Goal: Information Seeking & Learning: Learn about a topic

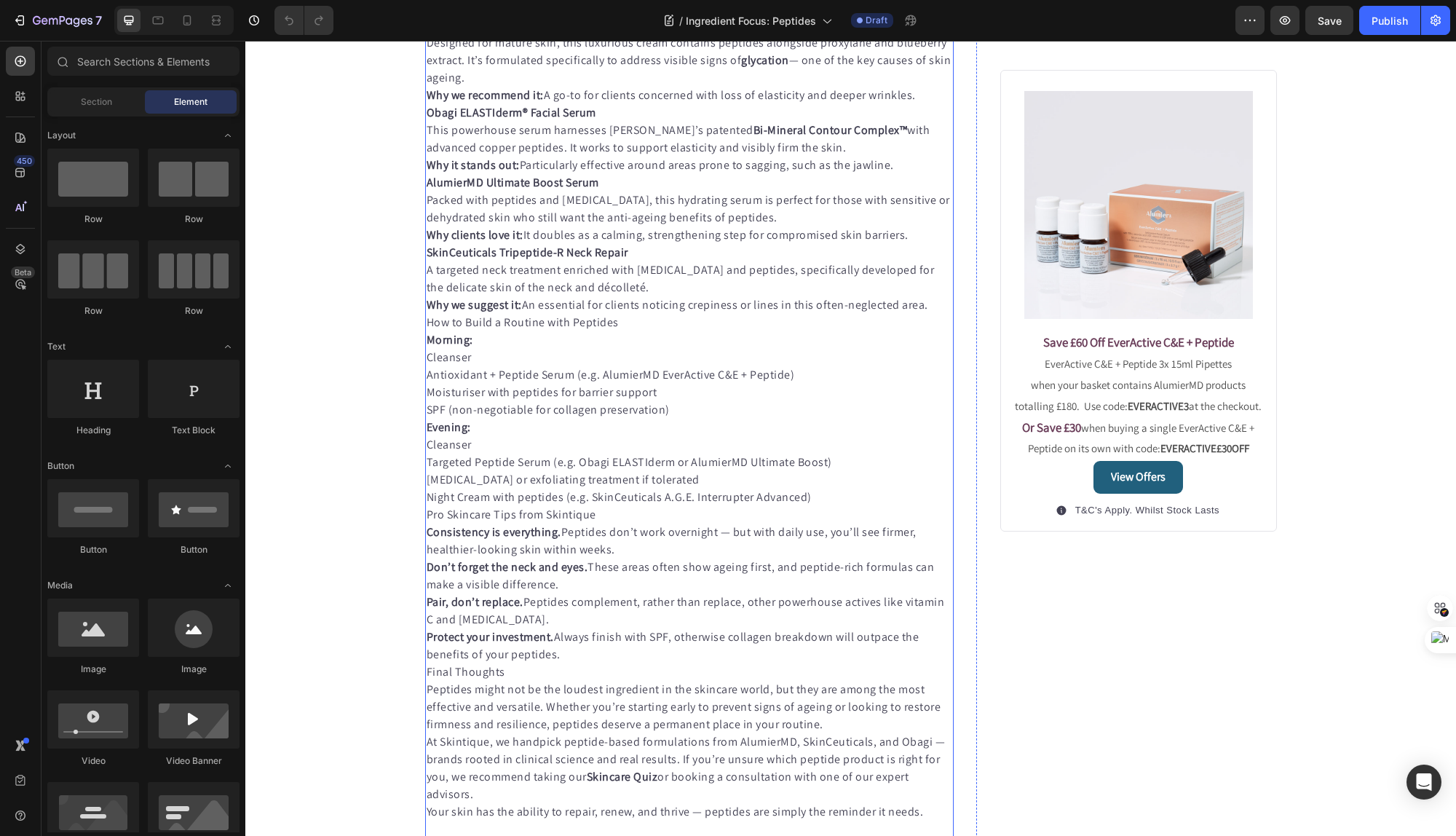
scroll to position [852, 0]
click at [556, 29] on strong "SkinCeuticals A.G.E. Interrupter Advanced" at bounding box center [534, 21] width 216 height 15
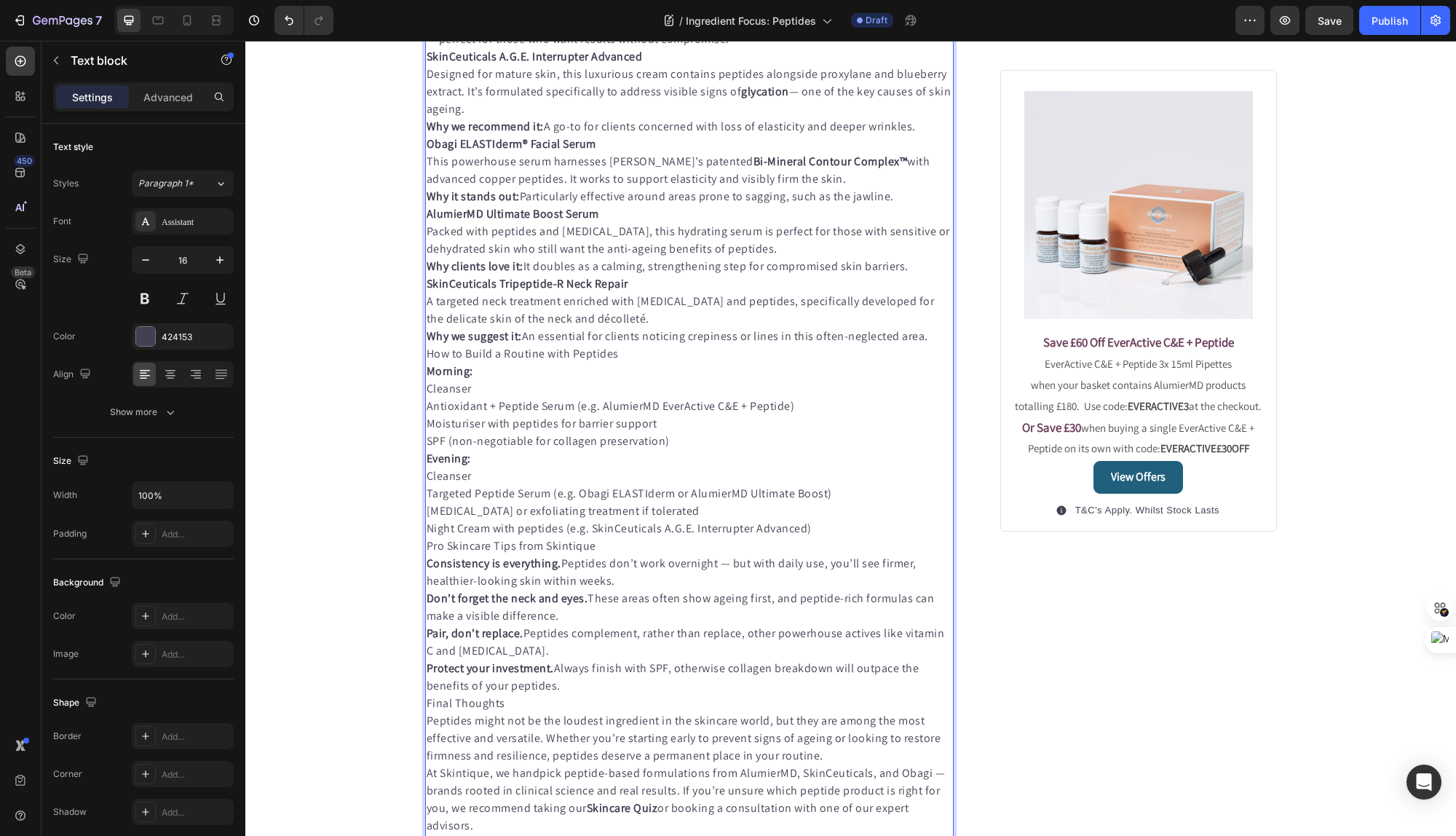
scroll to position [860, 0]
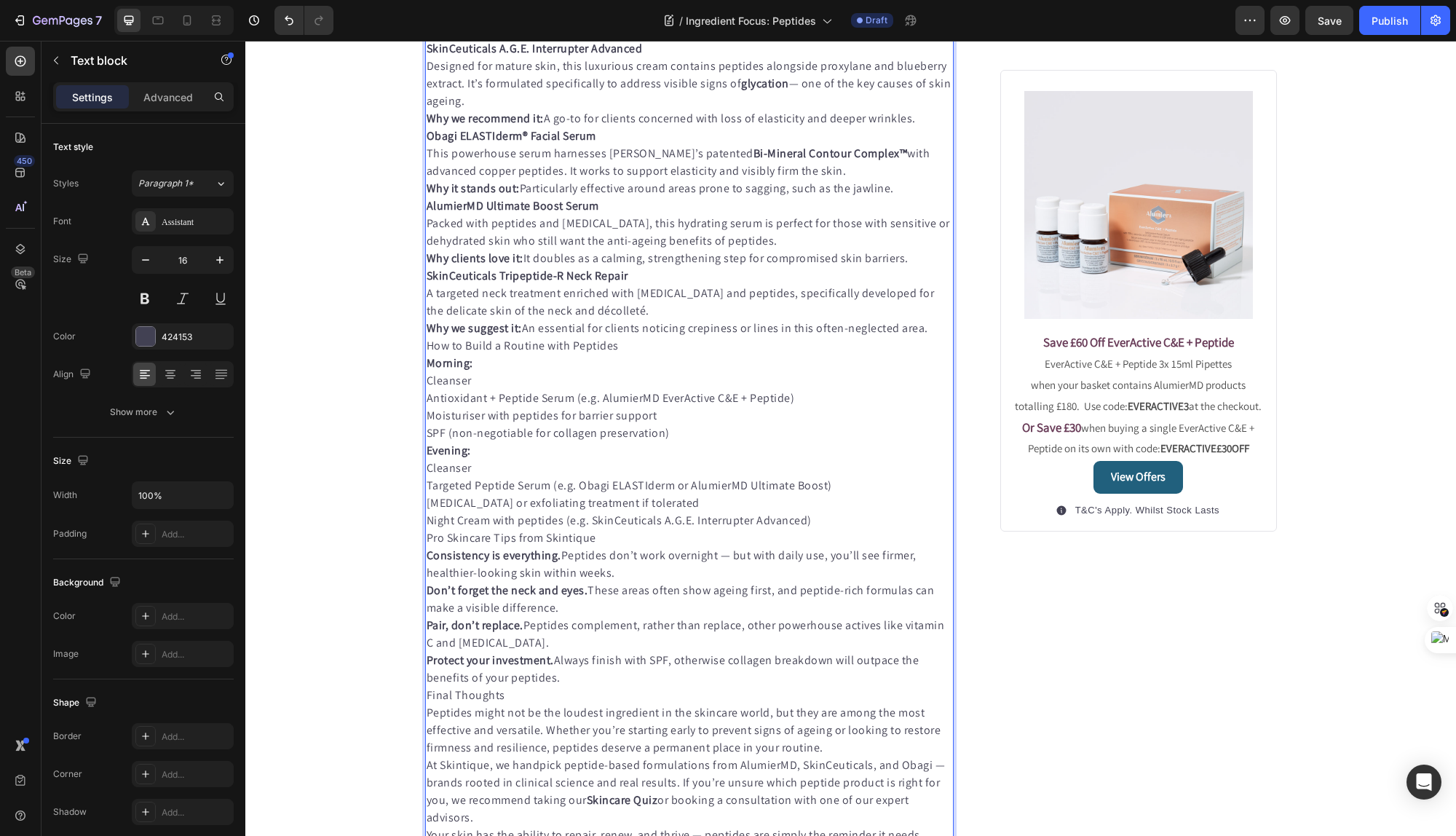
click at [744, 40] on p "Why we love it: Unlike many vitamin C serums, this one is kept fresh with uniqu…" at bounding box center [690, 23] width 527 height 35
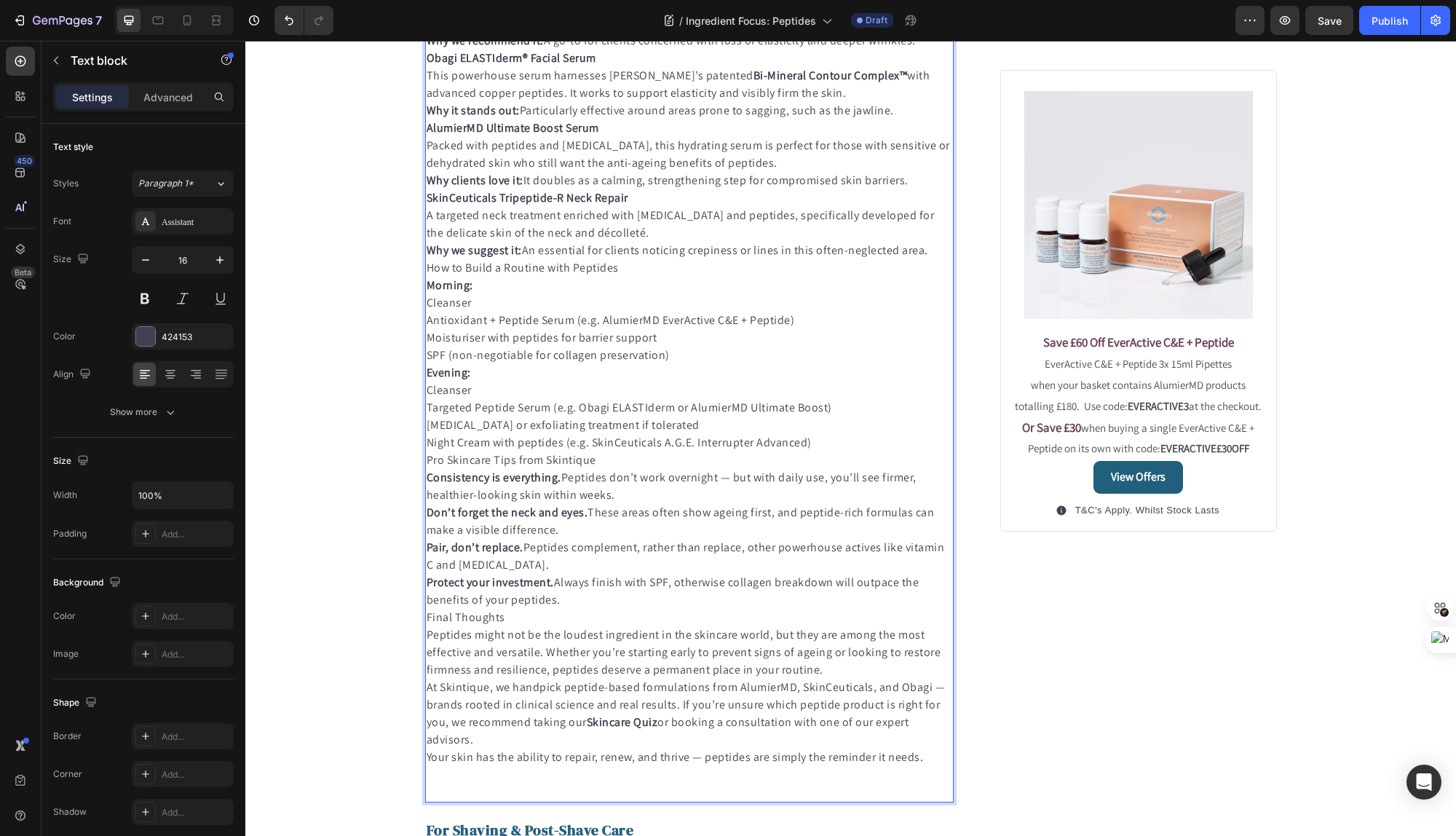
scroll to position [956, 0]
click at [596, 32] on p "Designed for mature skin, this luxurious cream contains peptides alongside prox…" at bounding box center [690, 5] width 527 height 53
click at [928, 48] on p "Why we recommend it: A go-to for clients concerned with loss of elasticity and …" at bounding box center [690, 41] width 527 height 18
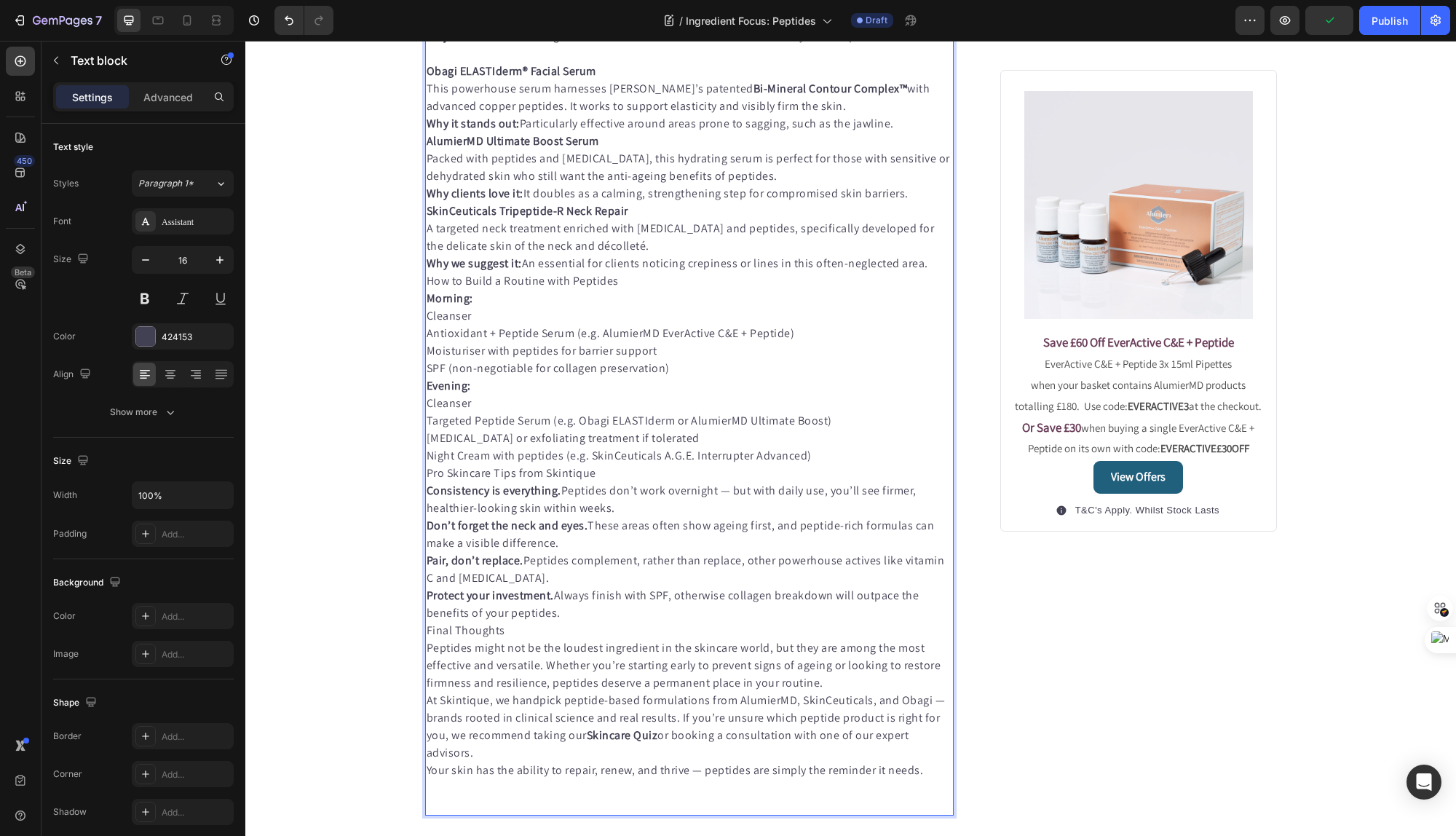
click at [905, 132] on p "Why it stands out: Particularly effective around areas prone to sagging, such a…" at bounding box center [690, 124] width 527 height 18
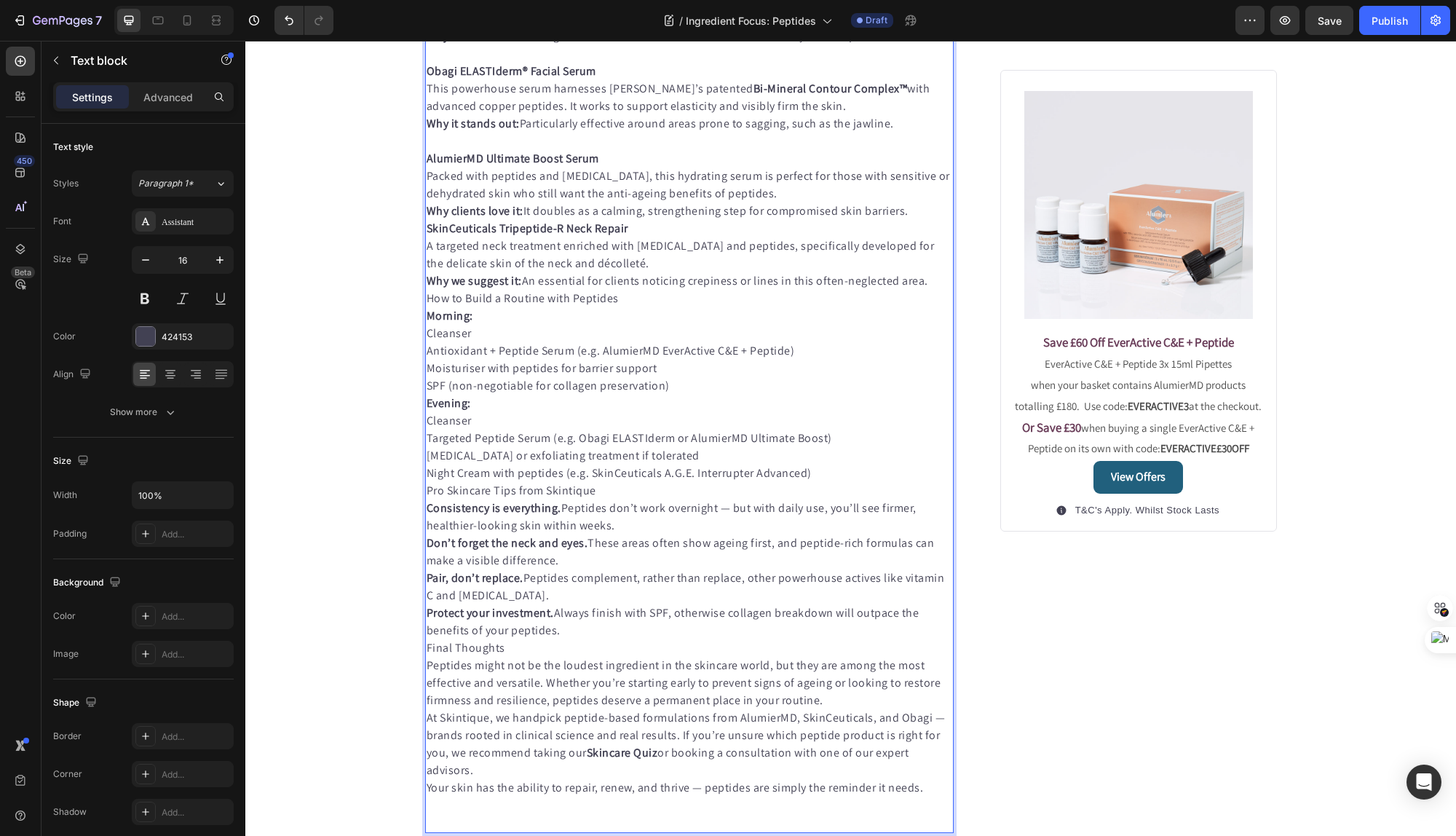
click at [928, 220] on p "Why clients love it: It doubles as a calming, strengthening step for compromise…" at bounding box center [690, 211] width 527 height 18
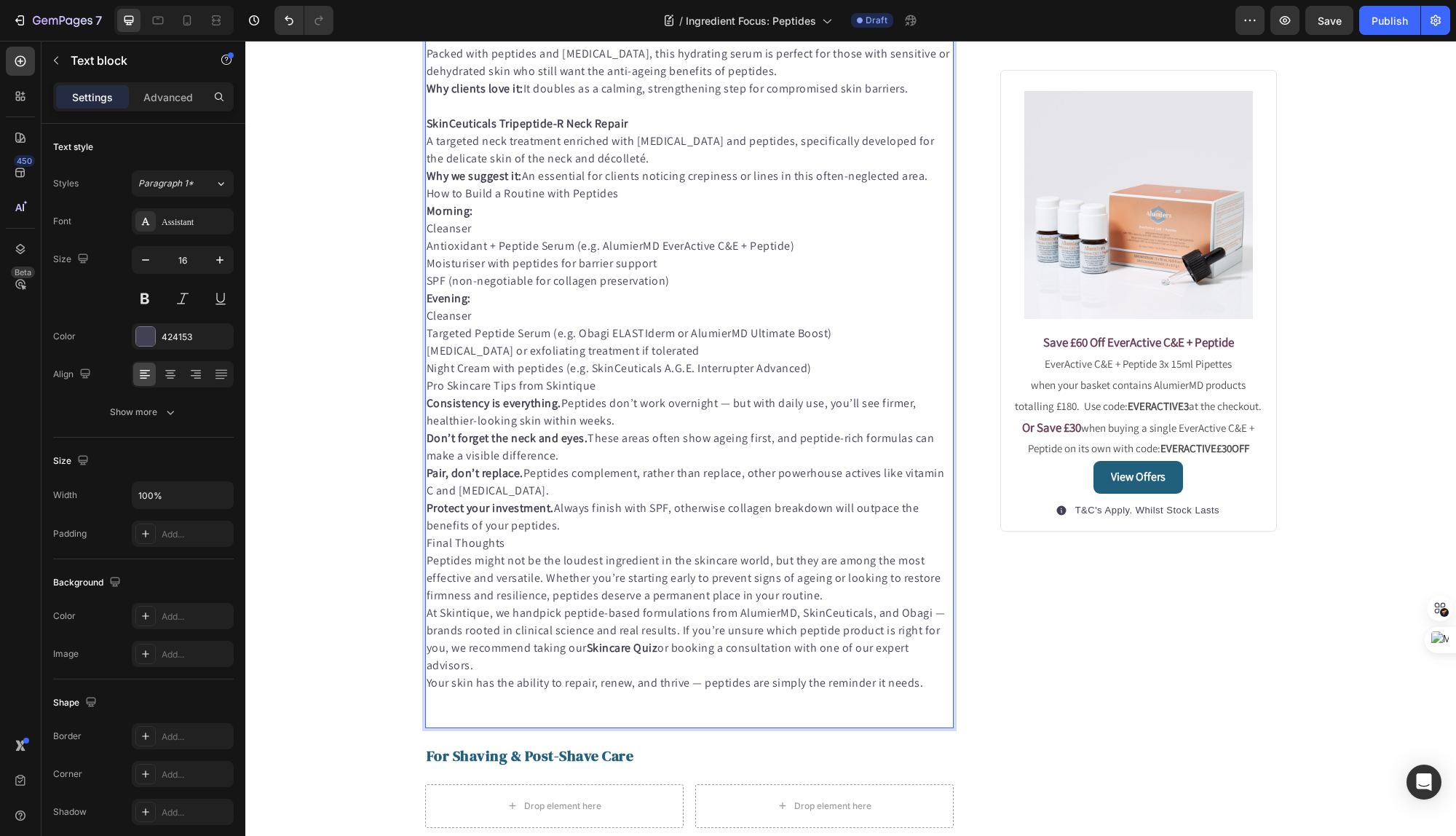
scroll to position [1089, 0]
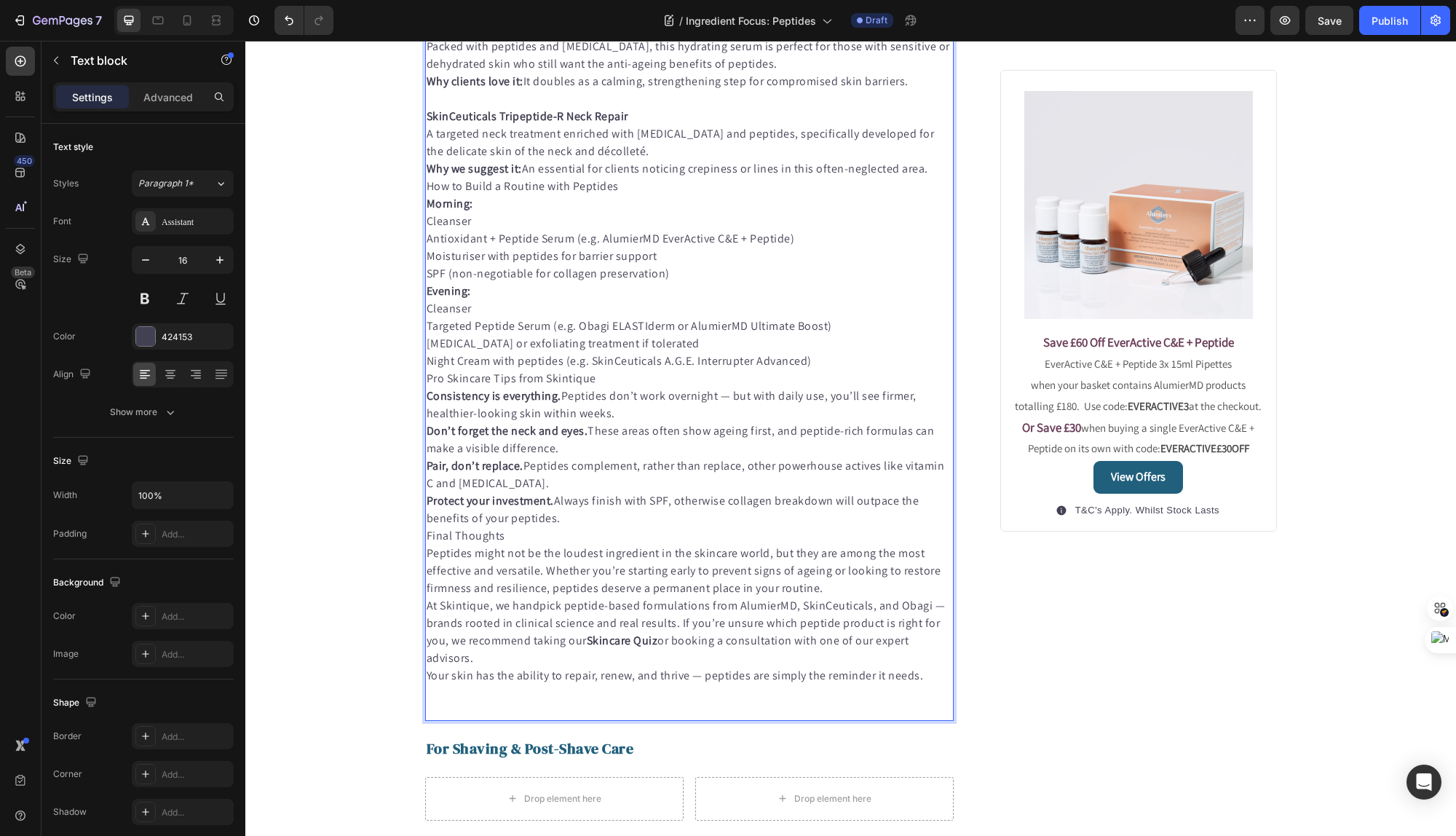
click at [635, 195] on p "How to Build a Routine with Peptides" at bounding box center [690, 187] width 527 height 18
click at [638, 160] on p "A targeted neck treatment enriched with [MEDICAL_DATA] and peptides, specifical…" at bounding box center [690, 143] width 527 height 35
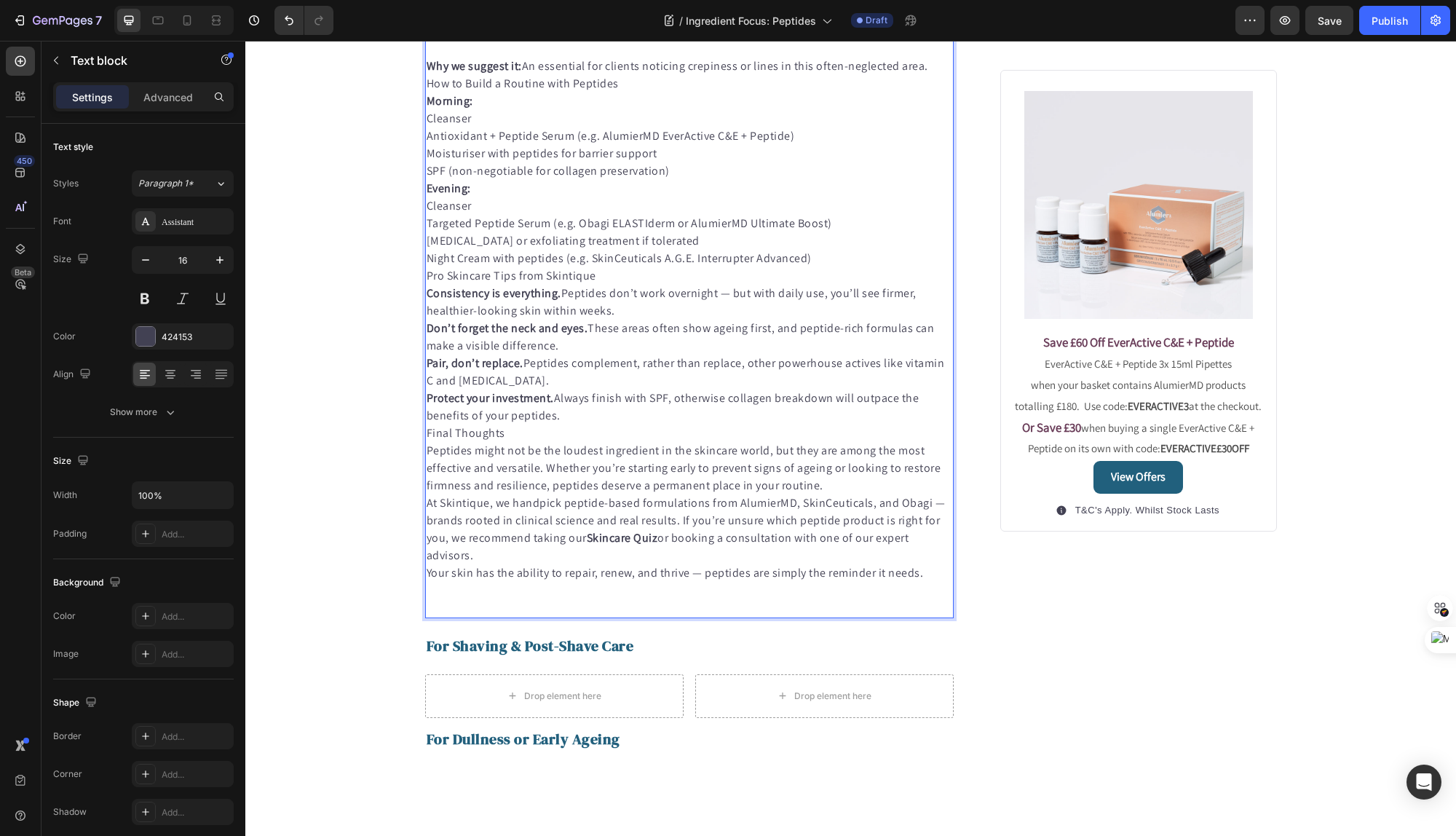
scroll to position [1210, 0]
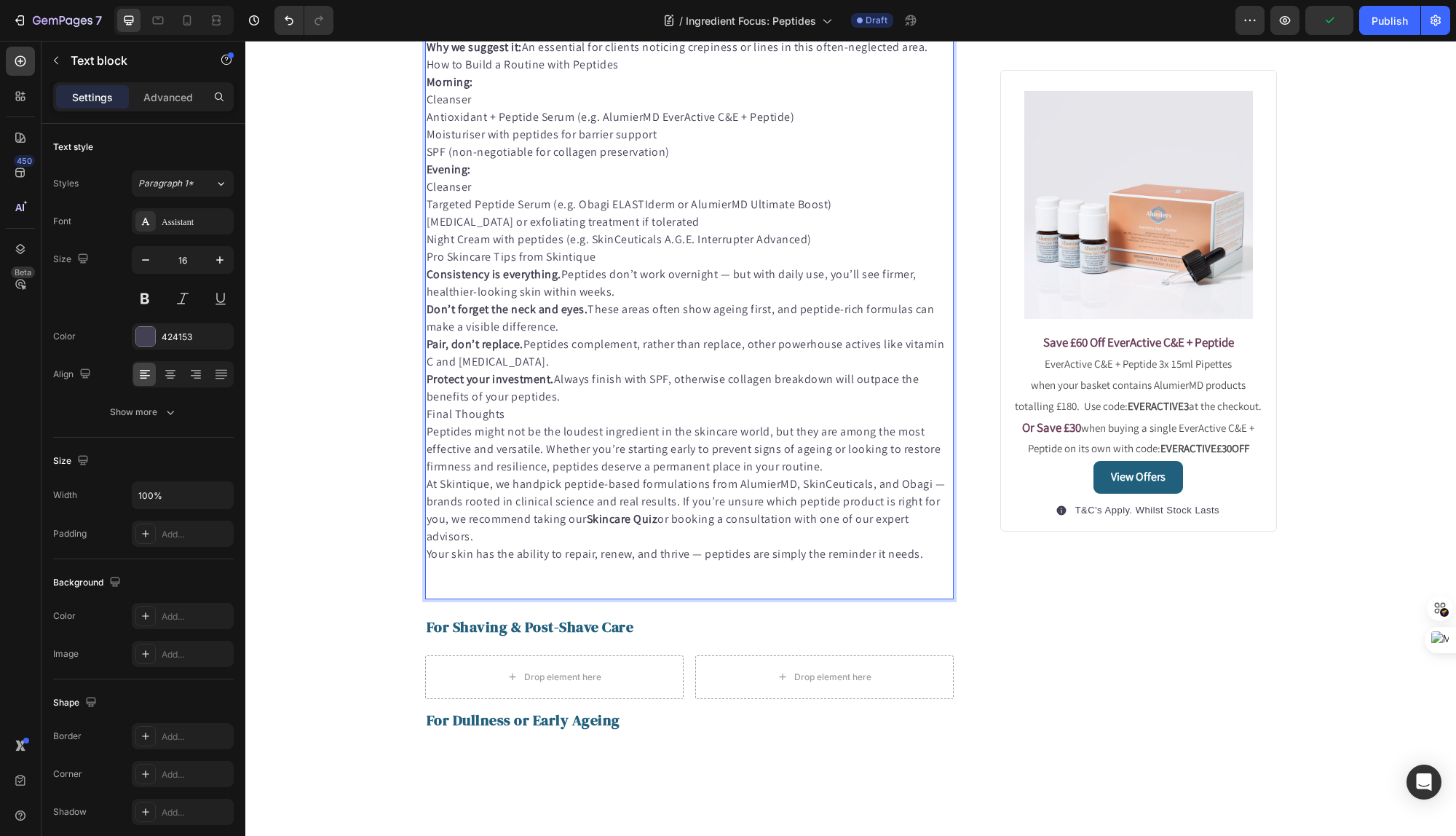
click at [671, 91] on p "Morning:" at bounding box center [690, 82] width 527 height 18
click at [667, 73] on p "How to Build a Routine with Peptides" at bounding box center [690, 65] width 527 height 18
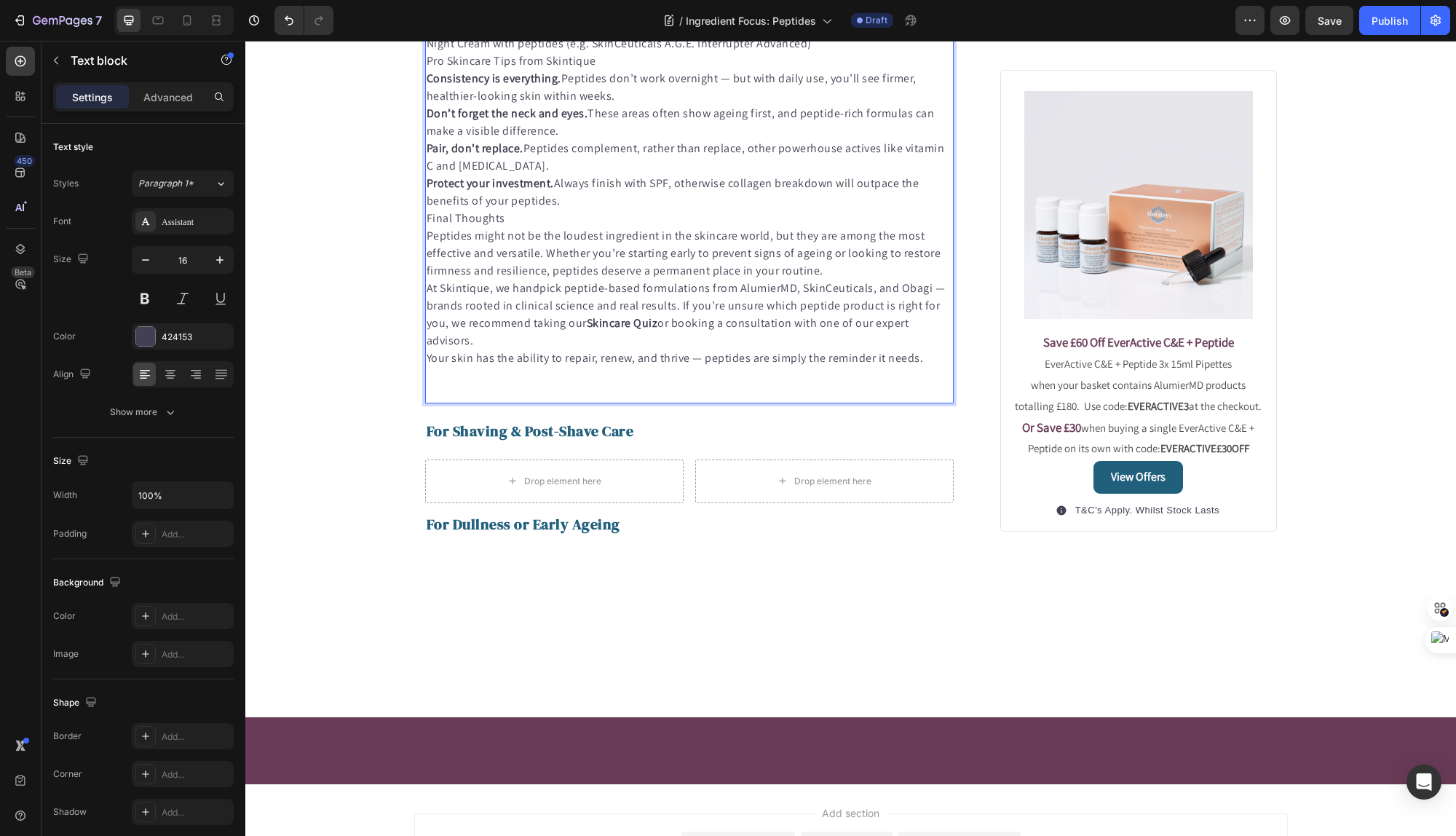
scroll to position [1424, 0]
click at [688, 70] on p "Pro Skincare Tips from Skintique" at bounding box center [690, 62] width 527 height 18
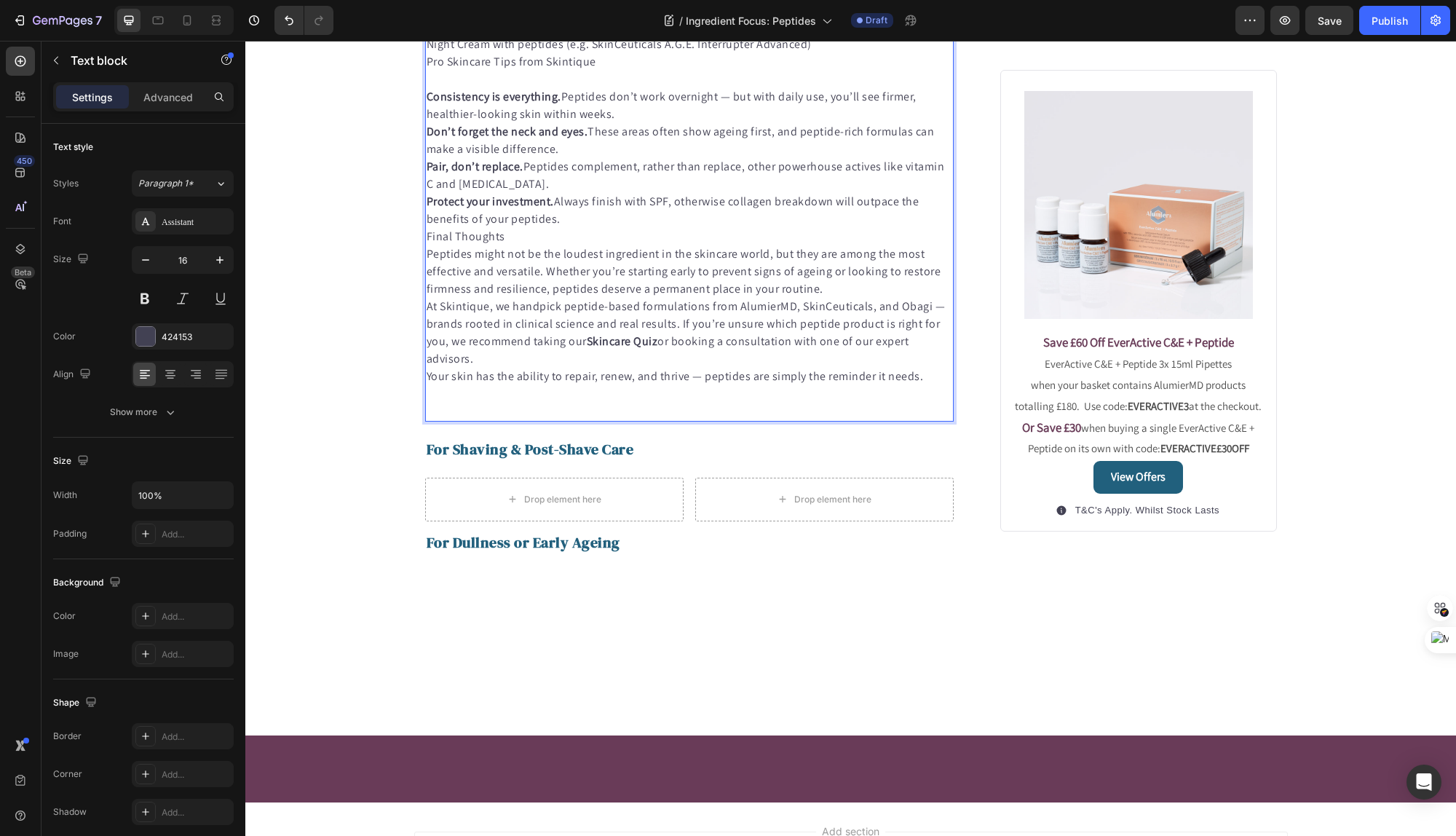
click at [641, 123] on p "Consistency is everything. Peptides don’t work overnight — but with daily use, …" at bounding box center [690, 106] width 527 height 35
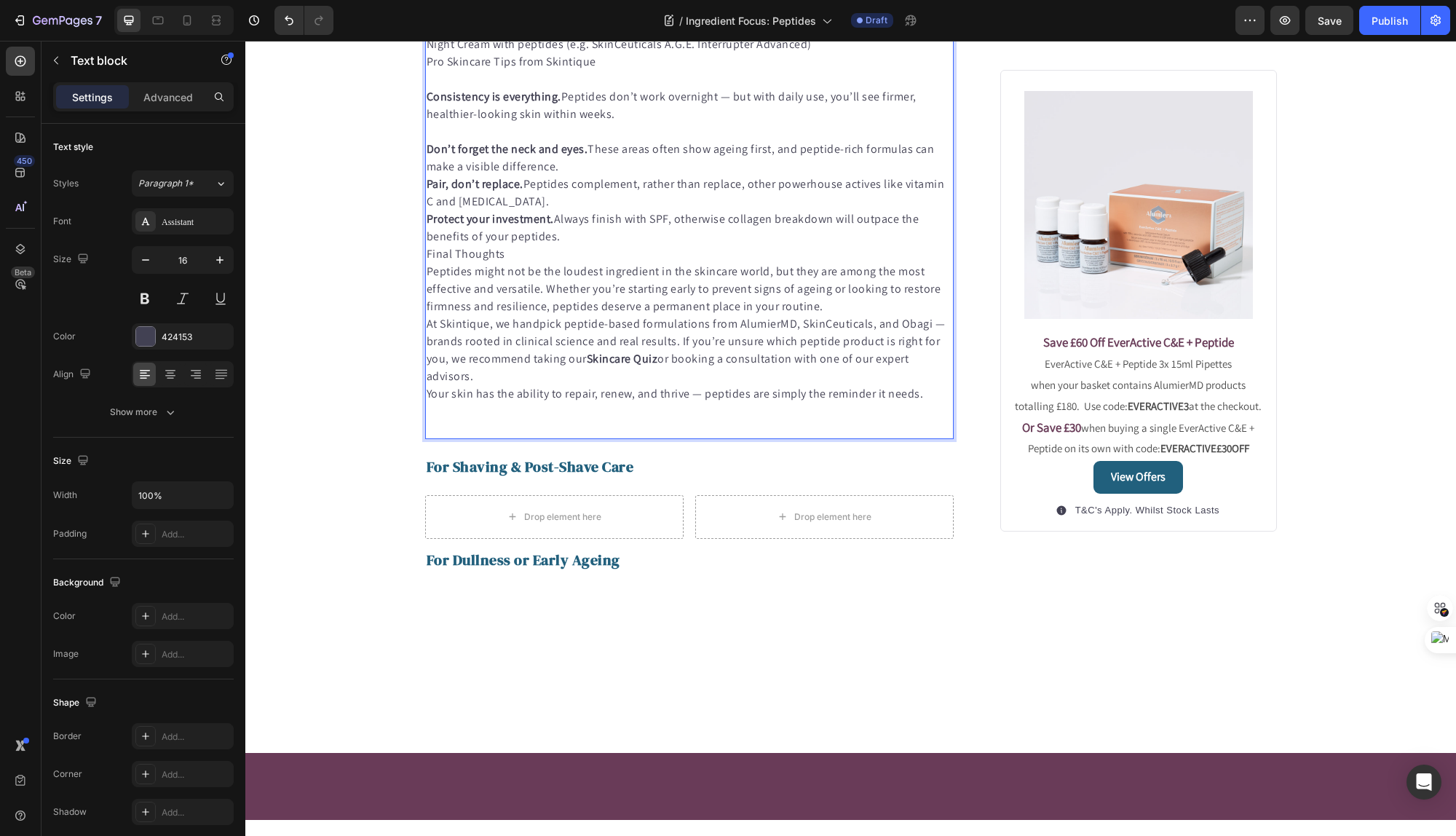
click at [617, 175] on p "Don’t forget the neck and eyes. These areas often show ageing first, and peptid…" at bounding box center [690, 159] width 527 height 35
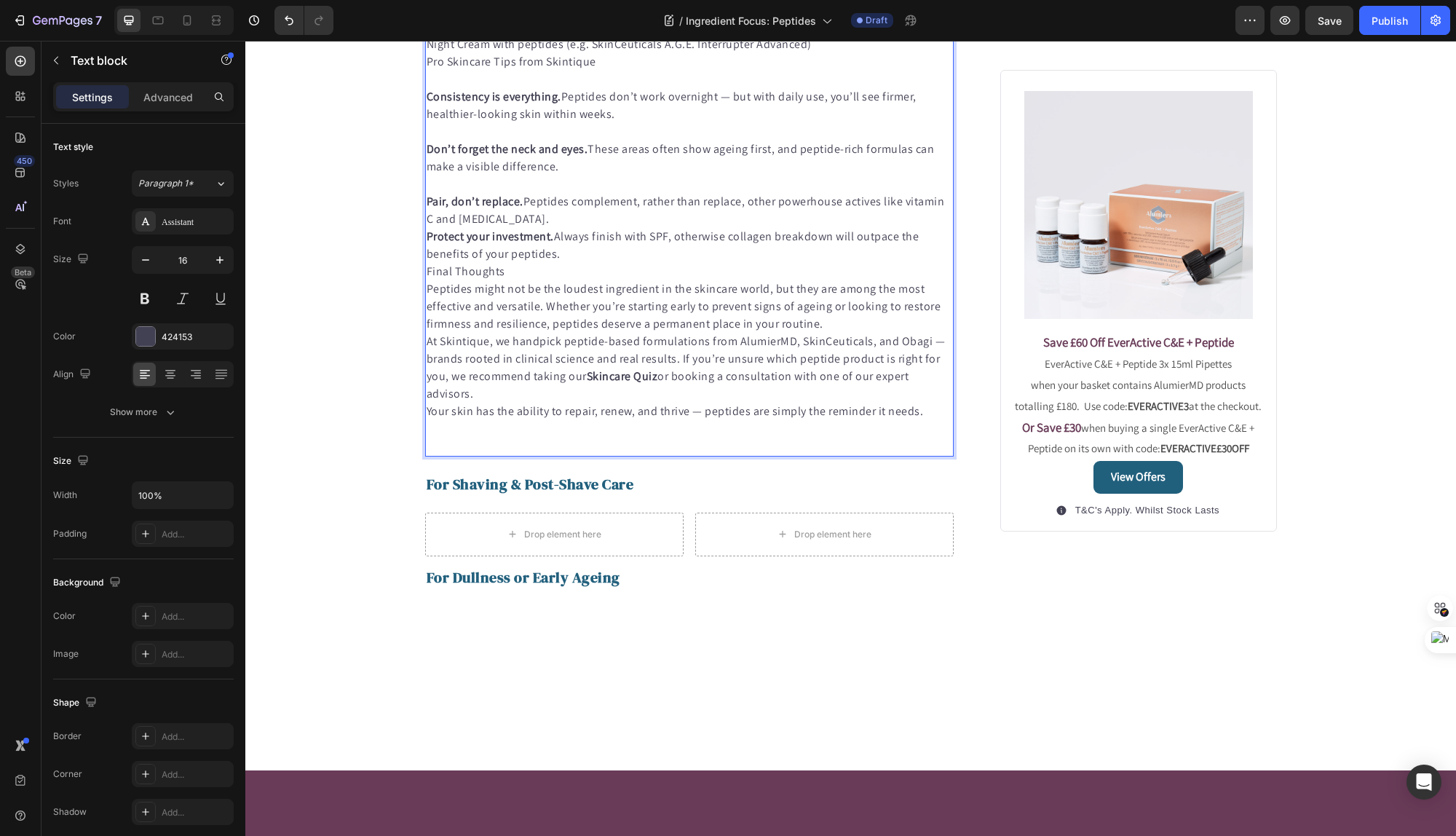
click at [592, 228] on p "Pair, don’t replace. Peptides complement, rather than replace, other powerhouse…" at bounding box center [690, 211] width 527 height 35
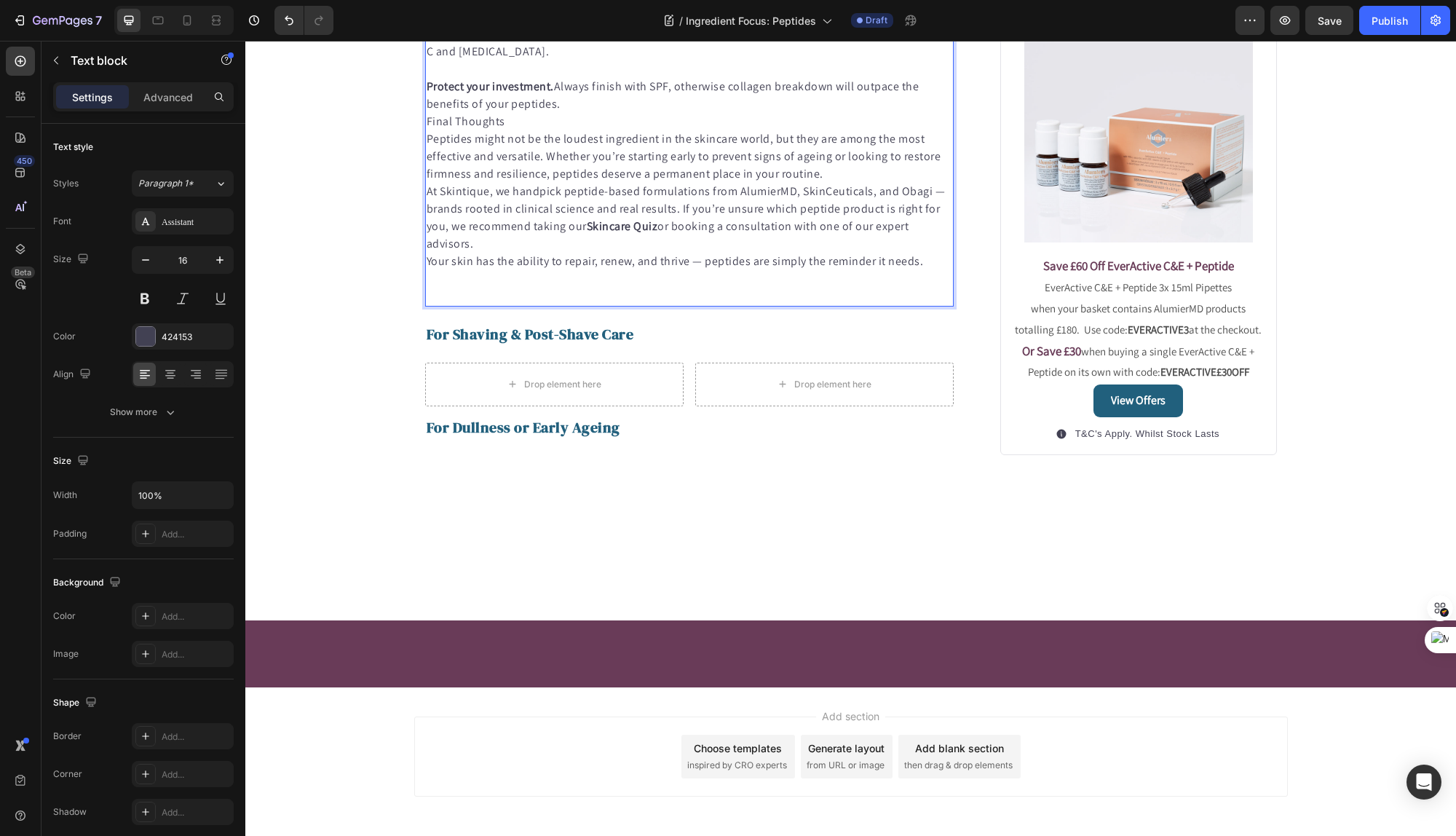
scroll to position [1597, 0]
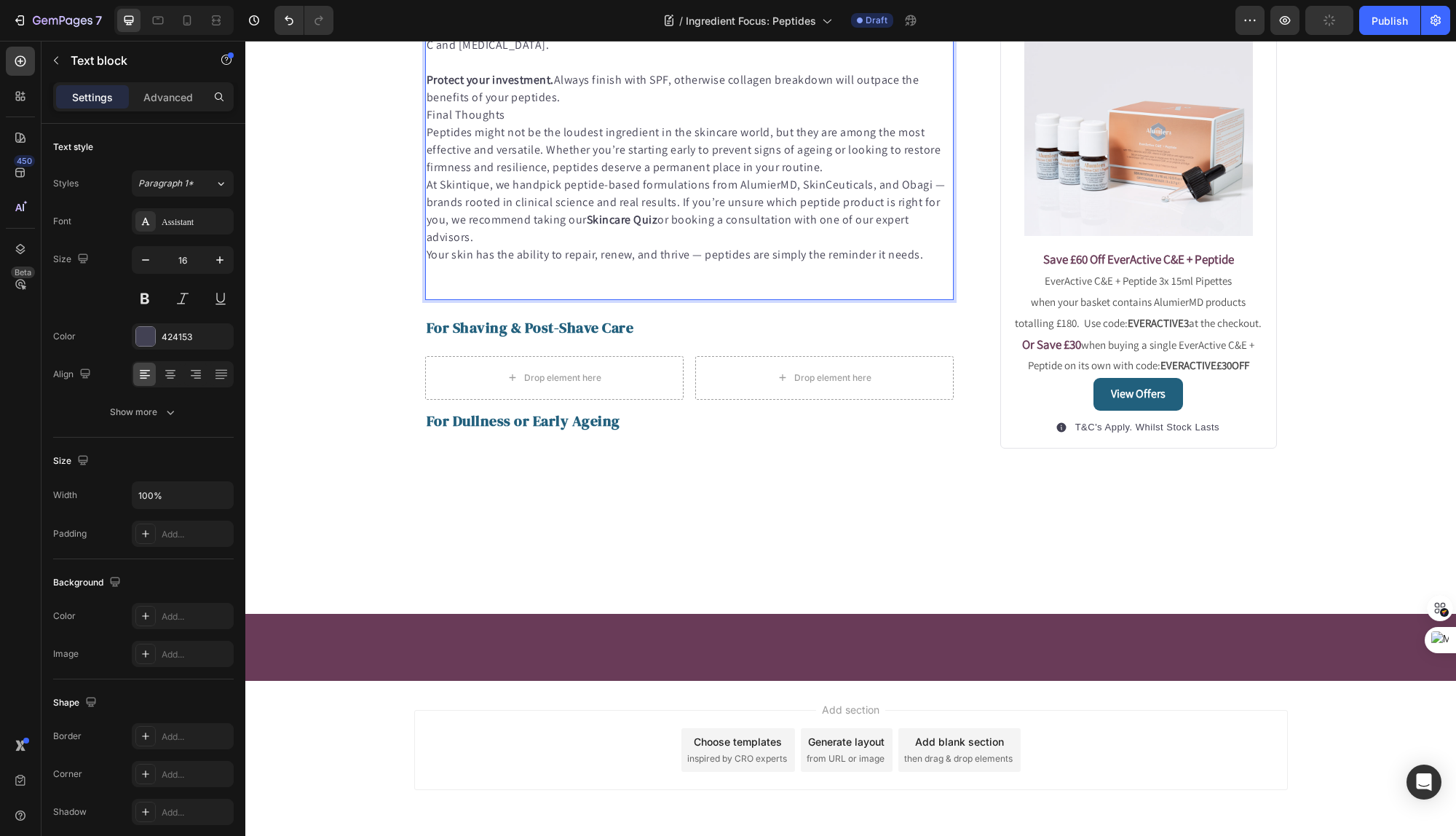
click at [585, 107] on p "Protect your investment. Always finish with SPF, otherwise collagen breakdown w…" at bounding box center [690, 89] width 527 height 35
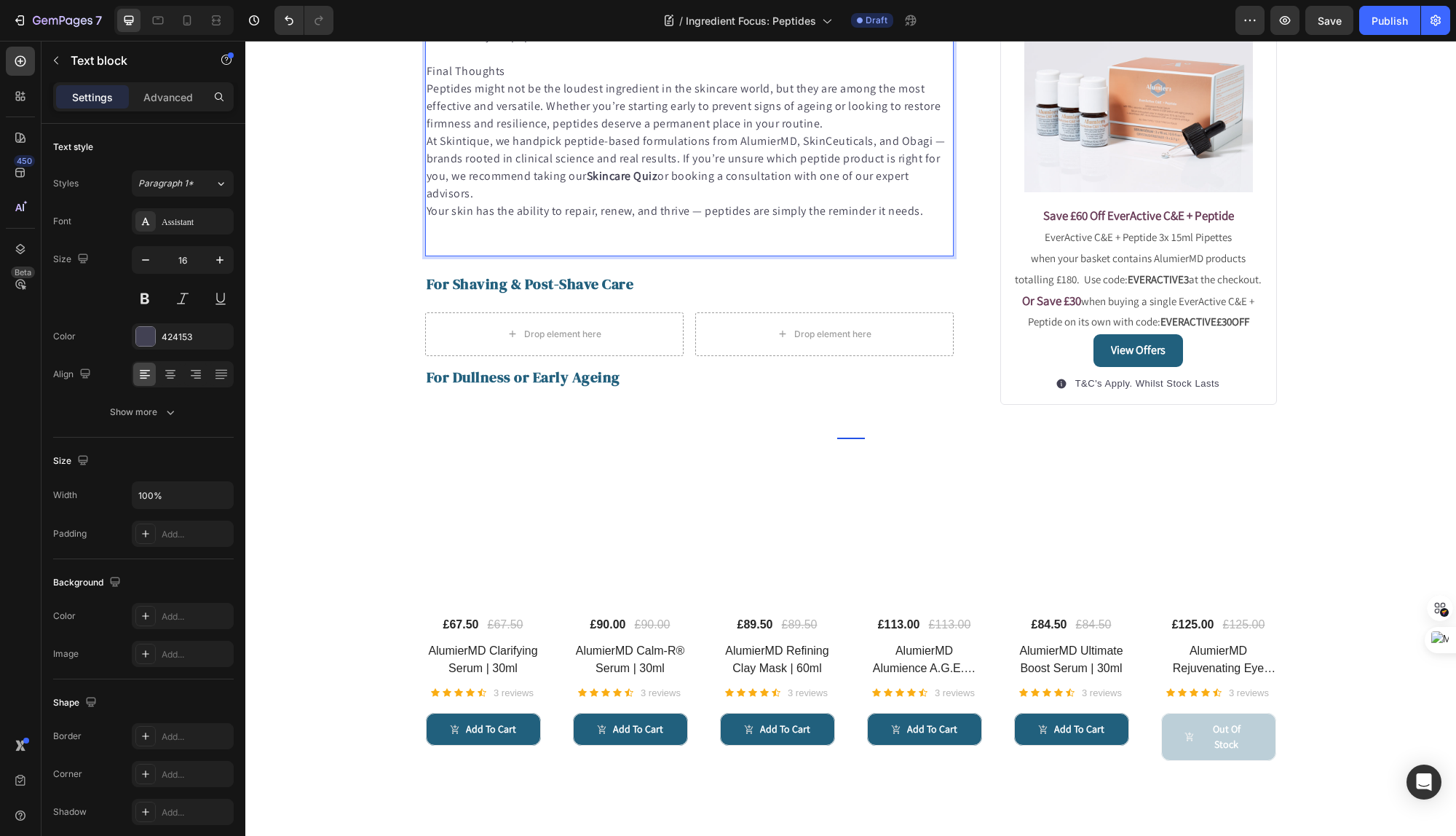
scroll to position [1743, 0]
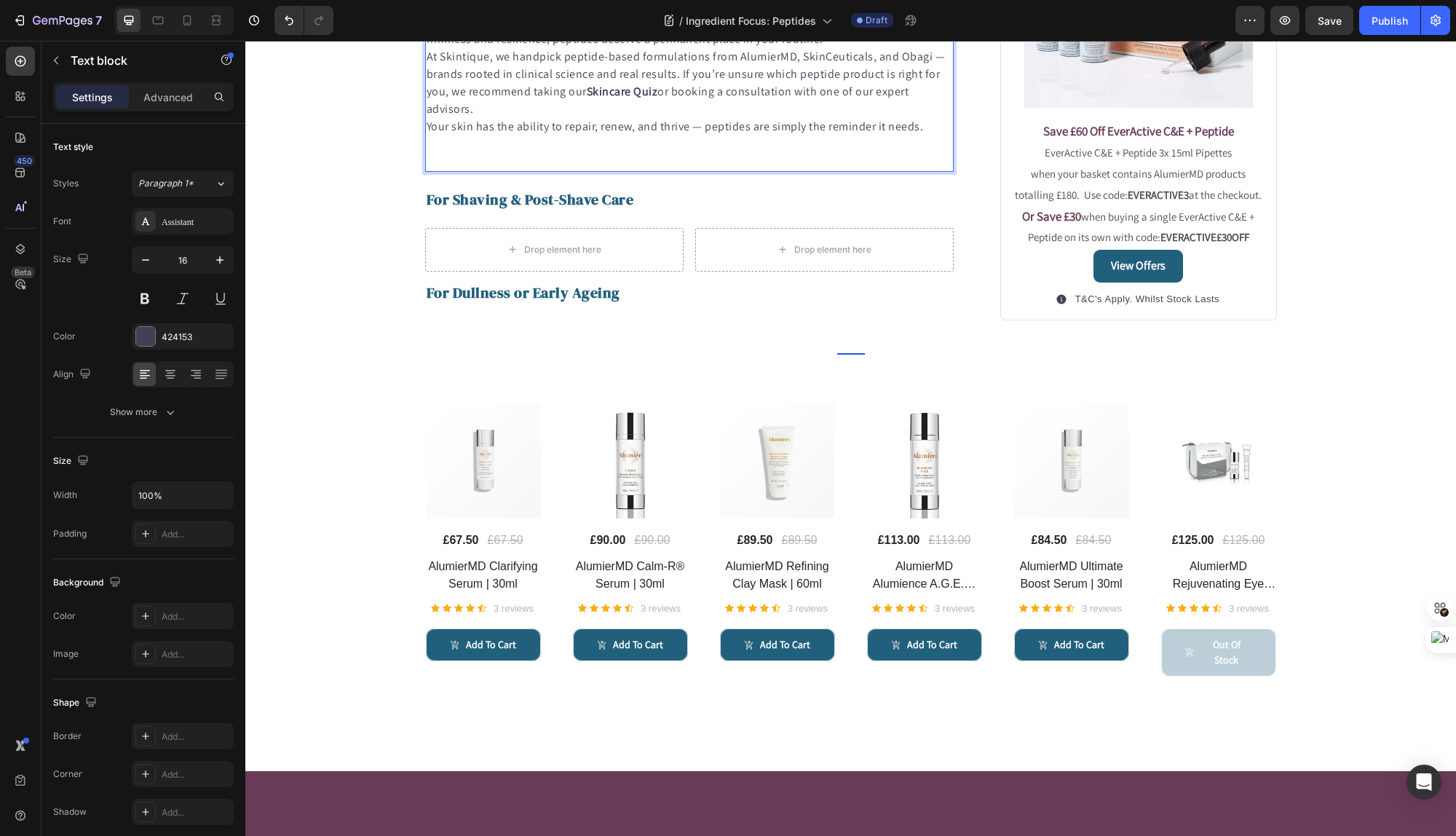
click at [805, 48] on p "Peptides might not be the loudest ingredient in the skincare world, but they ar…" at bounding box center [690, 22] width 527 height 53
click at [841, 48] on p "Peptides might not be the loudest ingredient in the skincare world, but they ar…" at bounding box center [690, 22] width 527 height 53
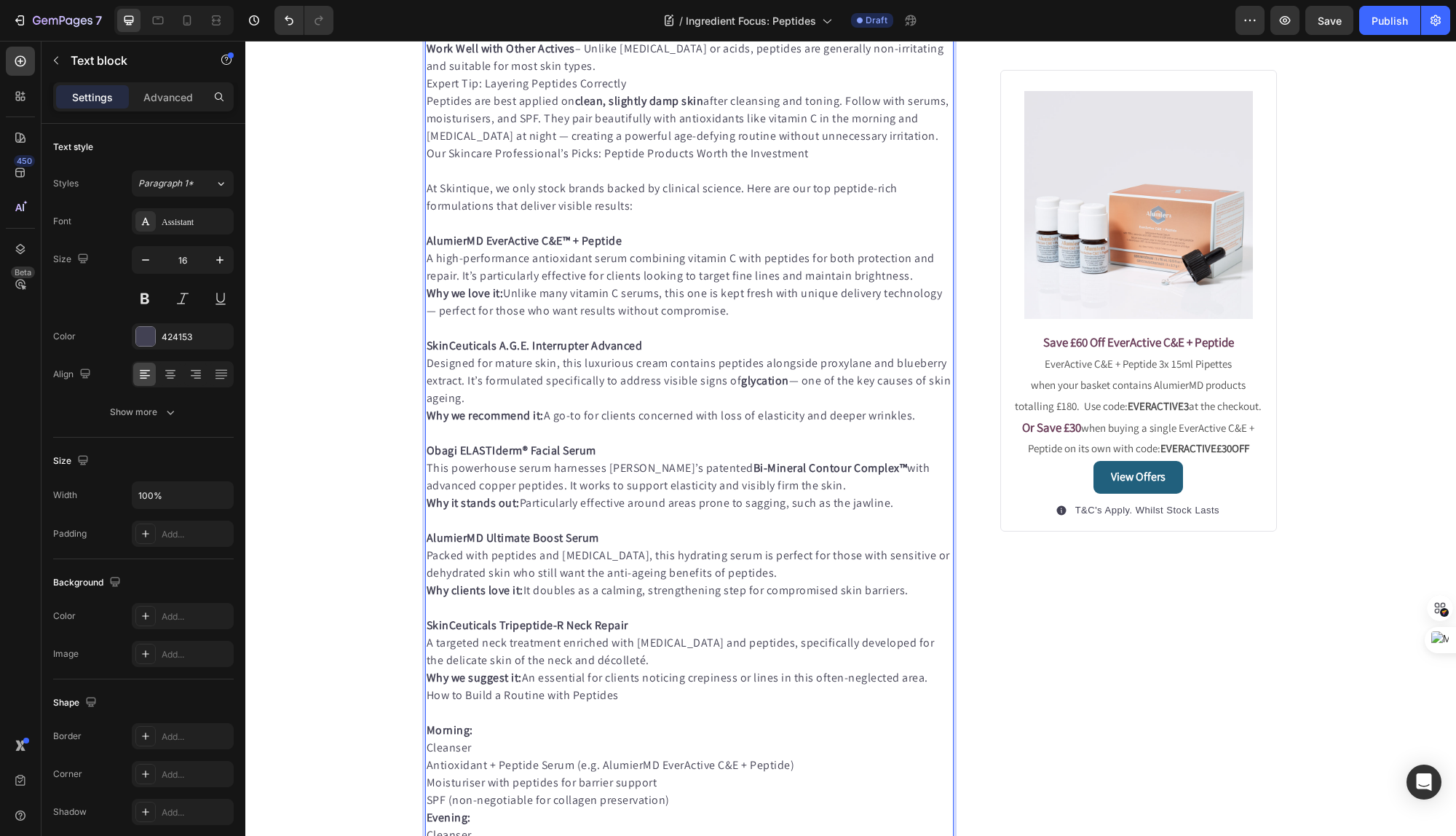
scroll to position [577, 0]
click at [624, 9] on p "Boost Collagen and Elastin – Helping to improve firmness and reduce fine lines." at bounding box center [690, 0] width 527 height 18
click at [469, 25] on strong "Strengthen the Skin Barrier" at bounding box center [496, 17] width 140 height 15
click at [573, 9] on p "Boost Collagen and Elastin – Helping to improve firmness and reduce fine lines." at bounding box center [690, 0] width 527 height 18
click at [566, 9] on p "Boost Collagen and Elastin – Helping to improve firmness and reduce fine lines." at bounding box center [690, 0] width 527 height 18
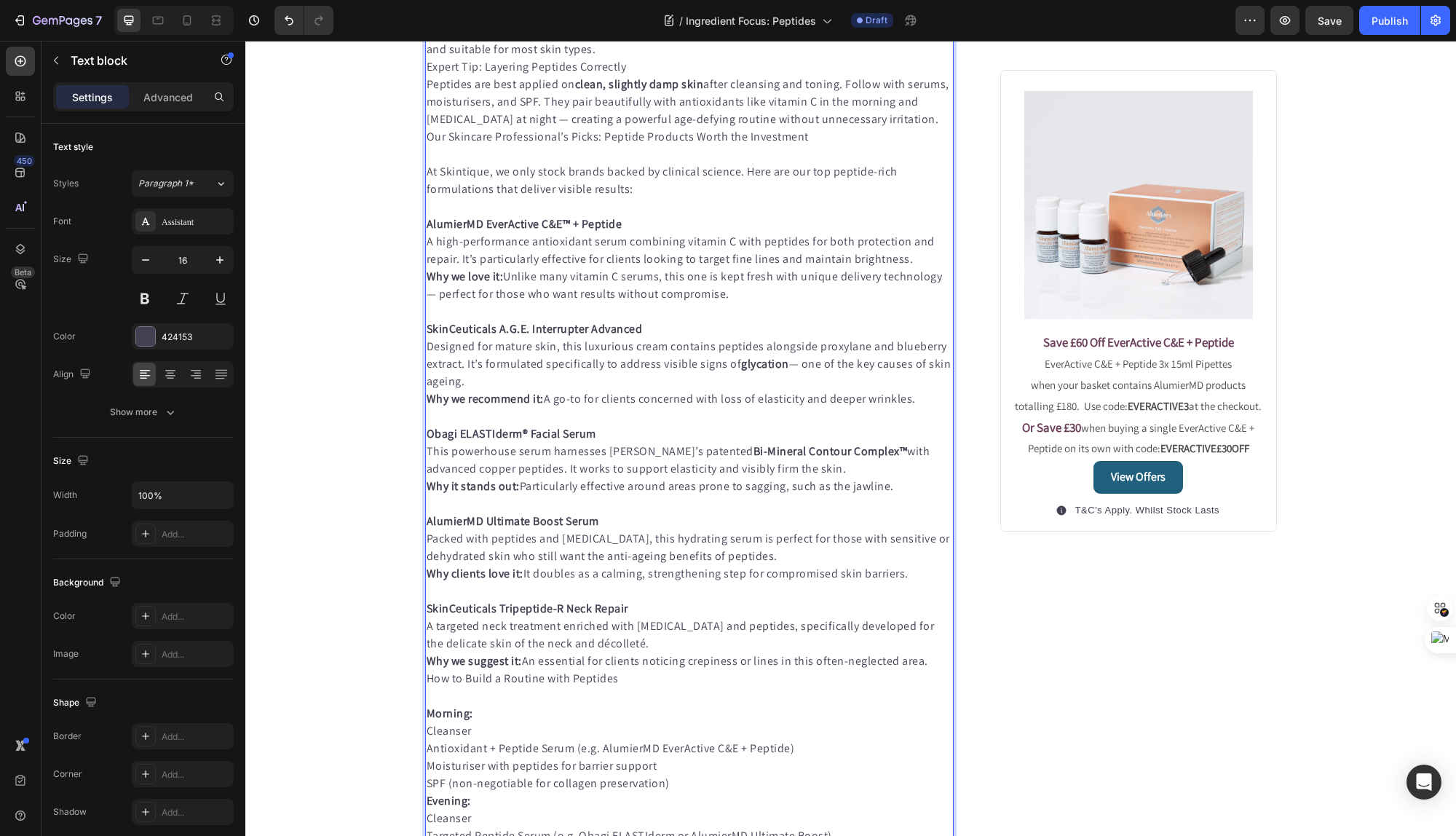
scroll to position [606, 0]
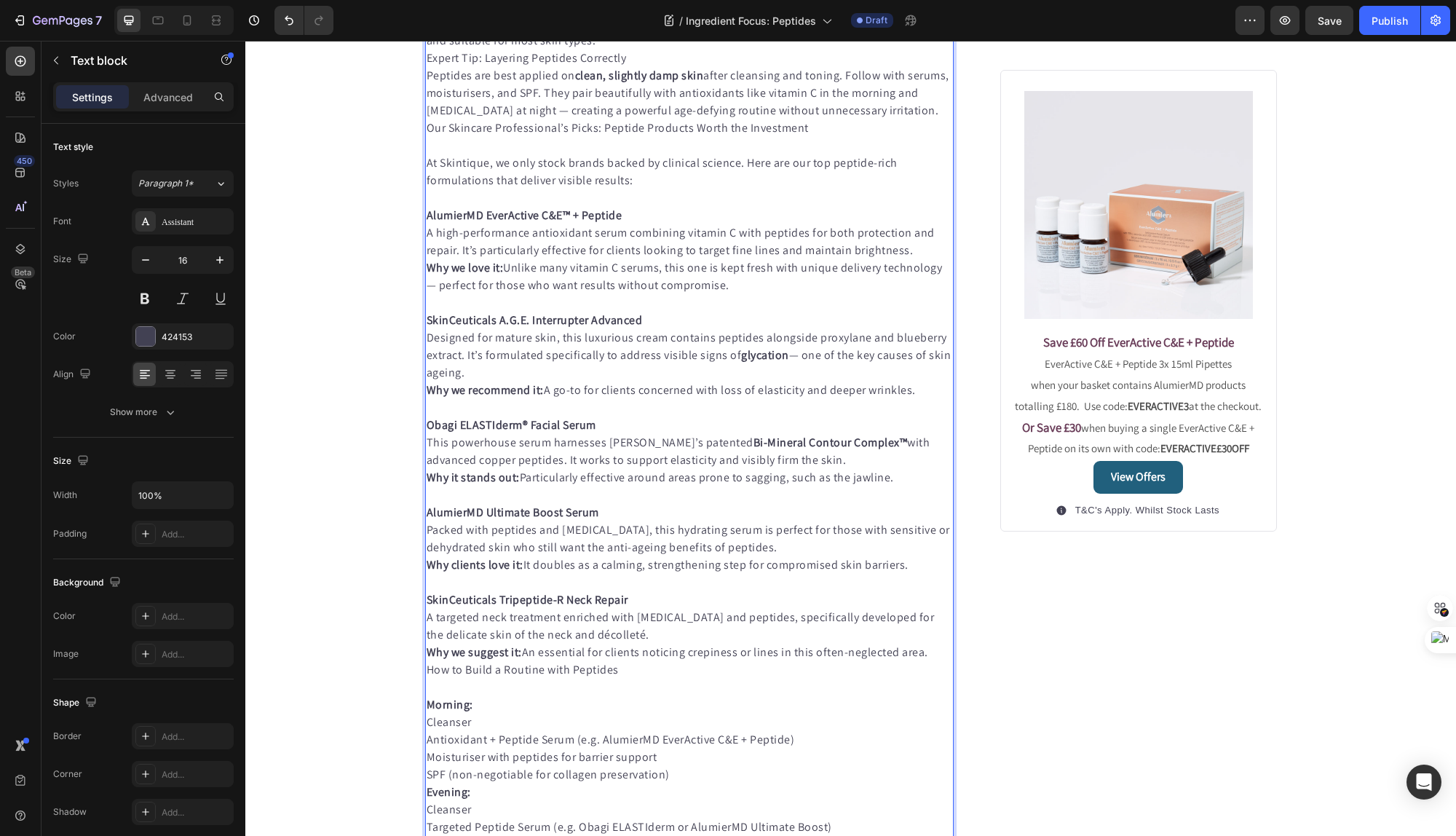
click at [622, 49] on p "Work Well with Other Actives – Unlike [MEDICAL_DATA] or acids, peptides are gen…" at bounding box center [690, 33] width 527 height 35
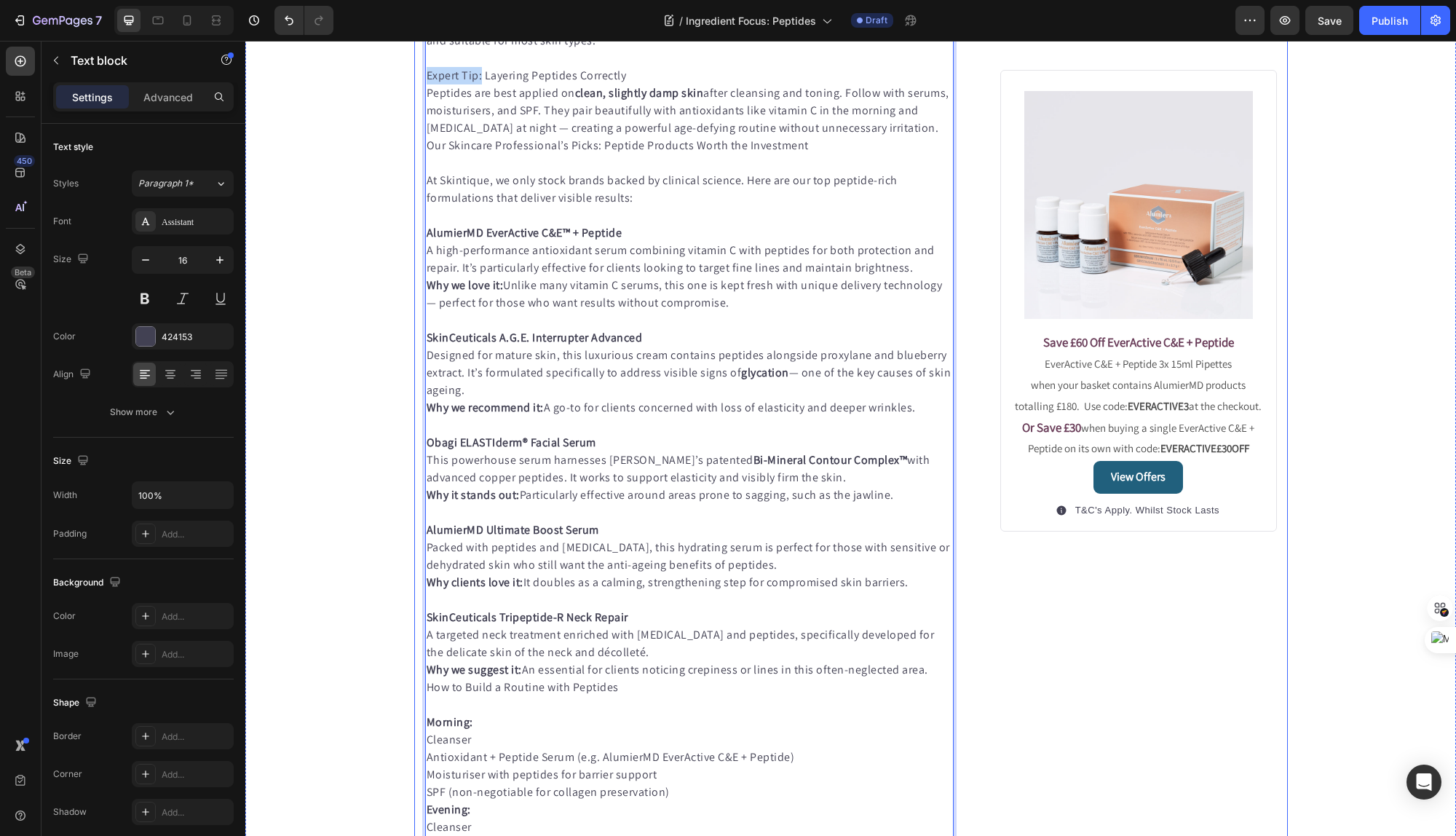
drag, startPoint x: 481, startPoint y: 517, endPoint x: 422, endPoint y: 514, distance: 59.1
click at [422, 514] on div "Published: [DATE], 18h [DATE] Text block Image Peptides in Skincare - The Unsun…" at bounding box center [851, 503] width 874 height 1980
click at [606, 154] on p "Our Skincare Professional’s Picks: Peptide Products Worth the Investment" at bounding box center [690, 145] width 527 height 18
click at [642, 85] on p "Expert Tip: Layering Peptides Correctly" at bounding box center [690, 76] width 527 height 18
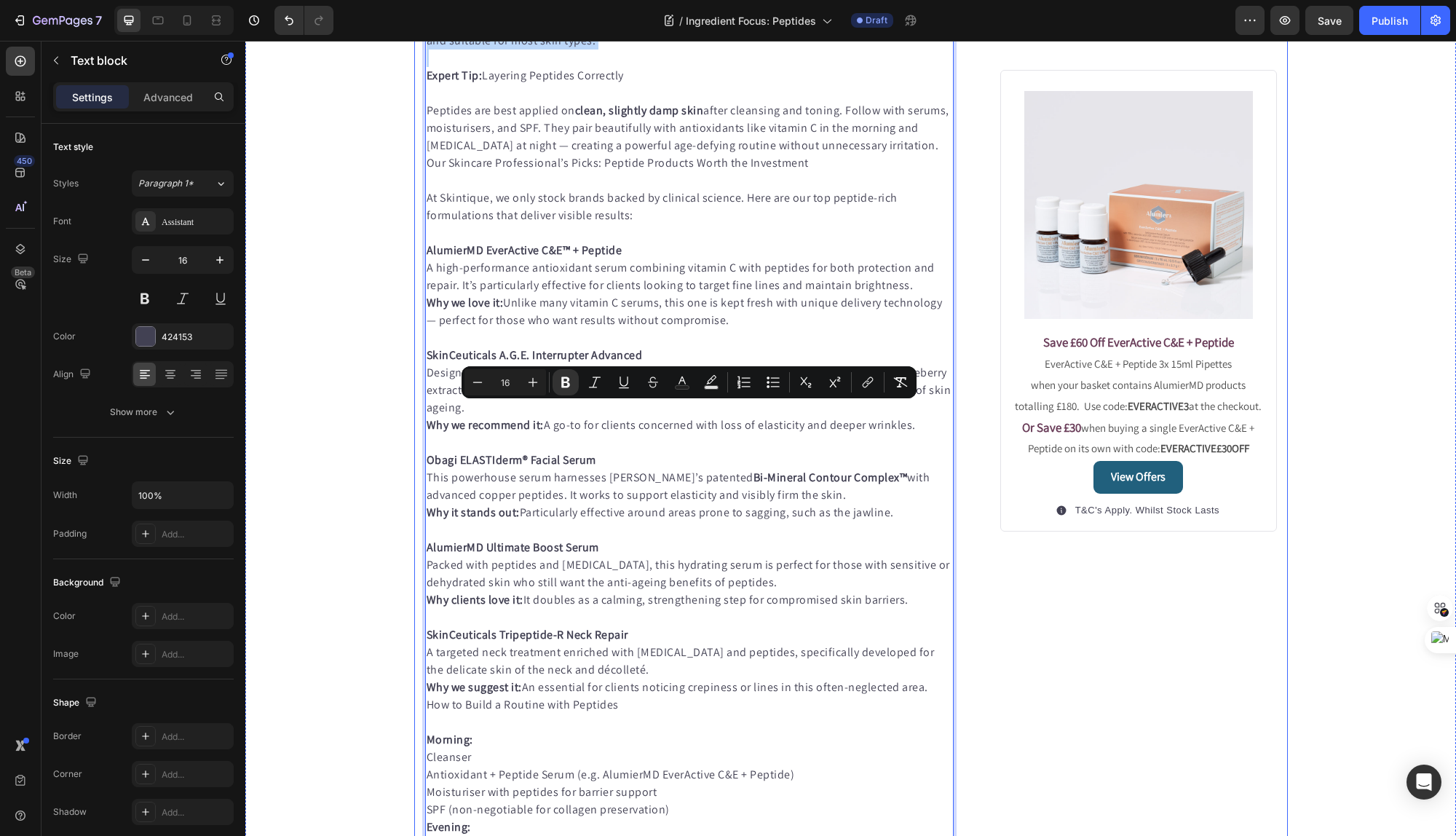
drag, startPoint x: 585, startPoint y: 491, endPoint x: 421, endPoint y: 407, distance: 184.3
click at [421, 407] on div "Published: [DATE], 18h [DATE] Text block Image Peptides in Skincare - The Unsun…" at bounding box center [851, 512] width 874 height 1998
click at [509, 67] on p "Rich Text Editor. Editing area: main" at bounding box center [690, 58] width 527 height 18
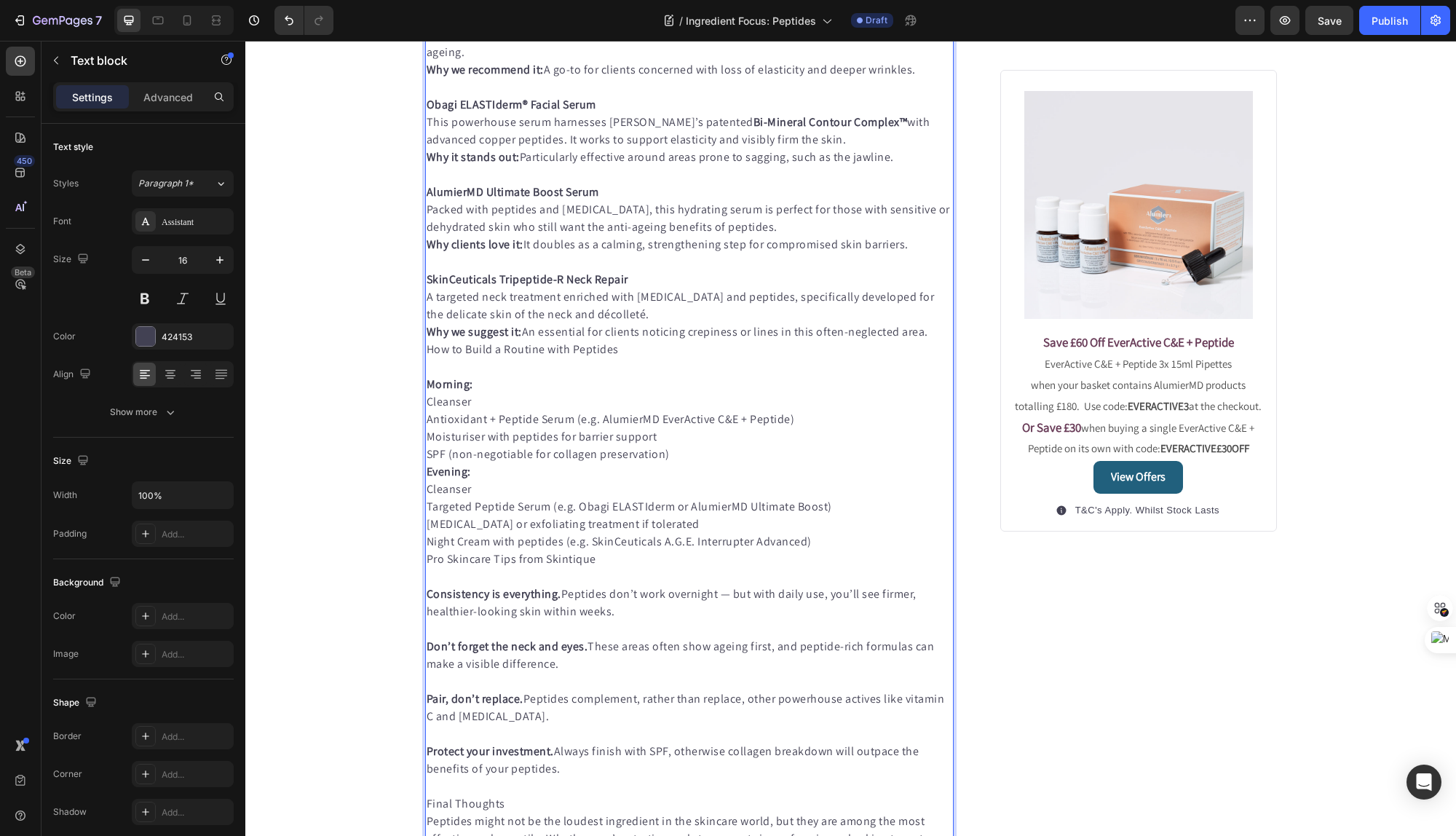
scroll to position [962, 0]
drag, startPoint x: 630, startPoint y: 333, endPoint x: 426, endPoint y: 329, distance: 204.0
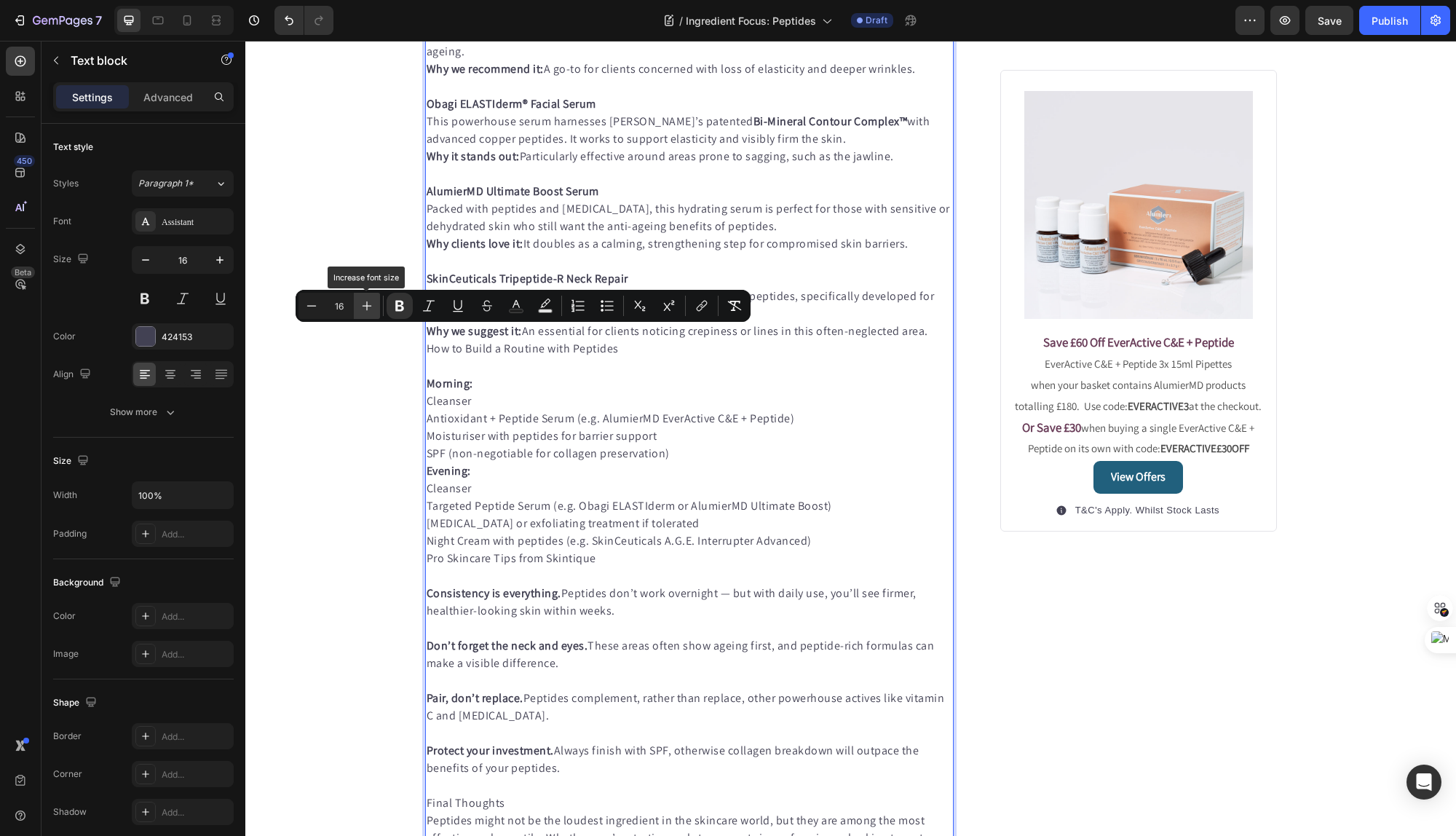
click at [364, 307] on icon "Editor contextual toolbar" at bounding box center [366, 306] width 15 height 15
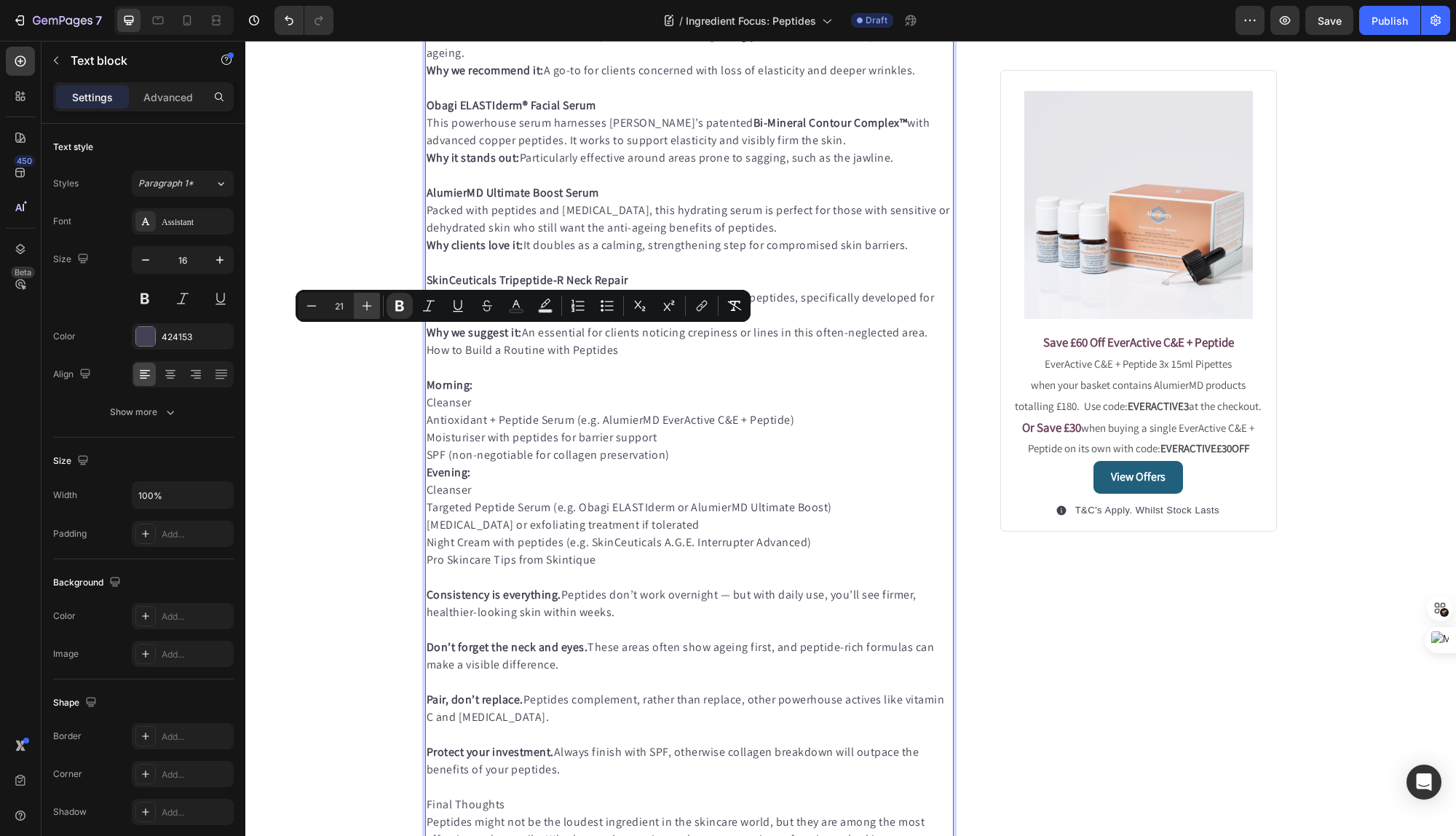
click at [364, 307] on icon "Editor contextual toolbar" at bounding box center [366, 306] width 15 height 15
click at [310, 303] on icon "Editor contextual toolbar" at bounding box center [311, 306] width 15 height 15
type input "20"
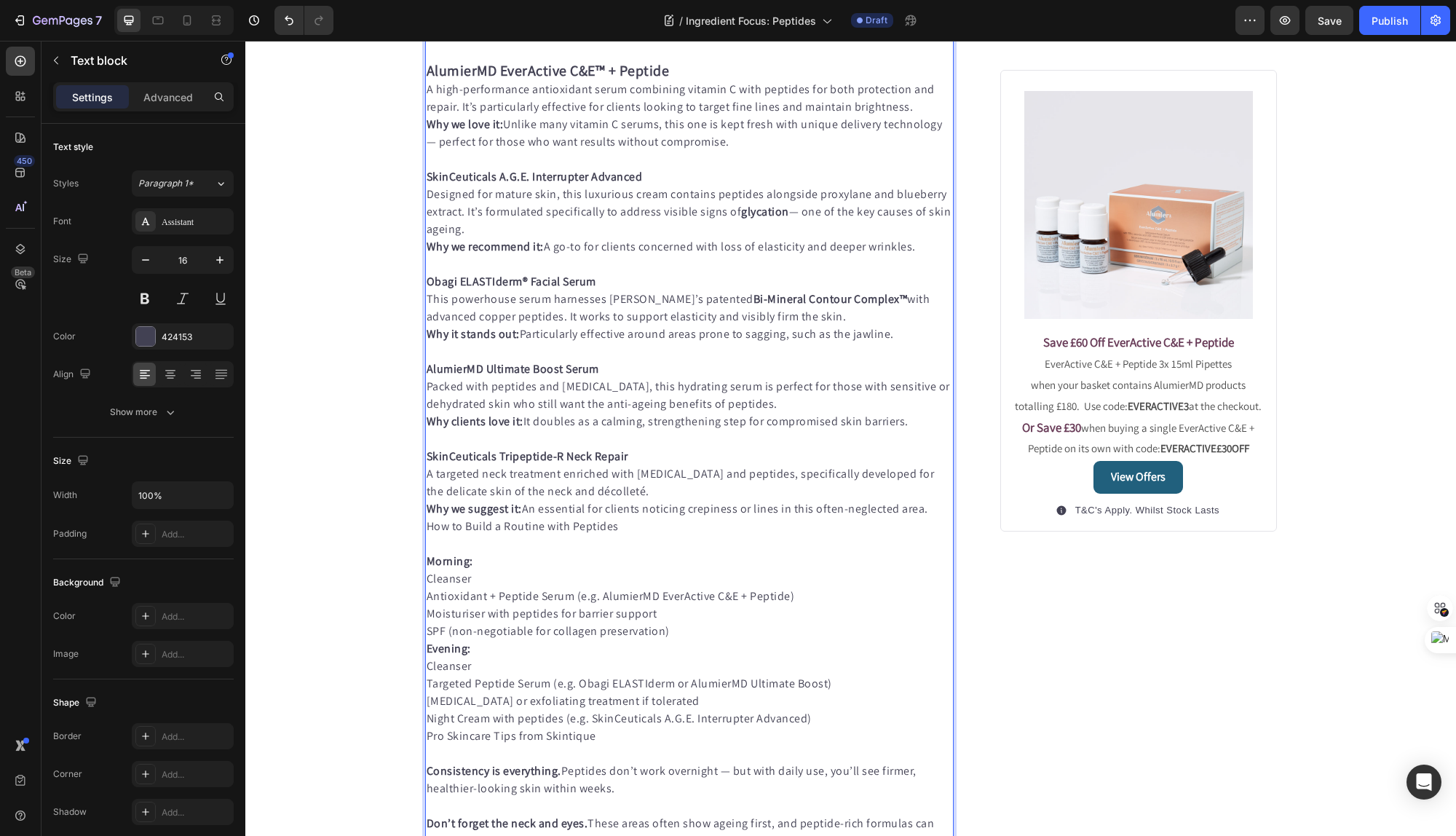
scroll to position [804, 0]
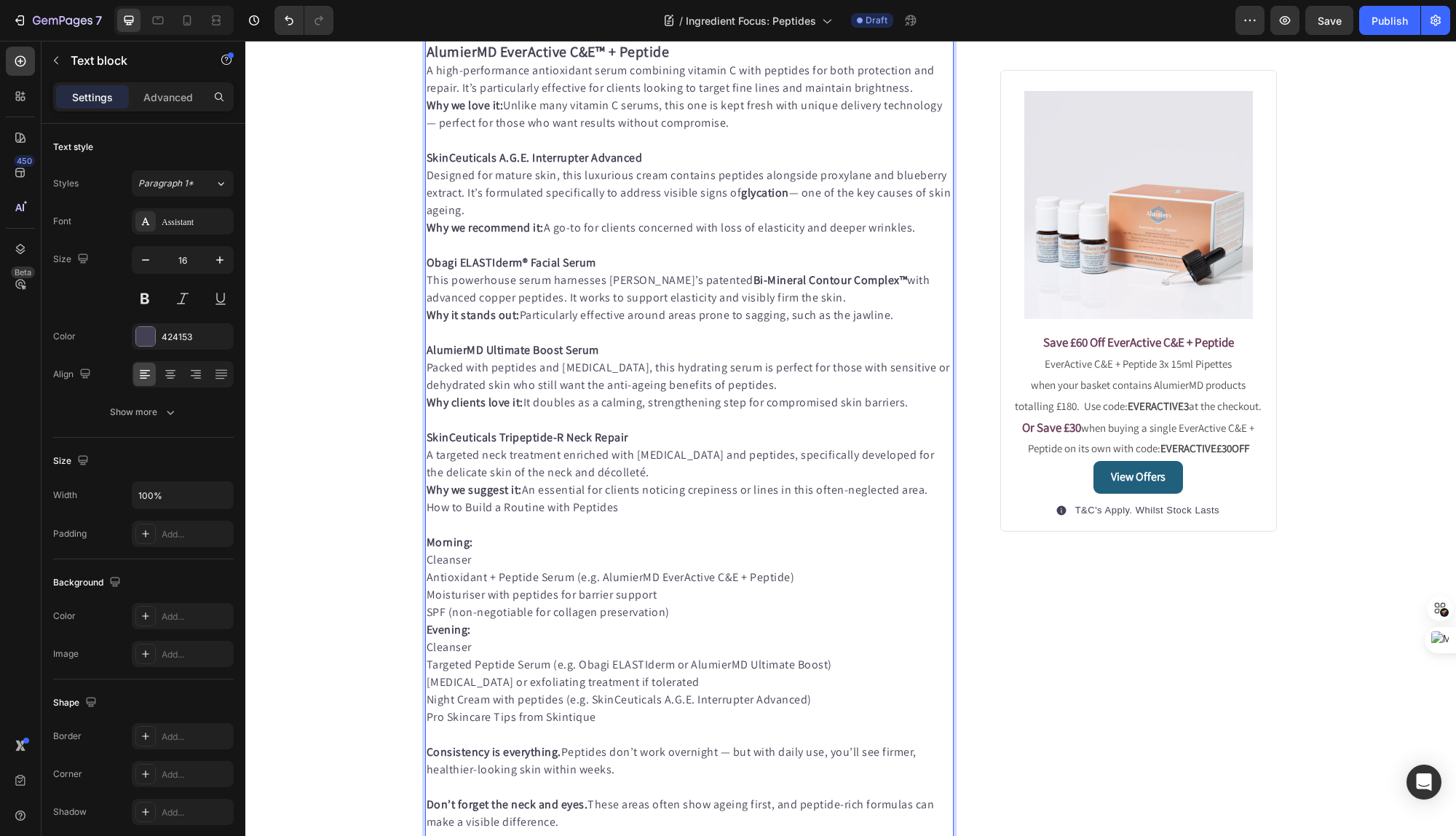
click at [622, 61] on strong "AlumierMD EverActive C&E™ + Peptide" at bounding box center [548, 51] width 243 height 18
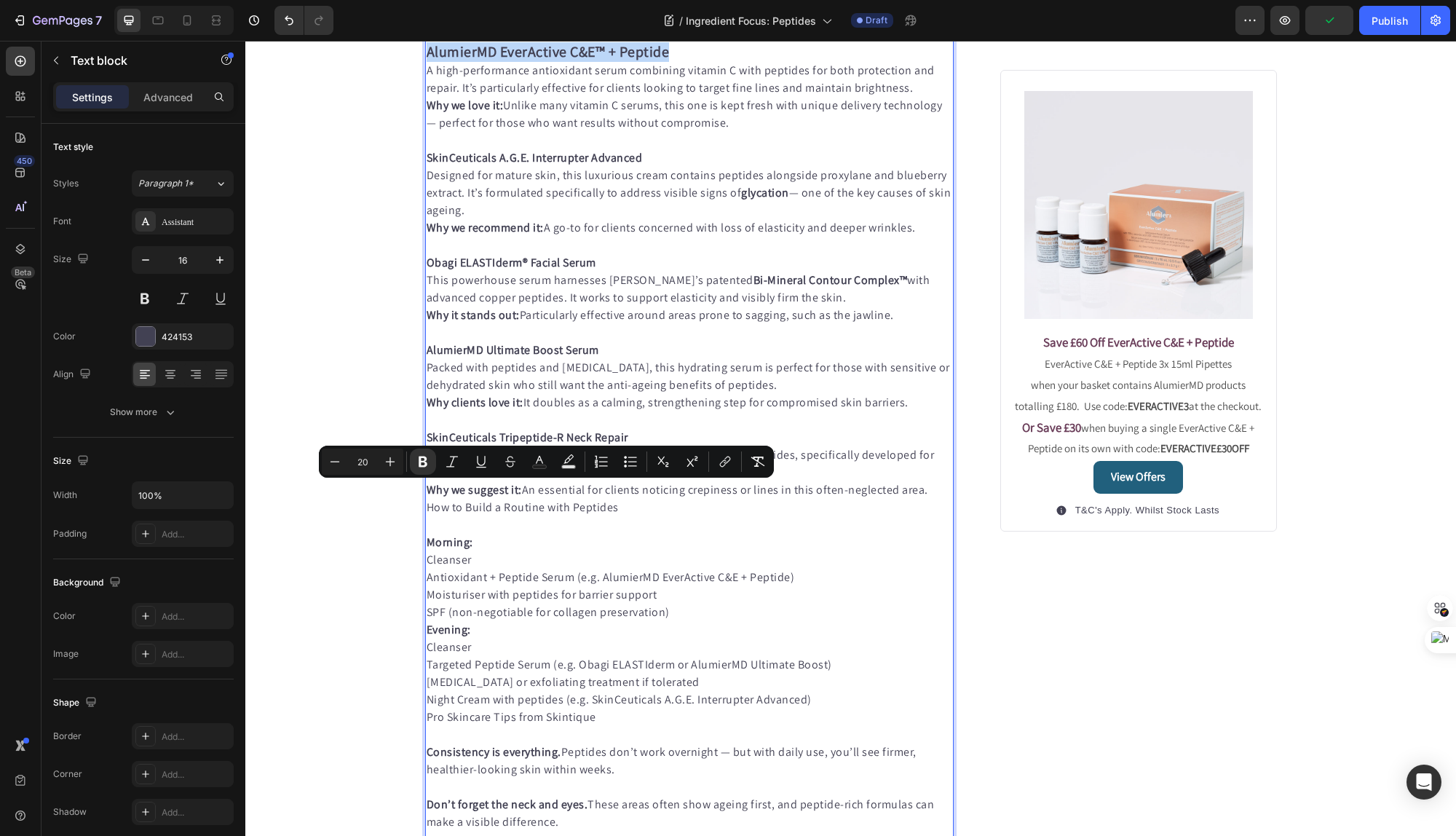
drag, startPoint x: 668, startPoint y: 496, endPoint x: 430, endPoint y: 485, distance: 238.3
click at [430, 62] on p "AlumierMD EverActive C&E™ + Peptide" at bounding box center [690, 52] width 527 height 18
click at [334, 460] on icon "Editor contextual toolbar" at bounding box center [335, 462] width 15 height 15
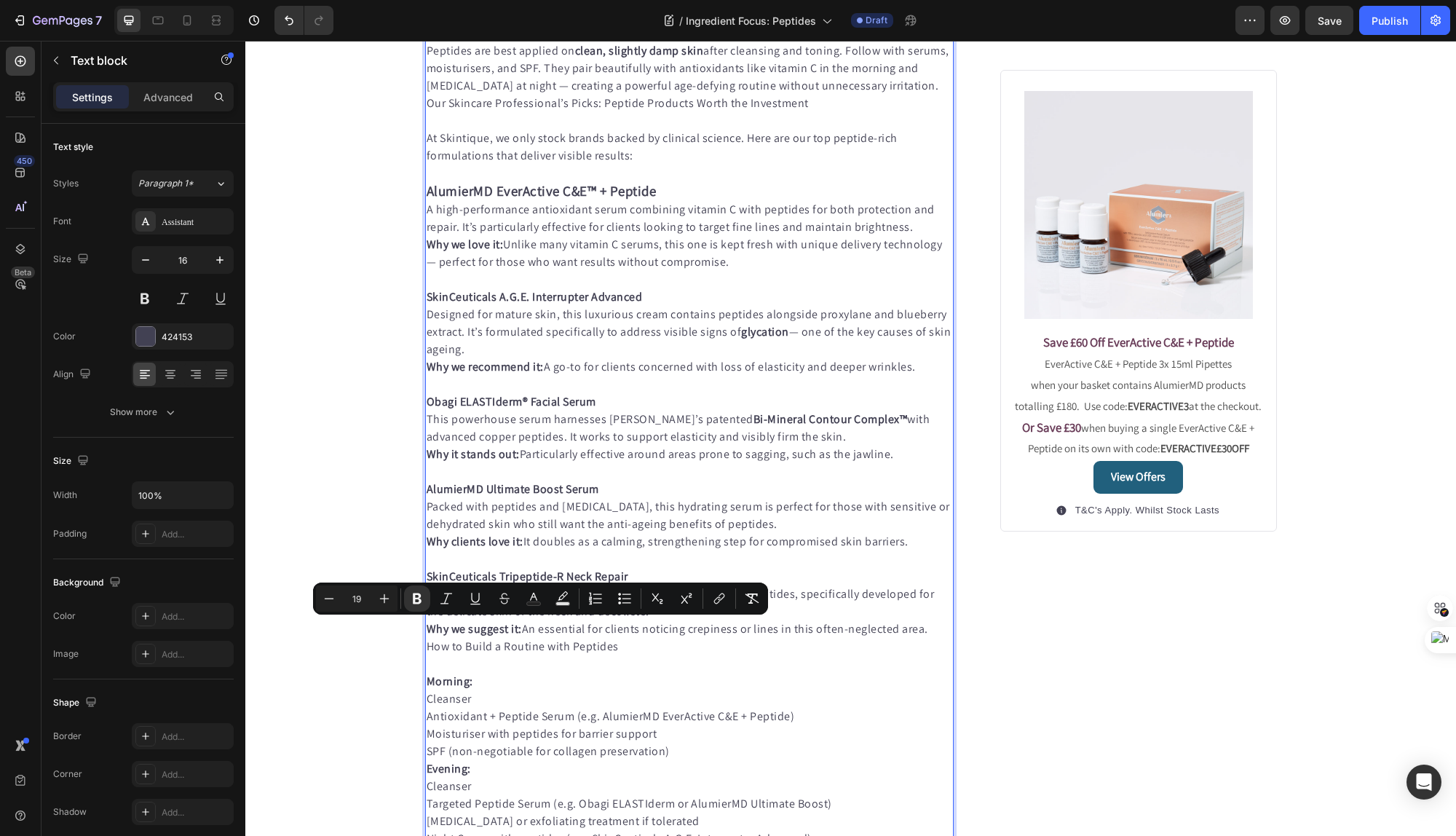
scroll to position [662, 0]
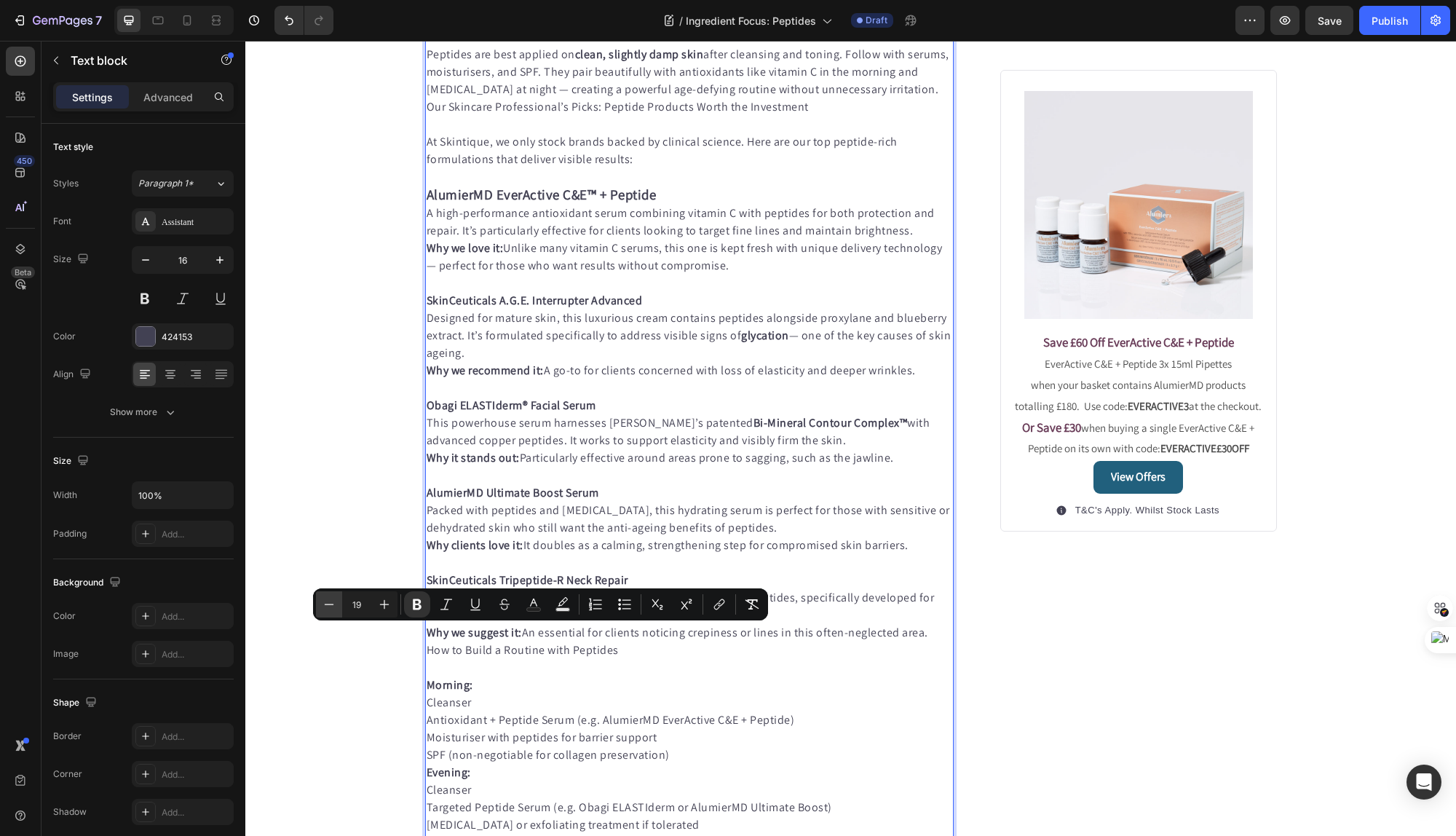
click at [331, 610] on icon "Editor contextual toolbar" at bounding box center [329, 604] width 15 height 15
type input "18"
click at [774, 203] on p "AlumierMD EverActive C&E™ + Peptide" at bounding box center [690, 195] width 527 height 18
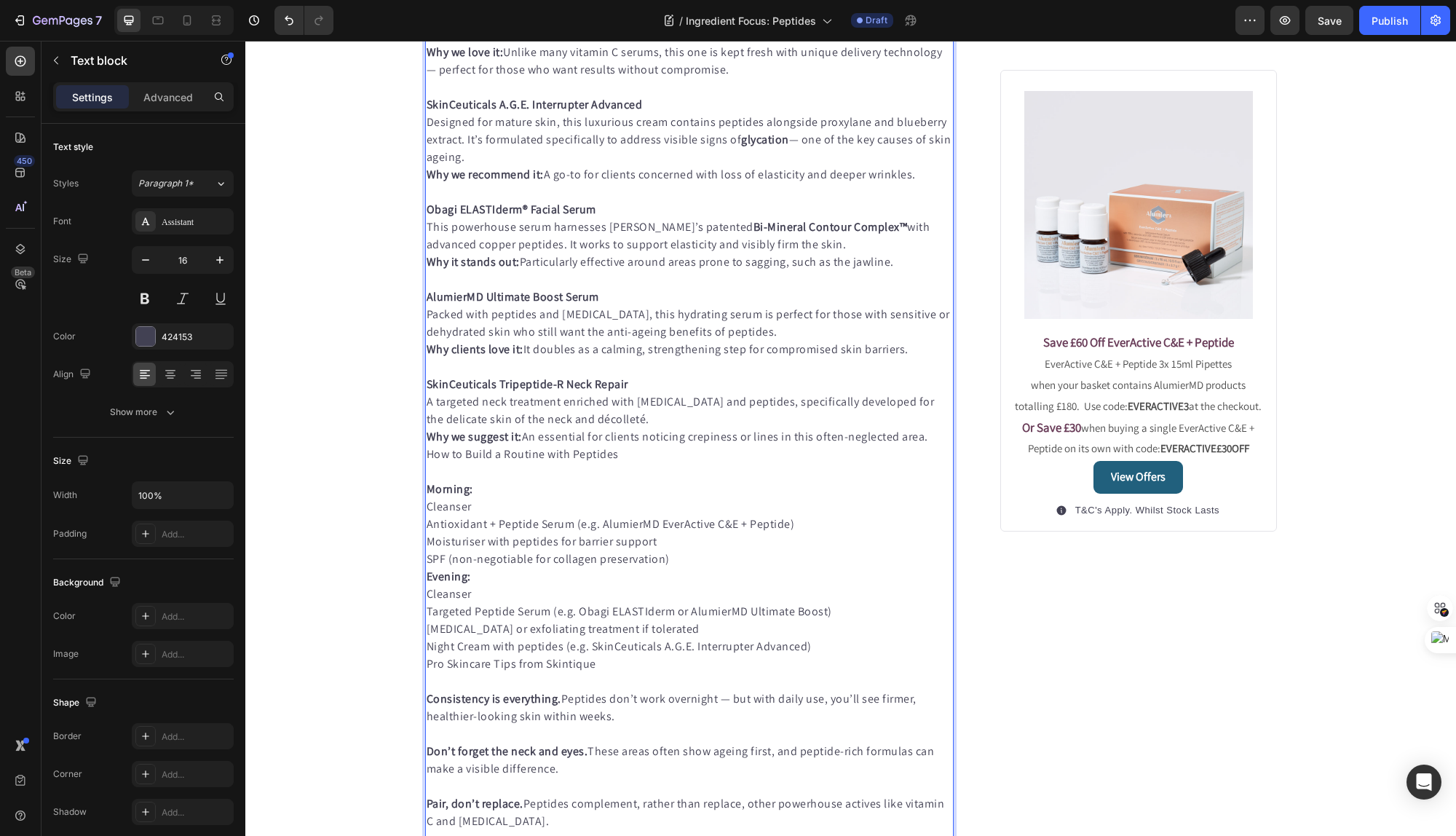
scroll to position [888, 0]
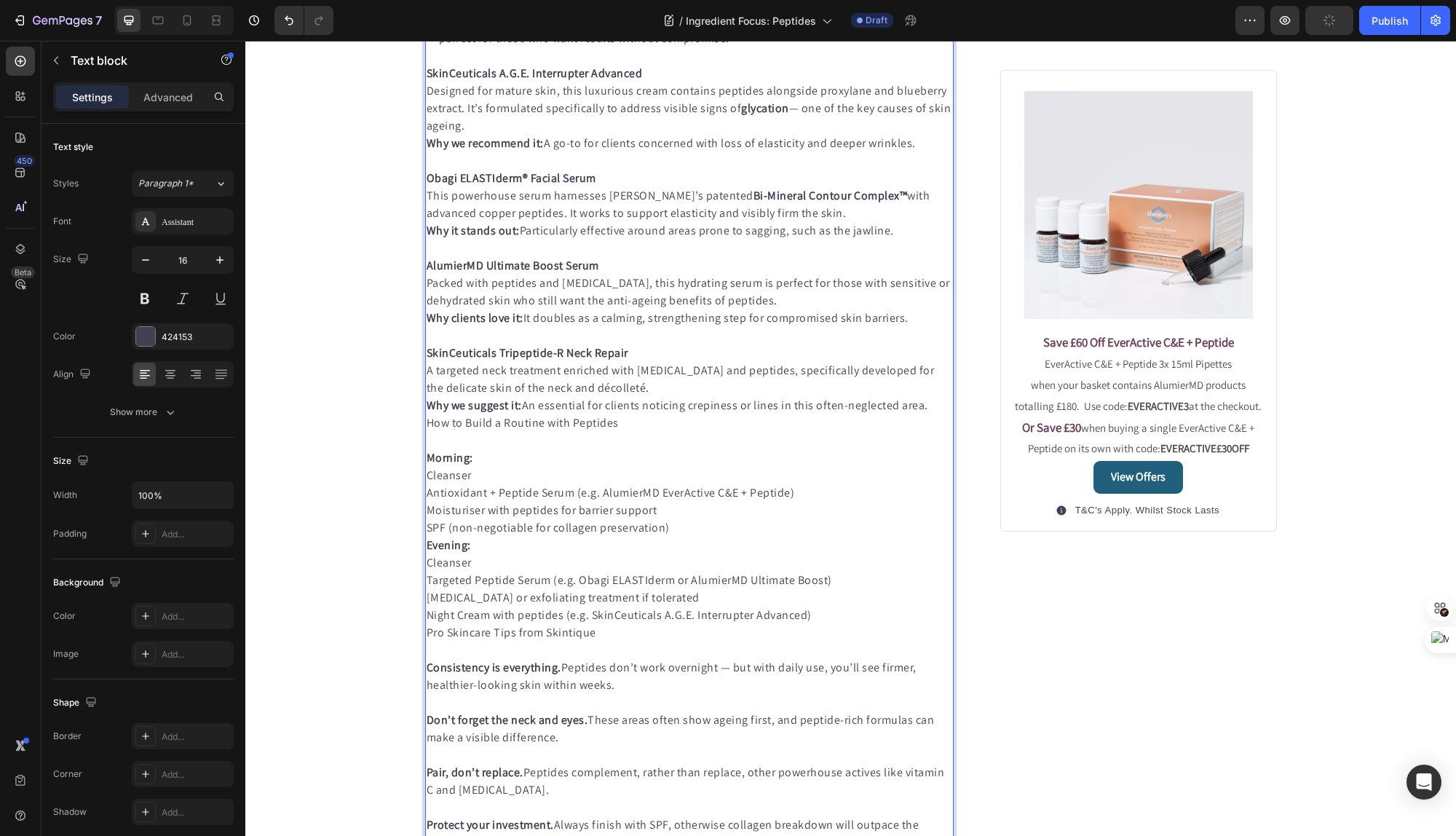
click at [645, 82] on p "SkinCeuticals A.G.E. Interrupter Advanced" at bounding box center [690, 74] width 527 height 18
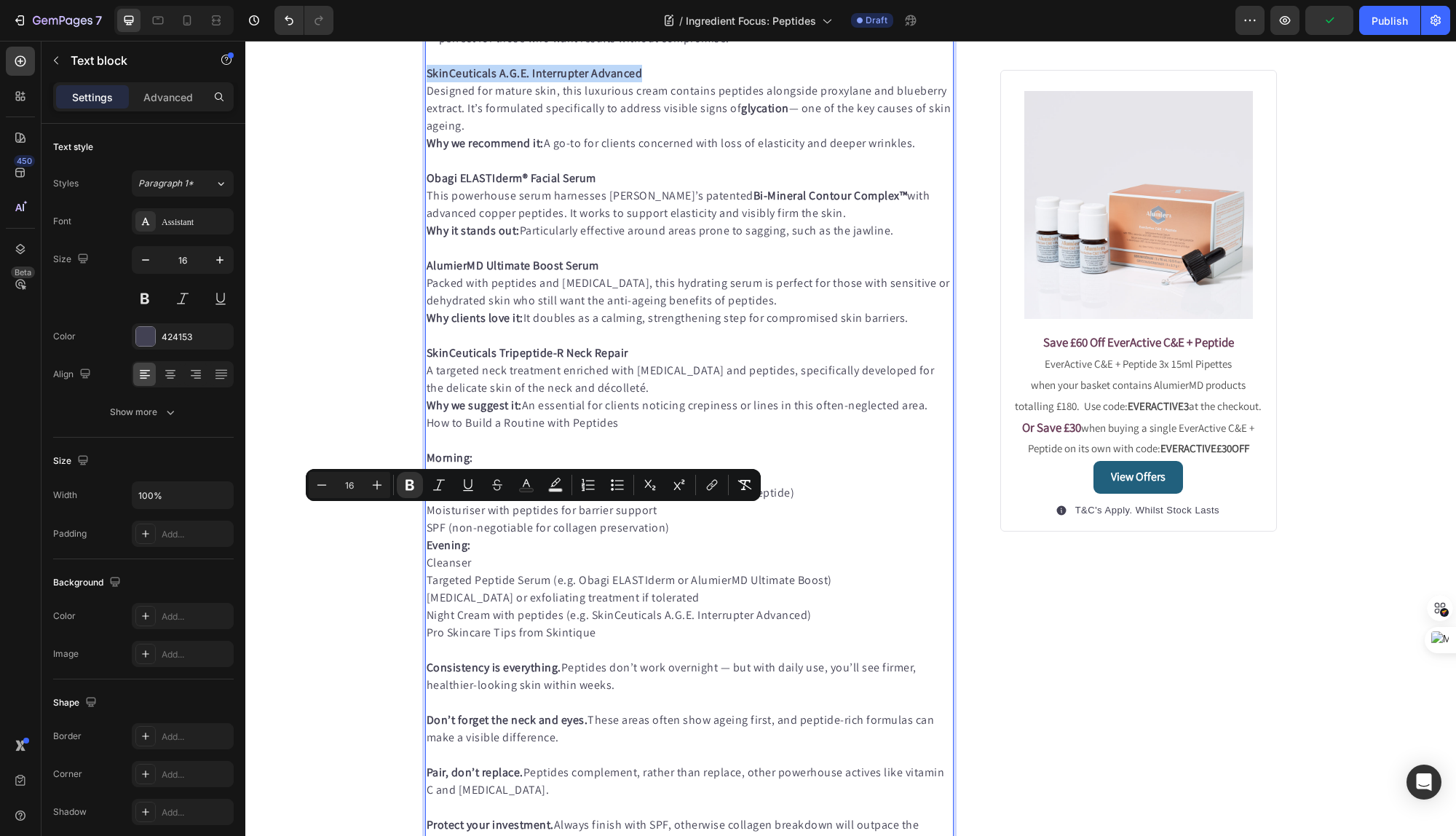
drag, startPoint x: 618, startPoint y: 517, endPoint x: 425, endPoint y: 514, distance: 193.0
click at [426, 82] on p "SkinCeuticals A.G.E. Interrupter Advanced" at bounding box center [690, 74] width 527 height 18
click at [380, 485] on icon "Editor contextual toolbar" at bounding box center [377, 485] width 10 height 10
type input "18"
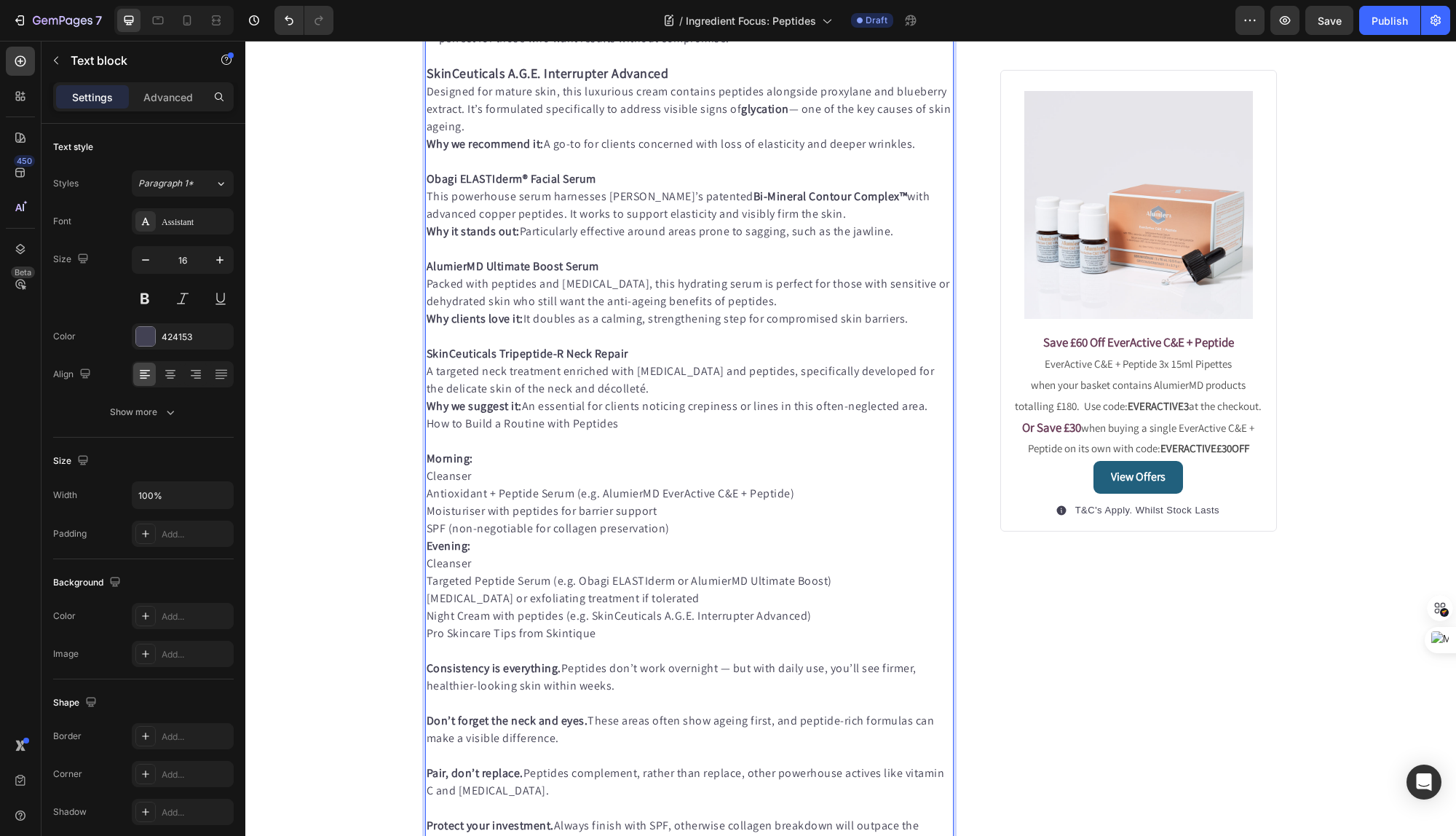
drag, startPoint x: 518, startPoint y: 410, endPoint x: 485, endPoint y: 411, distance: 33.0
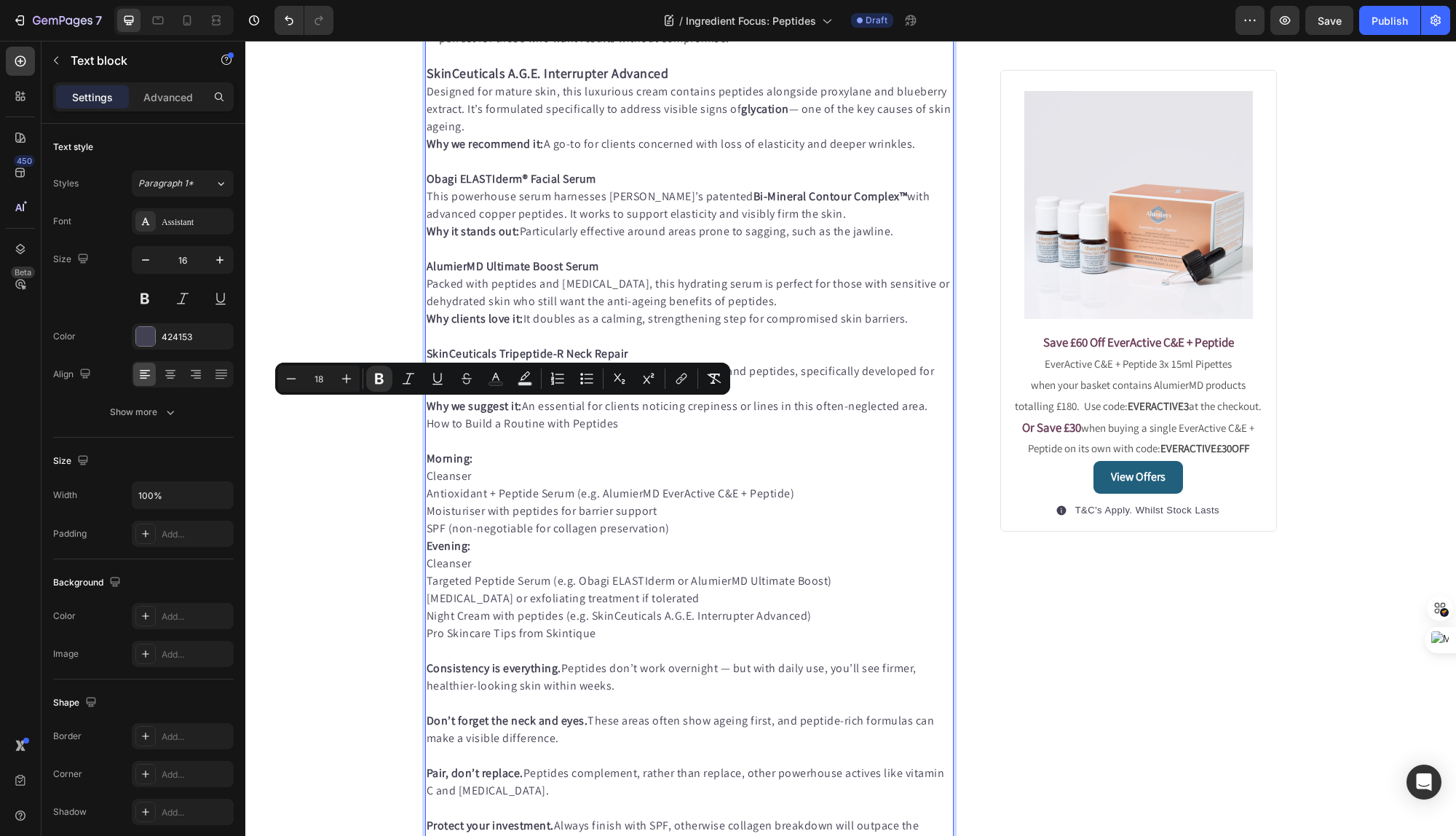
click at [588, 82] on strong "SkinCeuticals A.G.E. Interrupter Advanced" at bounding box center [547, 73] width 242 height 17
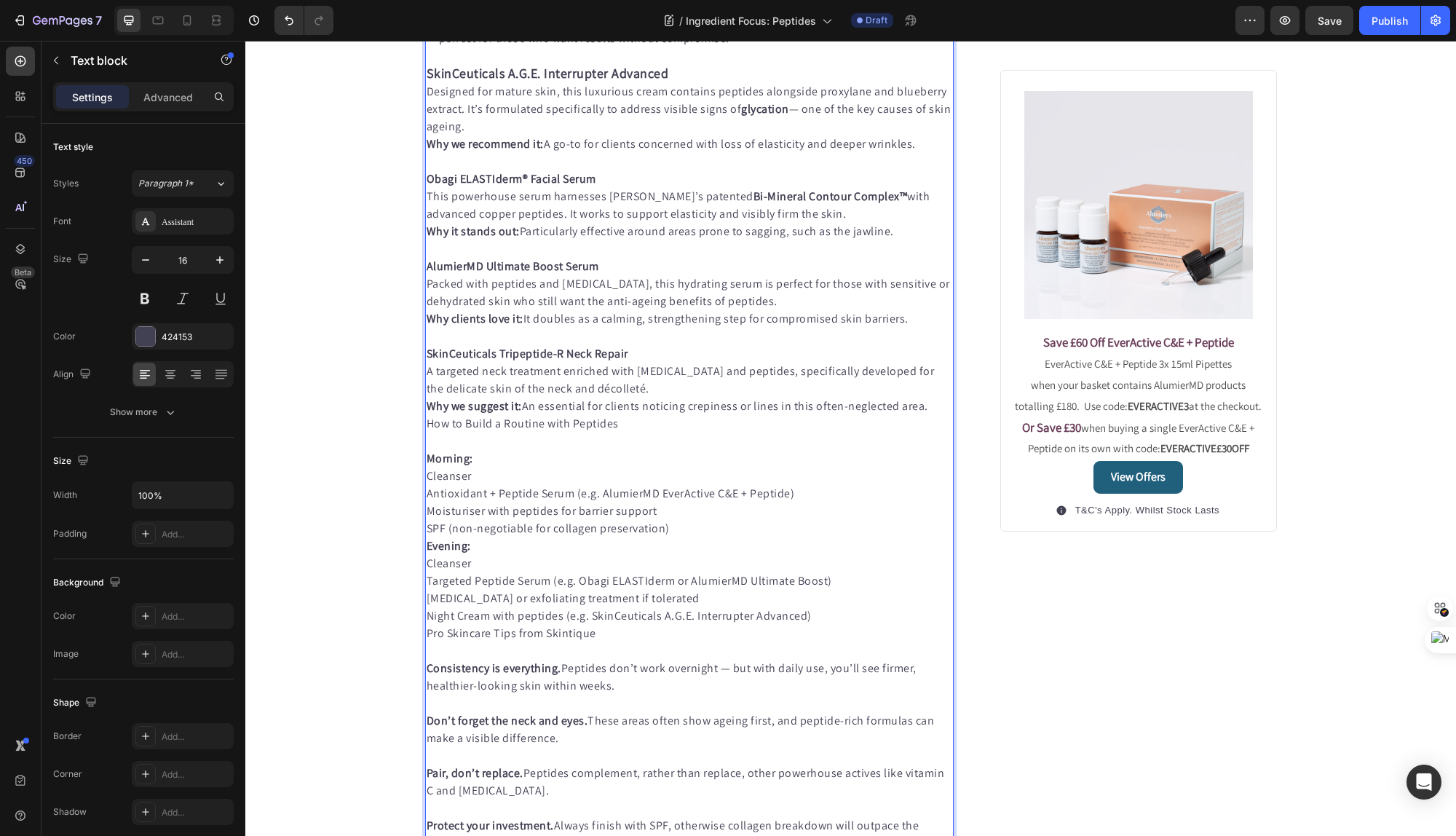
click at [669, 83] on p "SkinCeuticals A.G.E. Interrupter Advanced" at bounding box center [690, 74] width 527 height 18
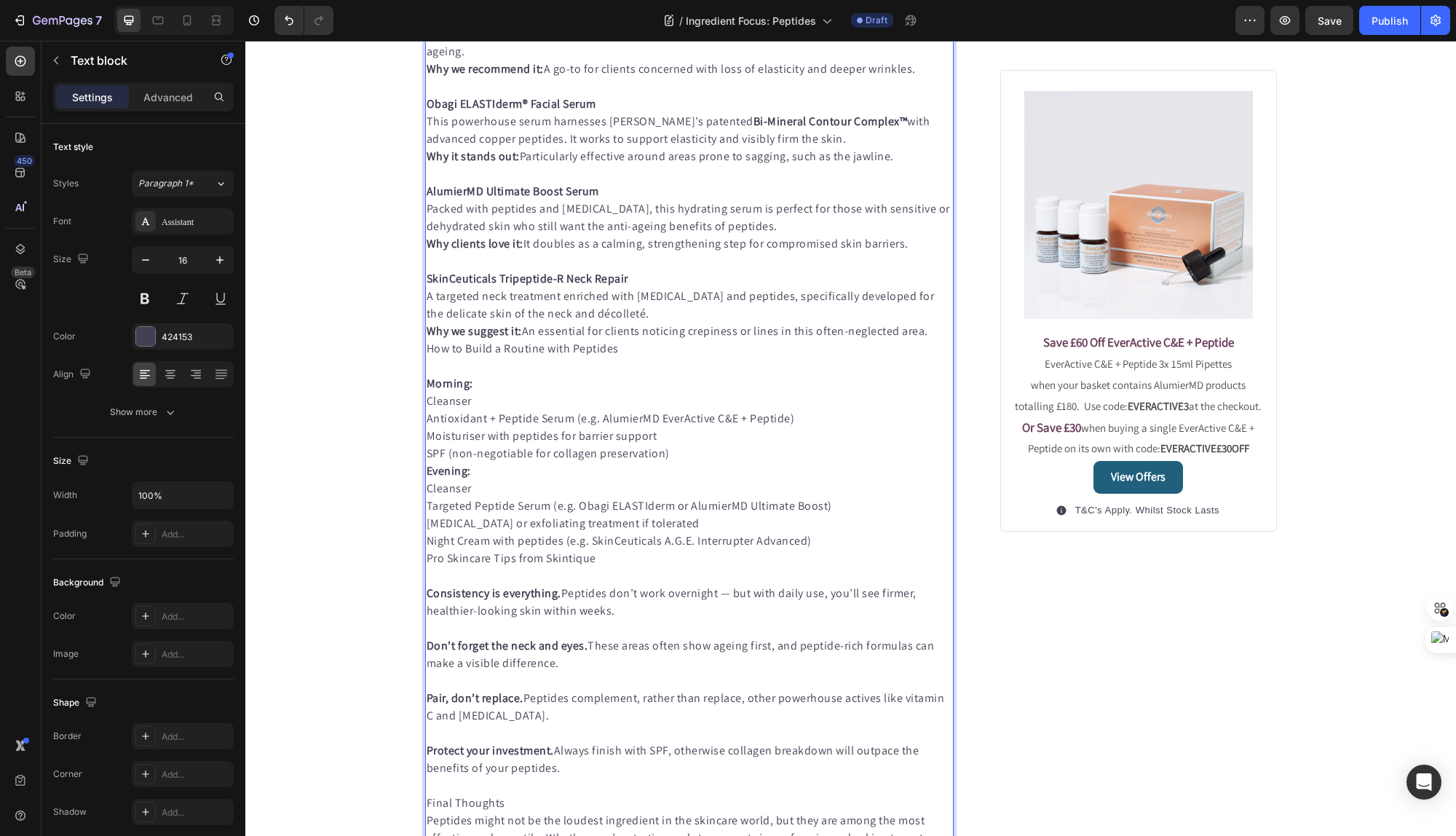
scroll to position [982, 0]
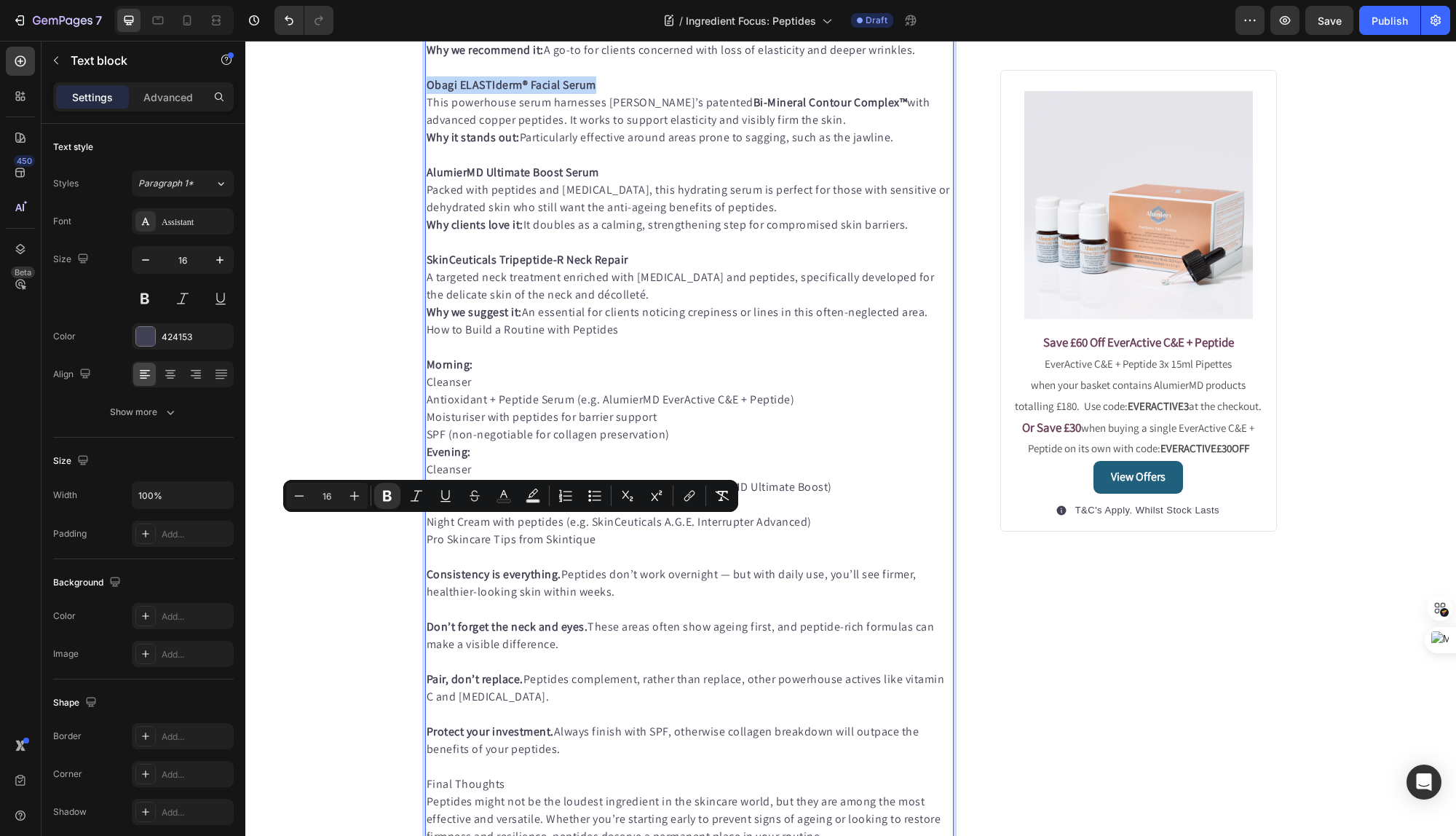
drag, startPoint x: 597, startPoint y: 525, endPoint x: 430, endPoint y: 529, distance: 167.0
click at [430, 94] on p "Obagi ELASTIderm® Facial Serum" at bounding box center [690, 85] width 527 height 18
click at [358, 500] on icon "Editor contextual toolbar" at bounding box center [354, 496] width 15 height 15
type input "16"
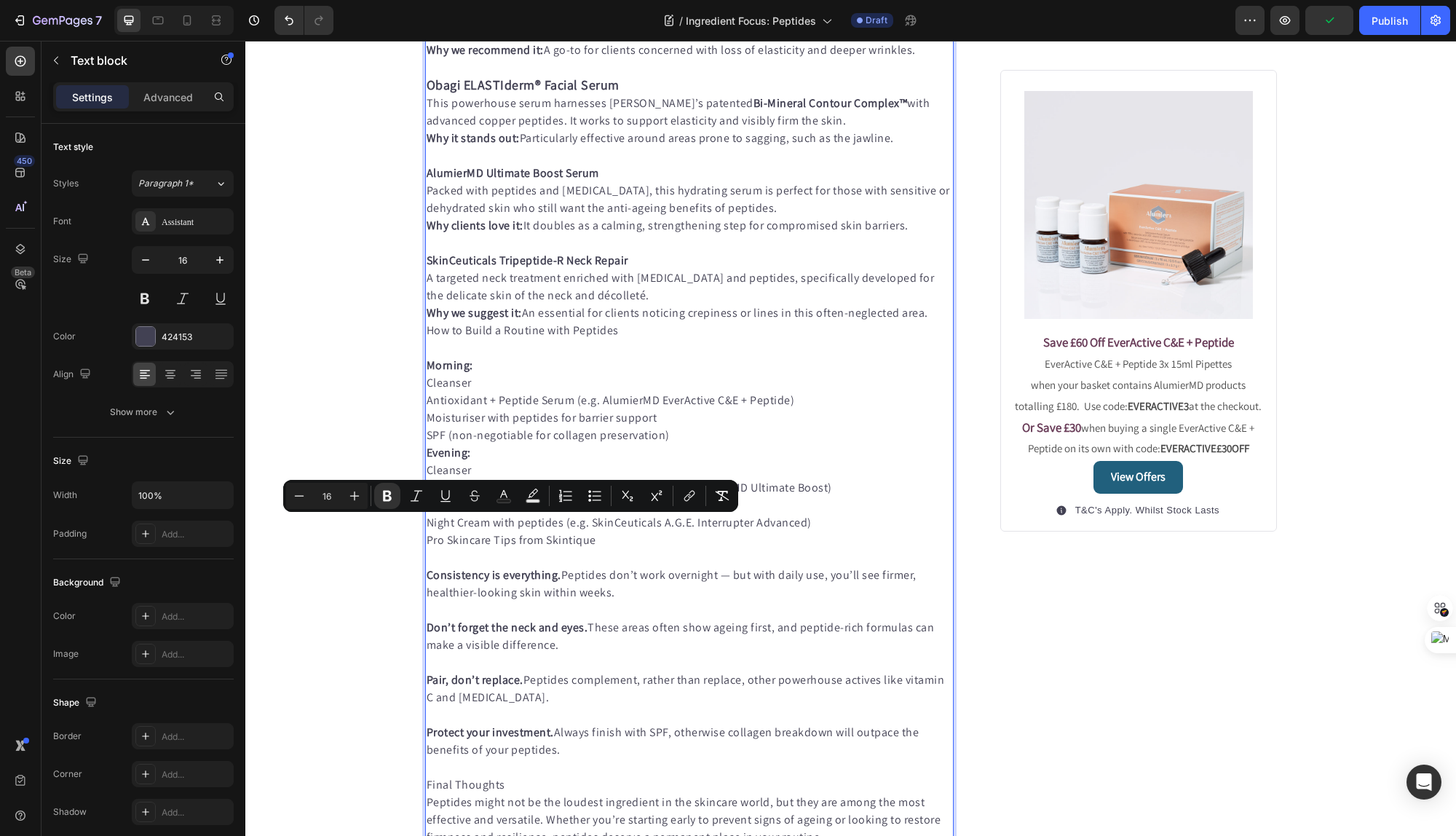
click at [568, 165] on p "Rich Text Editor. Editing area: main" at bounding box center [690, 156] width 527 height 18
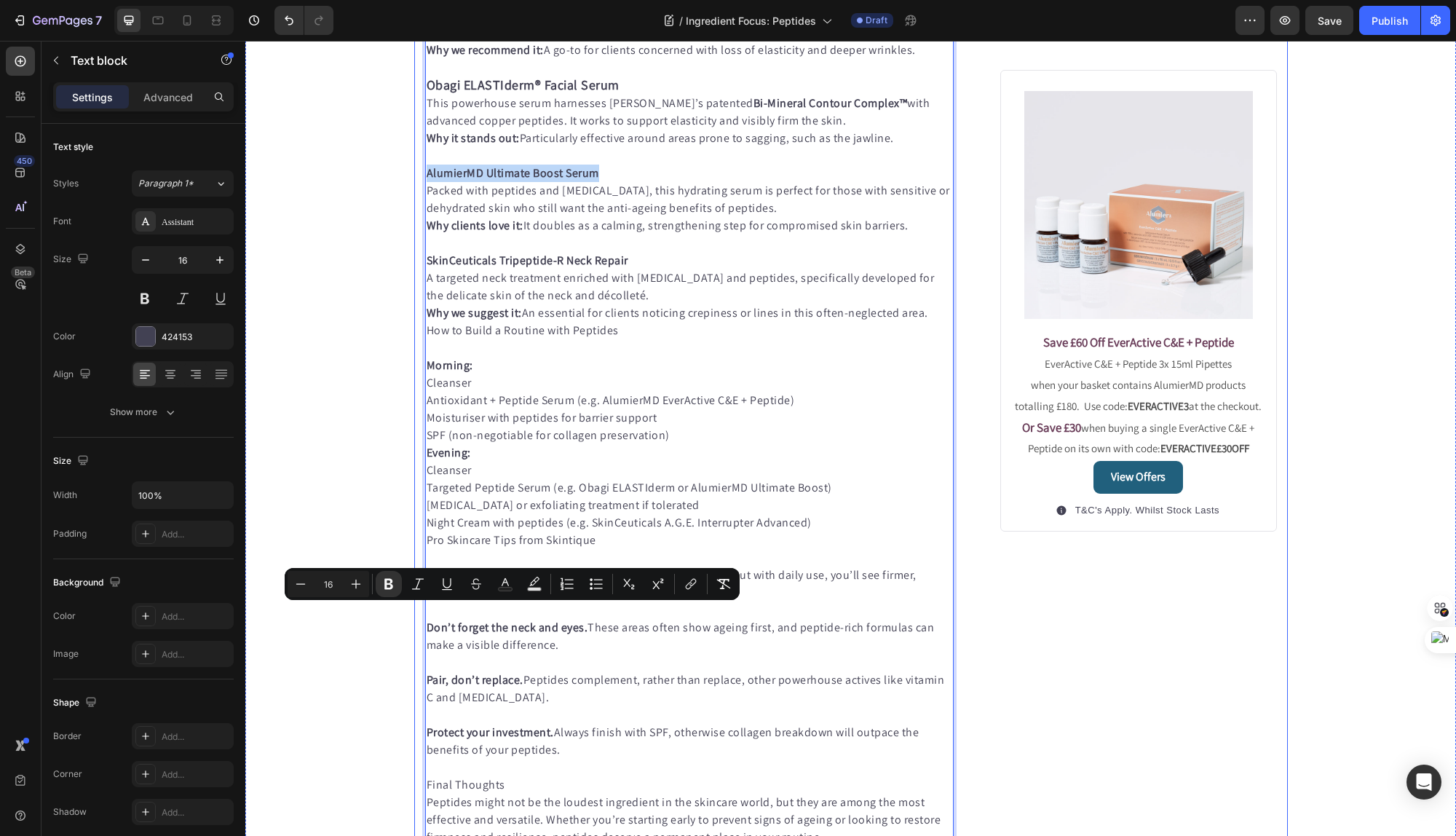
drag, startPoint x: 602, startPoint y: 613, endPoint x: 413, endPoint y: 610, distance: 189.0
click at [414, 610] on div "Published: [DATE], 18h [DATE] Text block Image Peptides in Skincare - The Unsun…" at bounding box center [851, 137] width 874 height 2000
click at [356, 587] on icon "Editor contextual toolbar" at bounding box center [356, 584] width 10 height 10
type input "18"
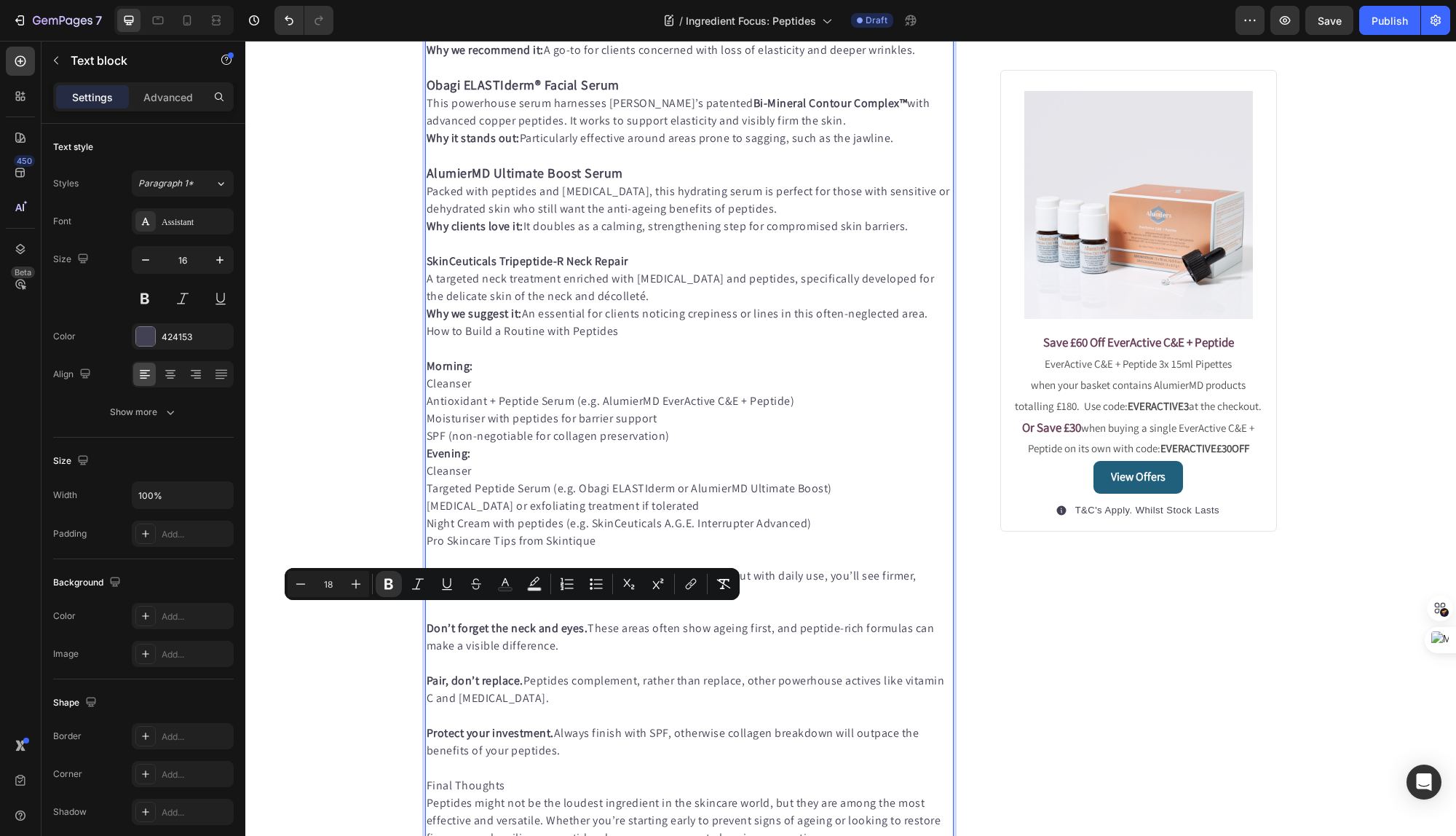
click at [639, 182] on p "AlumierMD Ultimate Boost Serum" at bounding box center [690, 174] width 527 height 18
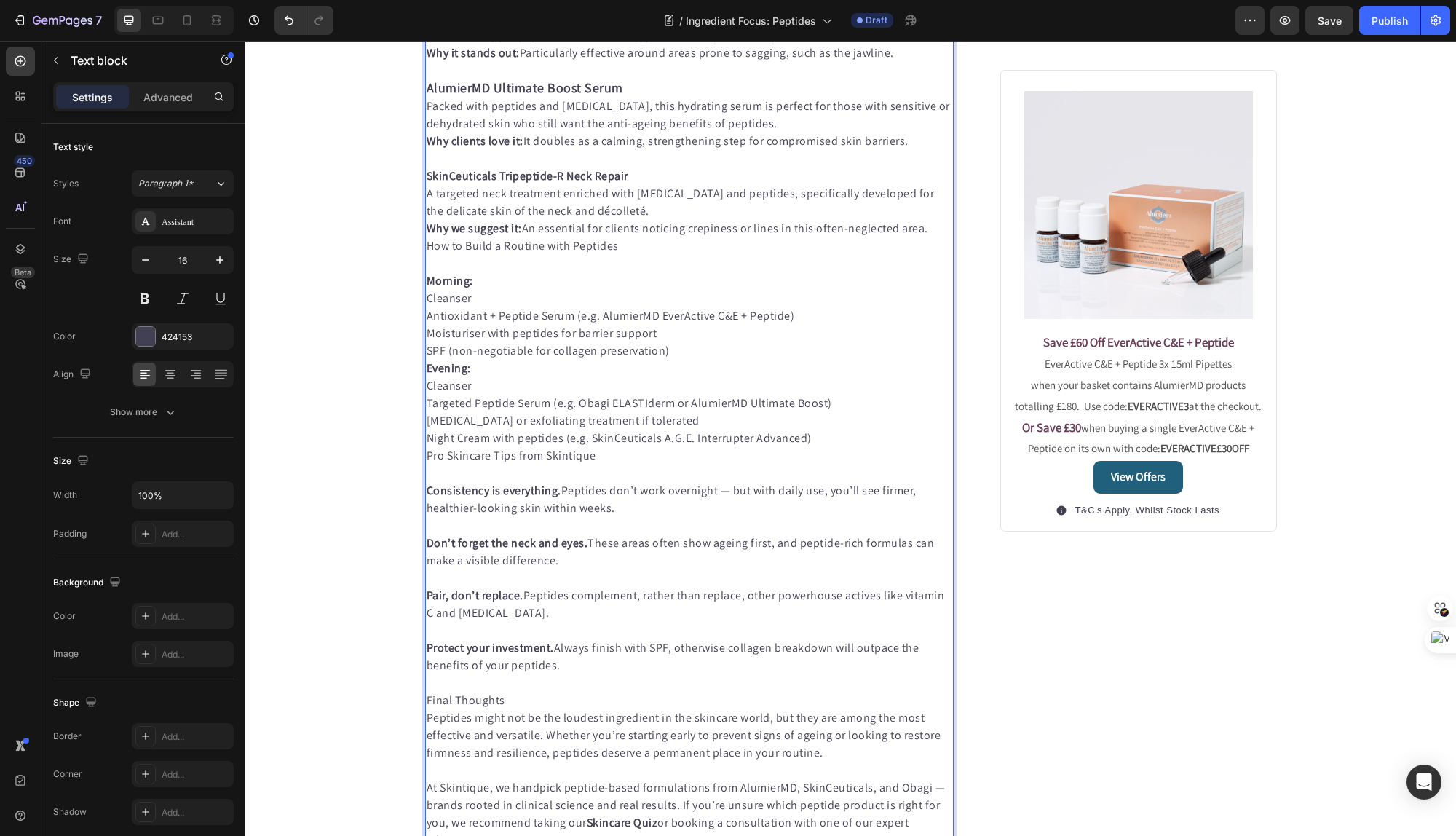
scroll to position [1069, 0]
drag, startPoint x: 631, startPoint y: 617, endPoint x: 419, endPoint y: 609, distance: 212.2
click at [427, 182] on p "SkinCeuticals Tripeptide-R Neck Repair" at bounding box center [690, 174] width 527 height 18
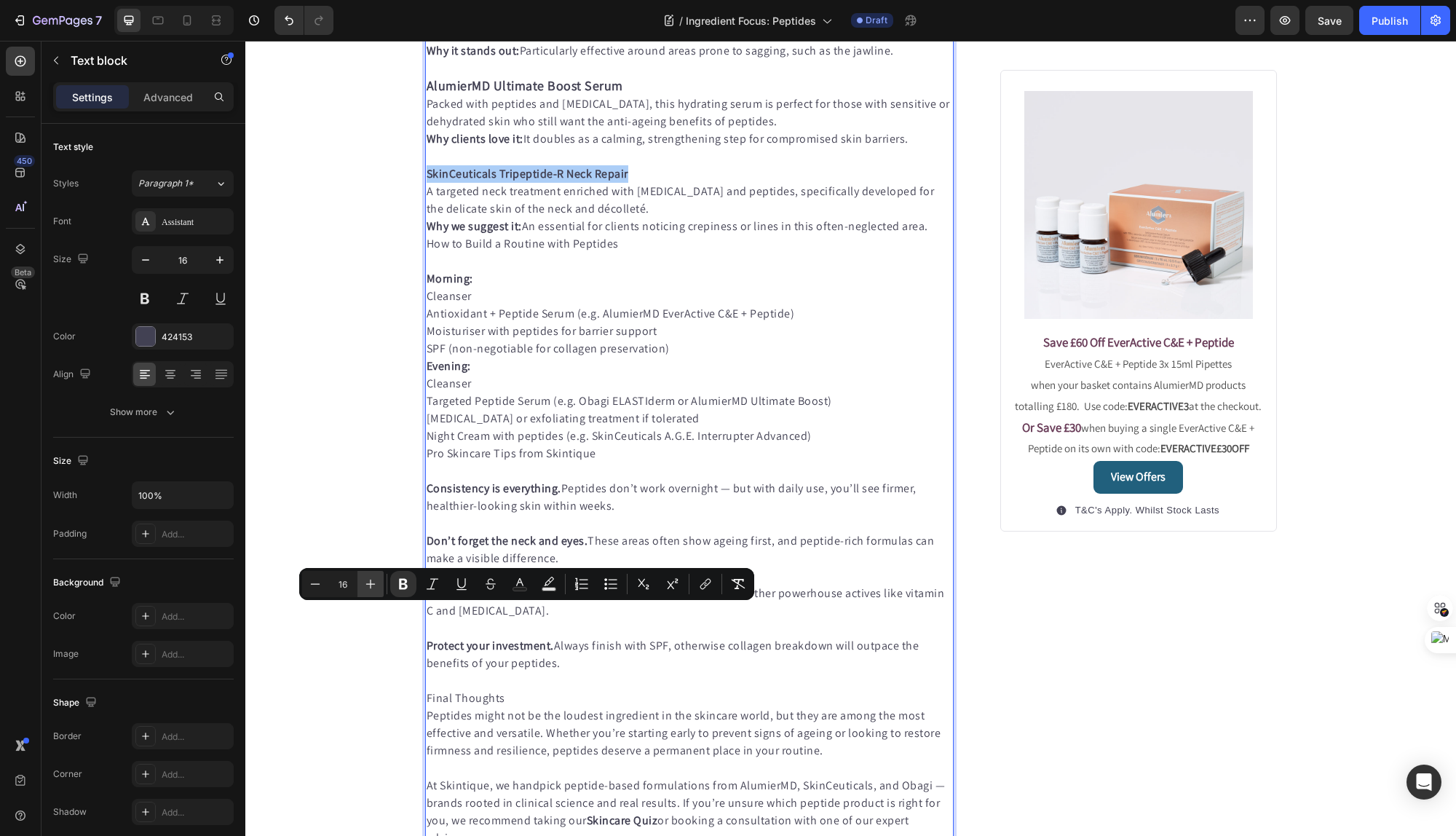
click at [378, 580] on button "Plus" at bounding box center [371, 584] width 26 height 26
type input "18"
click at [662, 183] on p "SkinCeuticals Tripeptide-R Neck Repair" at bounding box center [690, 174] width 527 height 18
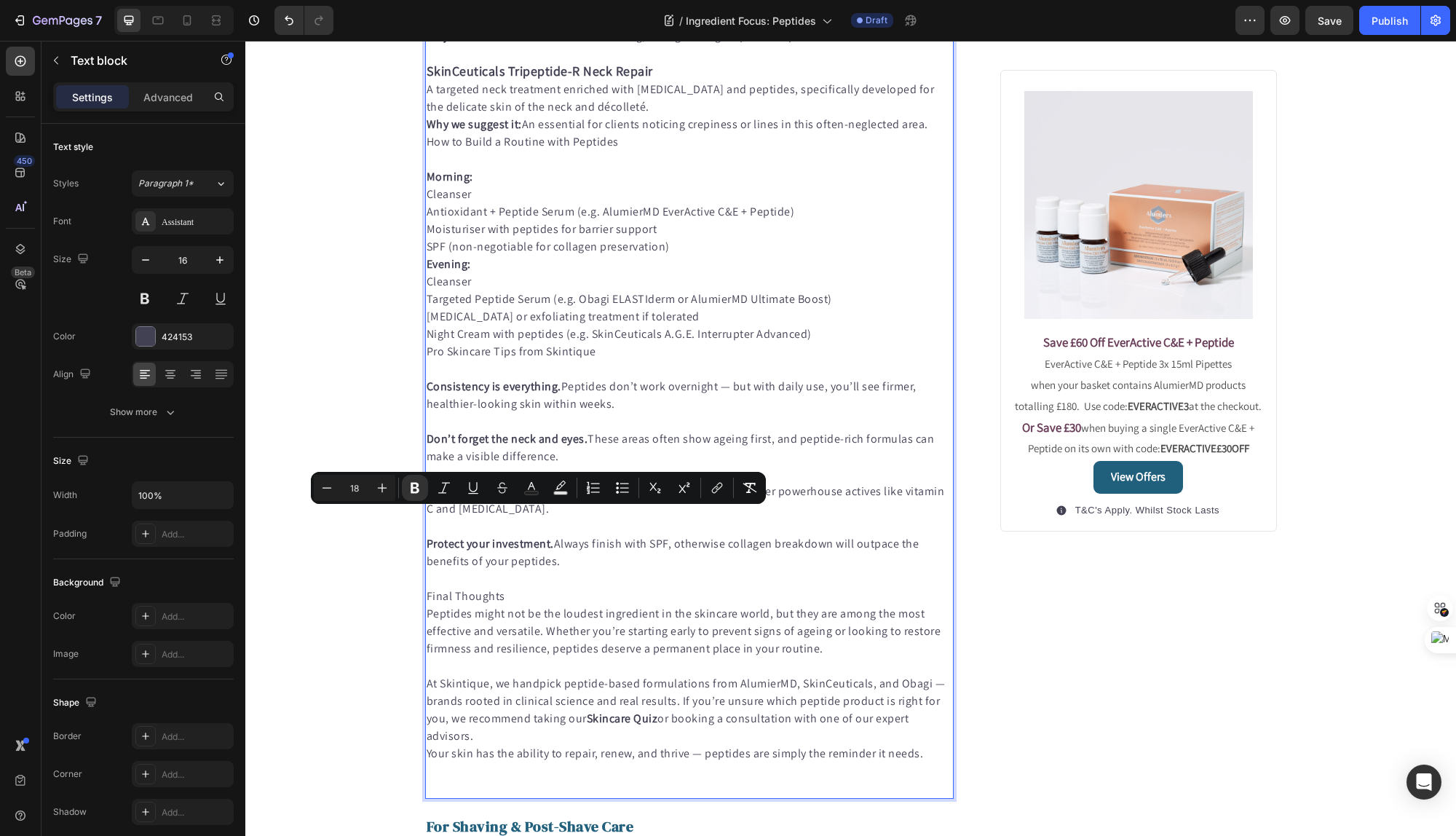
scroll to position [1176, 0]
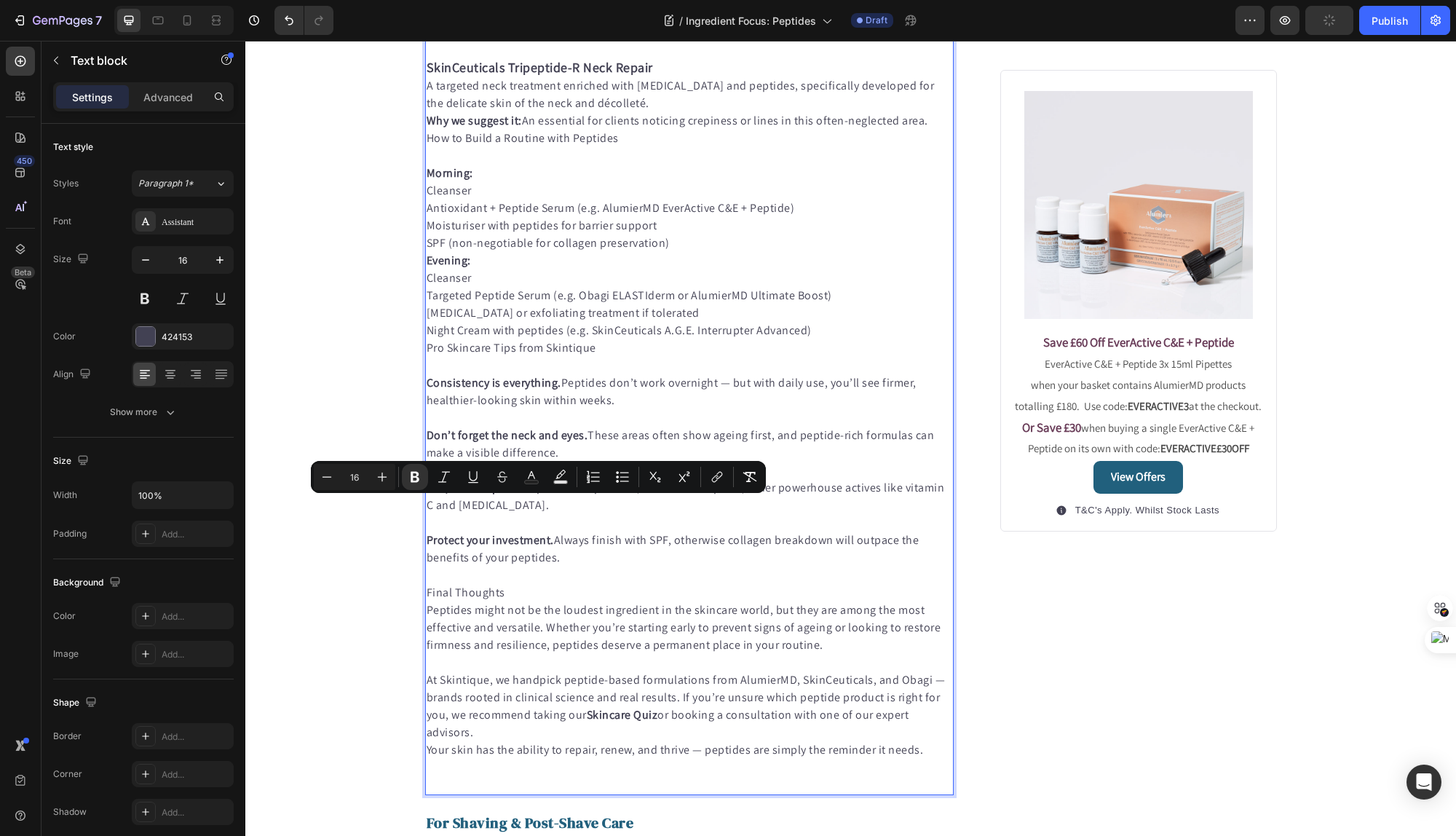
click at [618, 129] on p "Why we suggest it: An essential for clients noticing crepiness or lines in this…" at bounding box center [690, 121] width 527 height 18
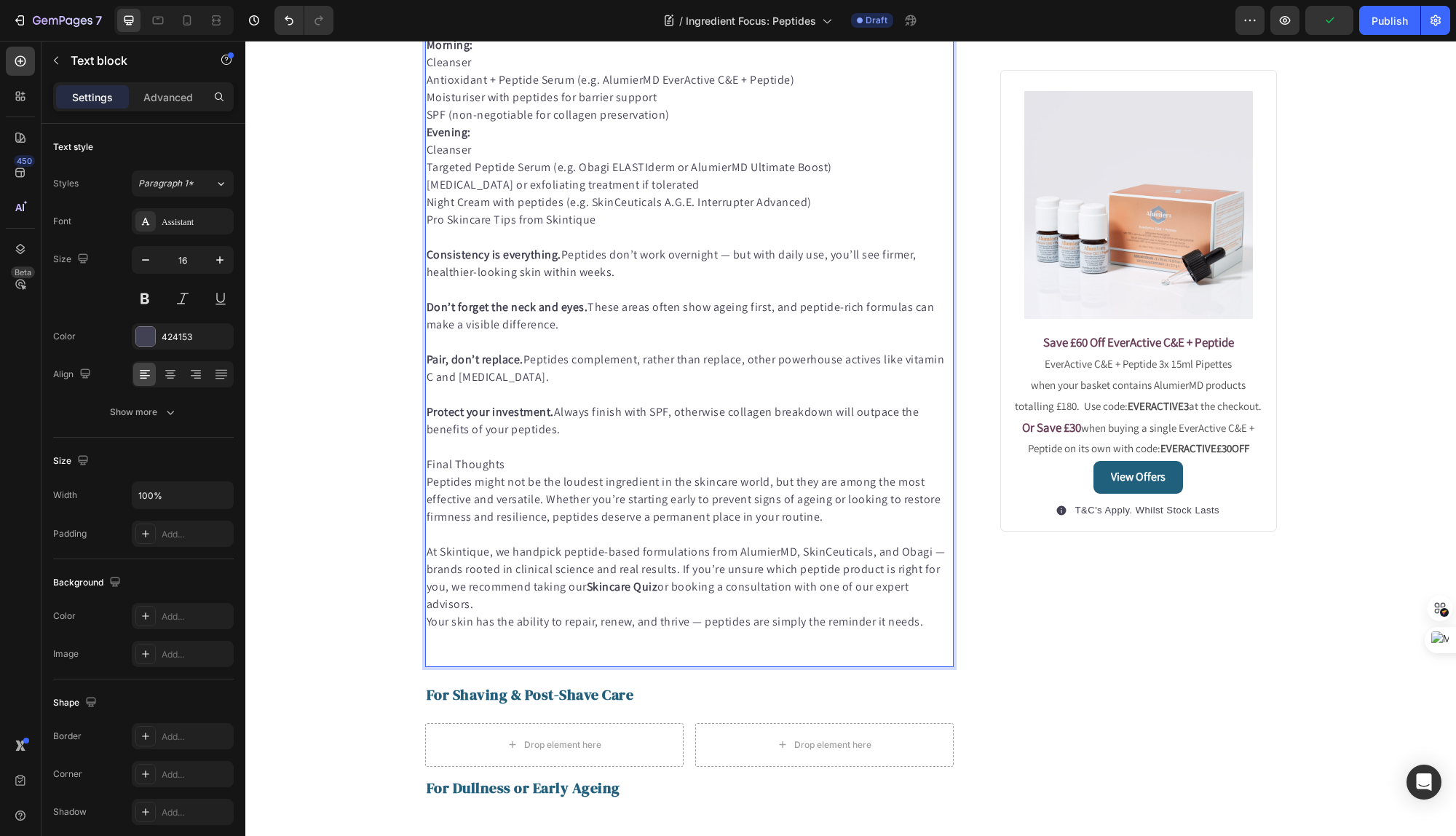
scroll to position [1310, 0]
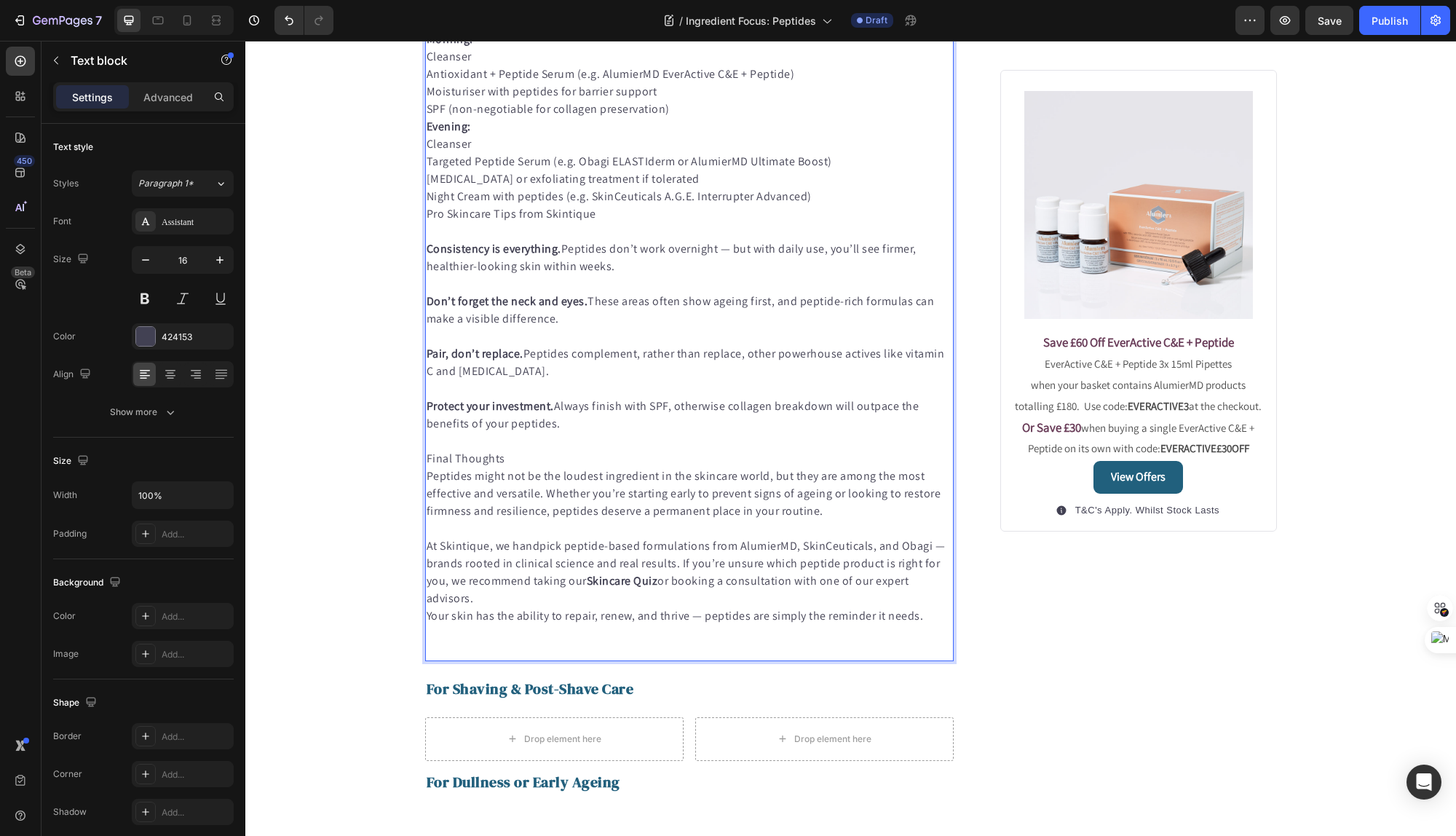
click at [615, 205] on p "Night Cream with peptides (e.g. SkinCeuticals A.G.E. Interrupter Advanced)" at bounding box center [690, 196] width 527 height 18
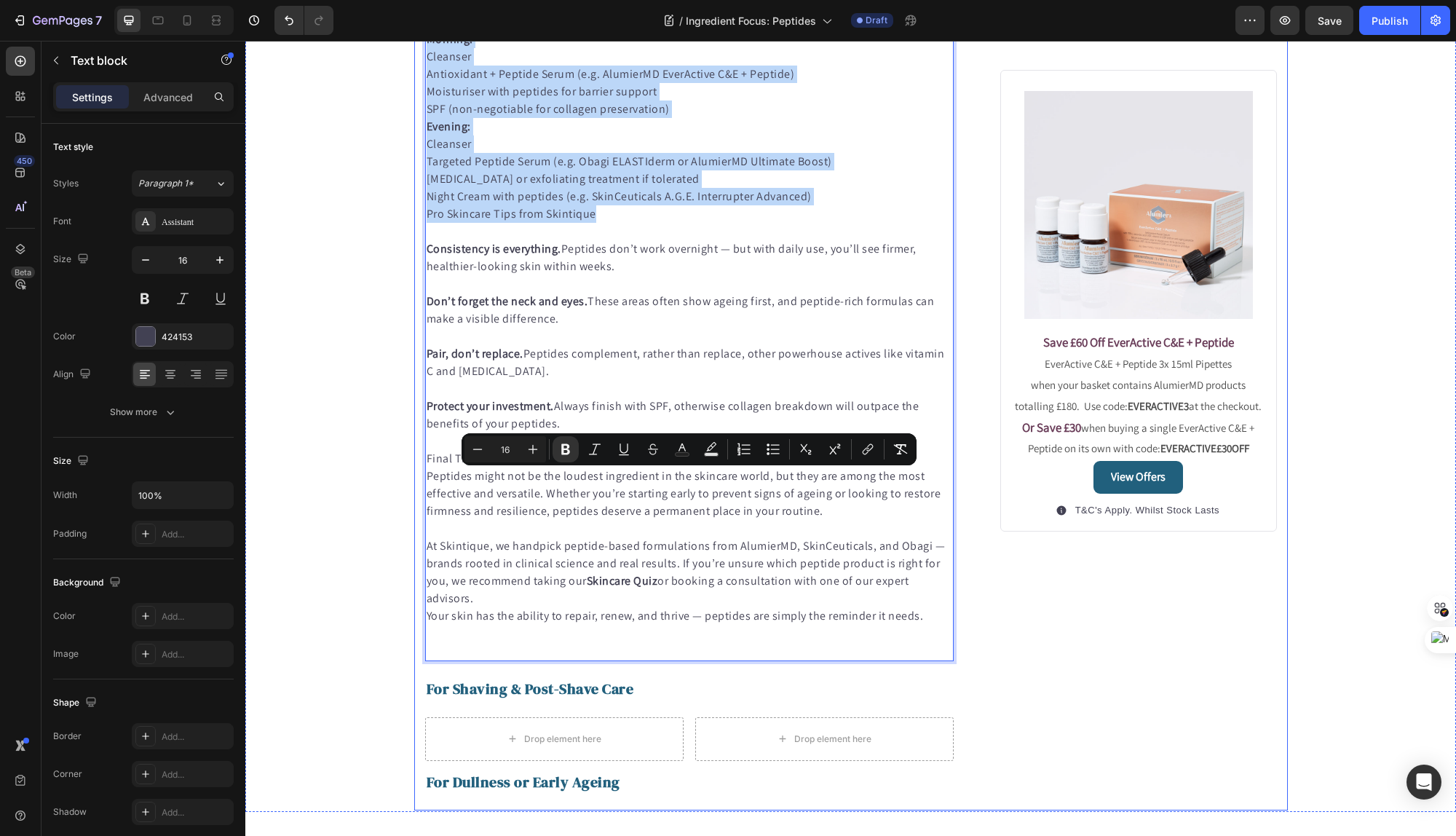
drag, startPoint x: 607, startPoint y: 652, endPoint x: 419, endPoint y: 482, distance: 253.5
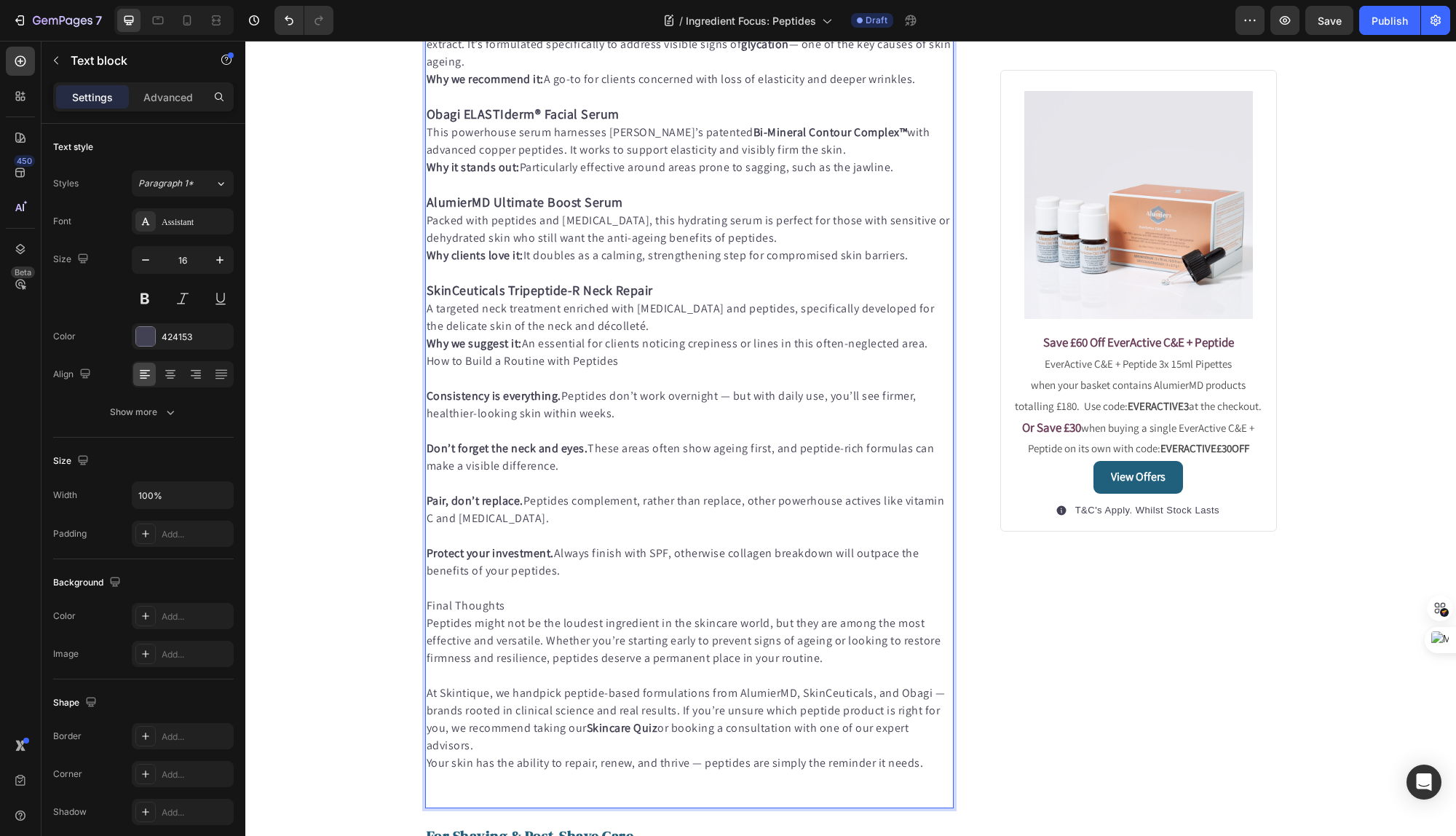
scroll to position [768, 0]
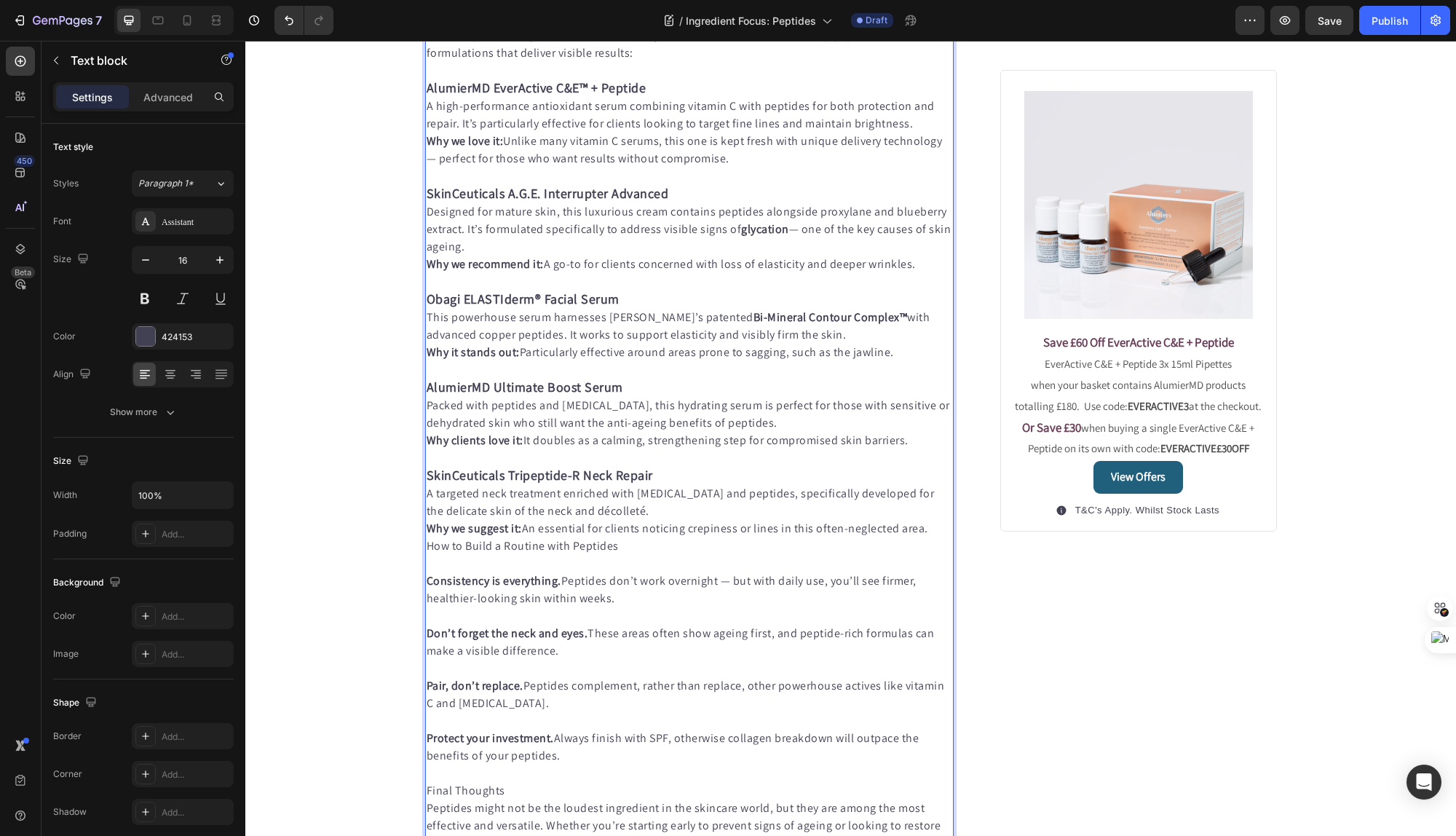
click at [660, 62] on p "At Skintique, we only stock brands backed by clinical science. Here are our top…" at bounding box center [690, 45] width 527 height 35
click at [682, 27] on p "Rich Text Editor. Editing area: main" at bounding box center [690, 18] width 527 height 18
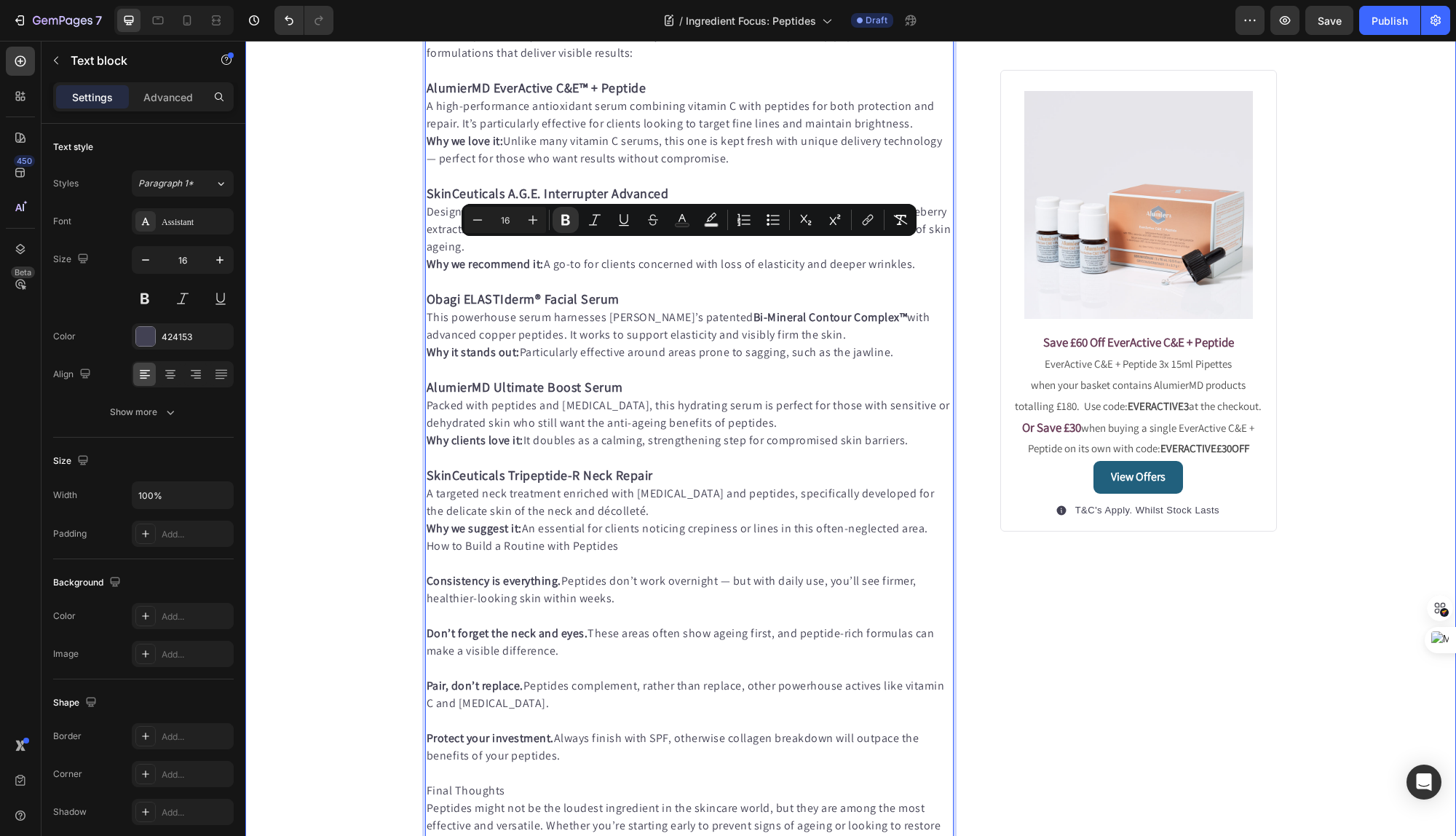
drag, startPoint x: 829, startPoint y: 442, endPoint x: 408, endPoint y: 256, distance: 460.3
click at [408, 256] on div "Published: [DATE], 18h [DATE] Text block Image Peptides in Skincare - The Unsun…" at bounding box center [851, 247] width 1210 height 1792
copy div "Boost Collagen and Elastin – Helping to improve firmness and reduce fine lines.…"
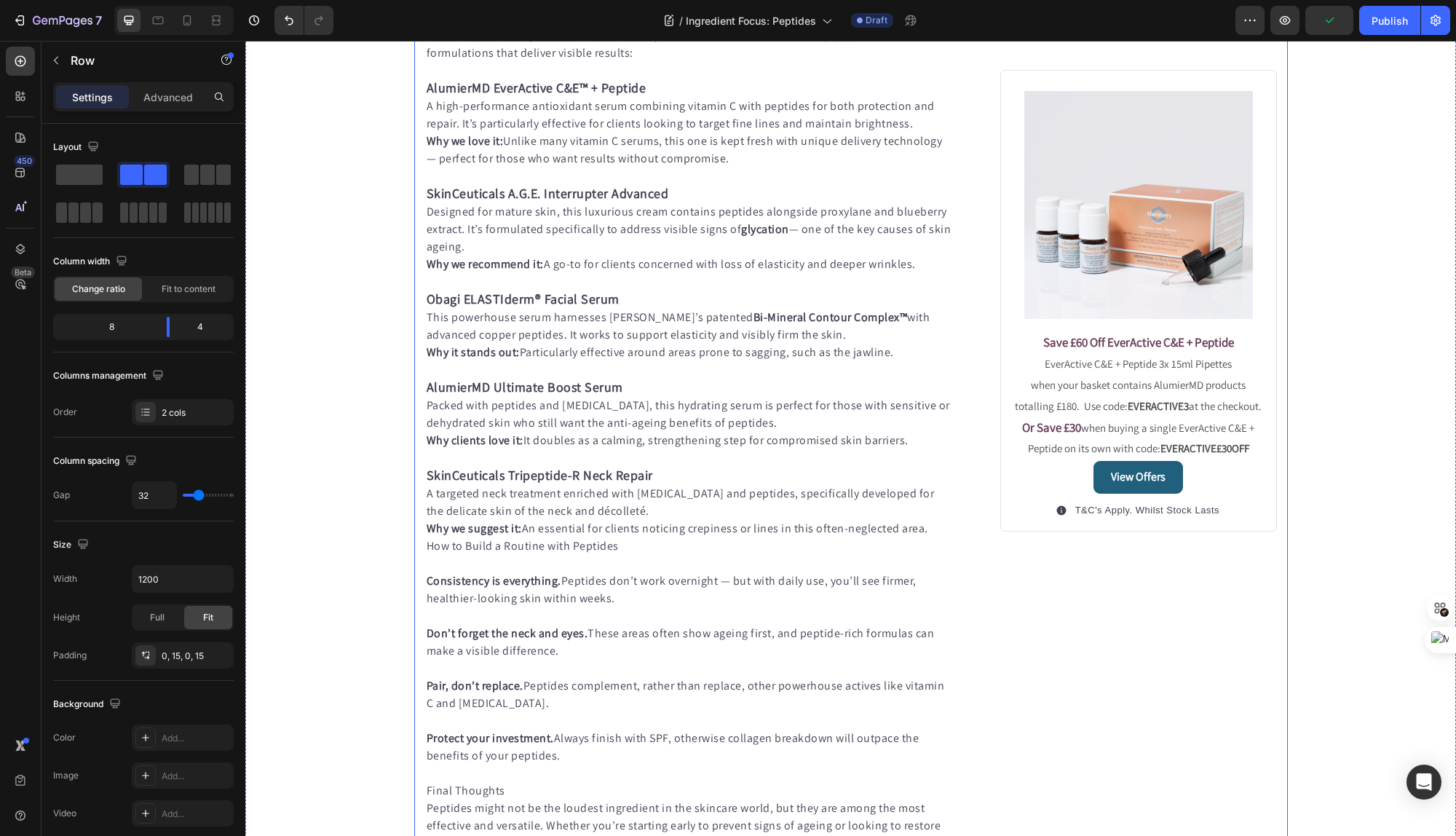
click at [1037, 661] on div "Image Save £60 Off EverActive C&E + Peptide EverActive C&E + Peptide 3x 15ml Pi…" at bounding box center [1138, 247] width 276 height 1792
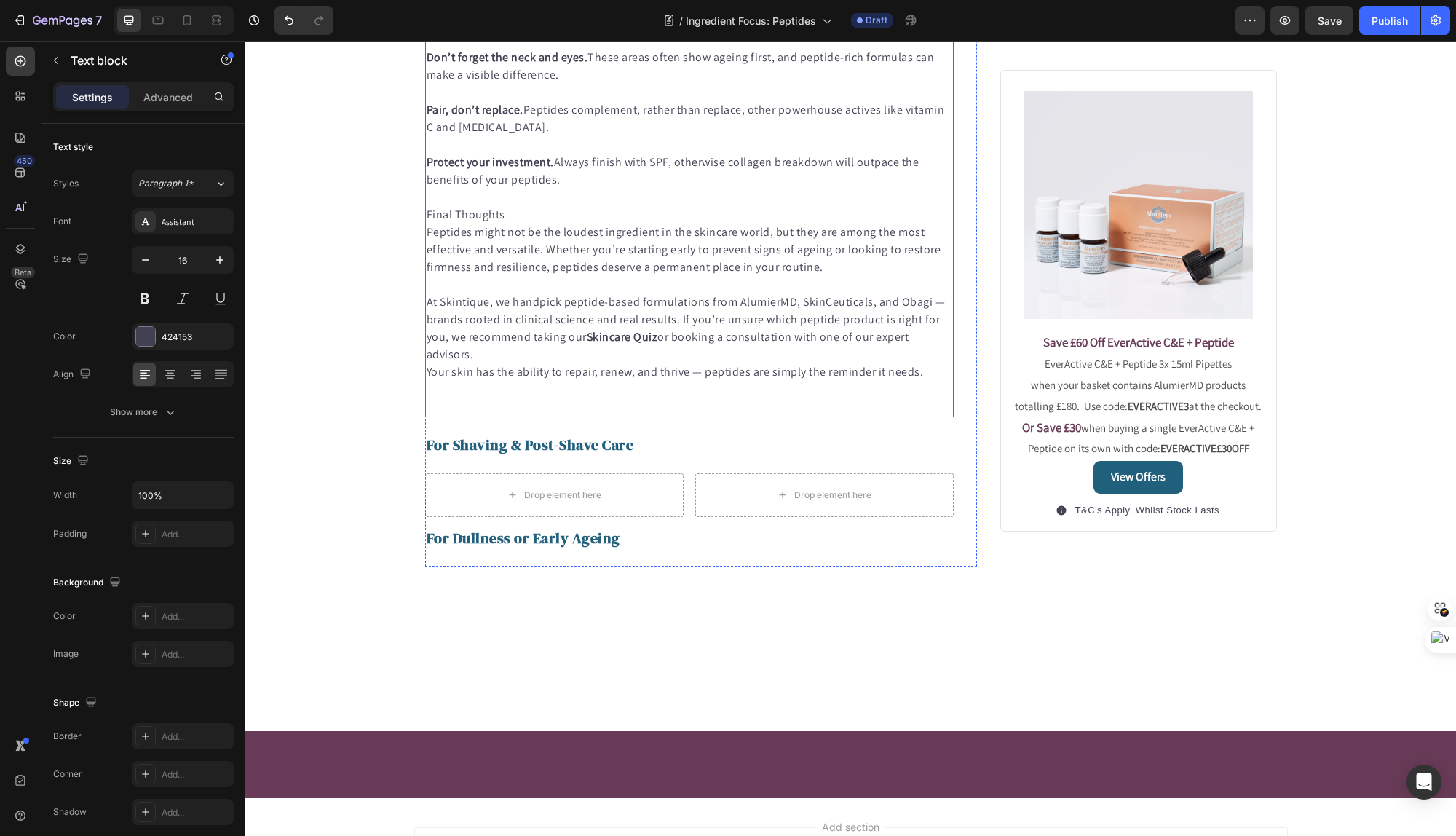
scroll to position [1471, 0]
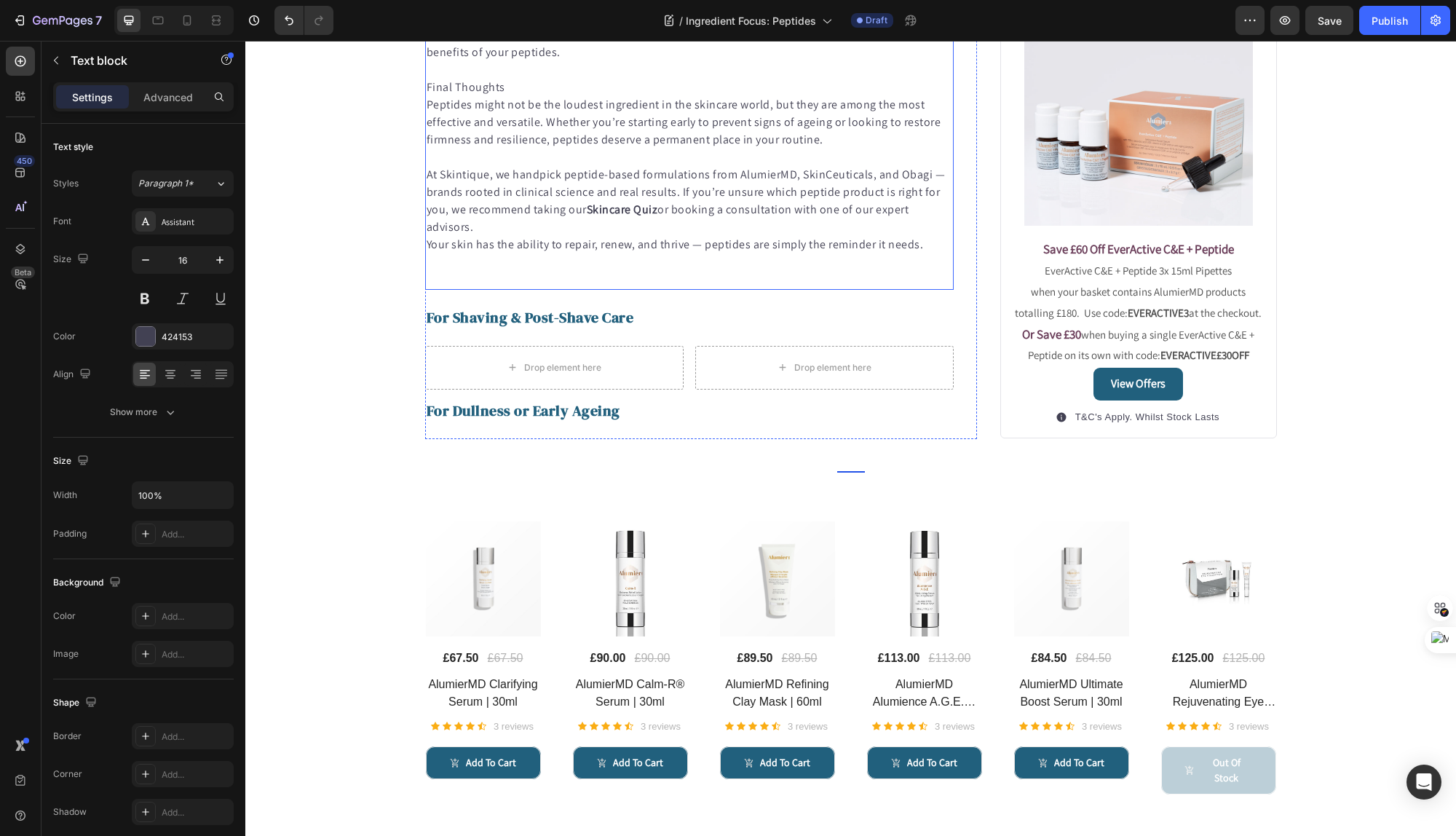
click at [576, 328] on strong "For Shaving & Post-Shave Care" at bounding box center [530, 317] width 208 height 20
click at [607, 328] on strong "For Shaving & Post-Shave Care" at bounding box center [530, 317] width 208 height 20
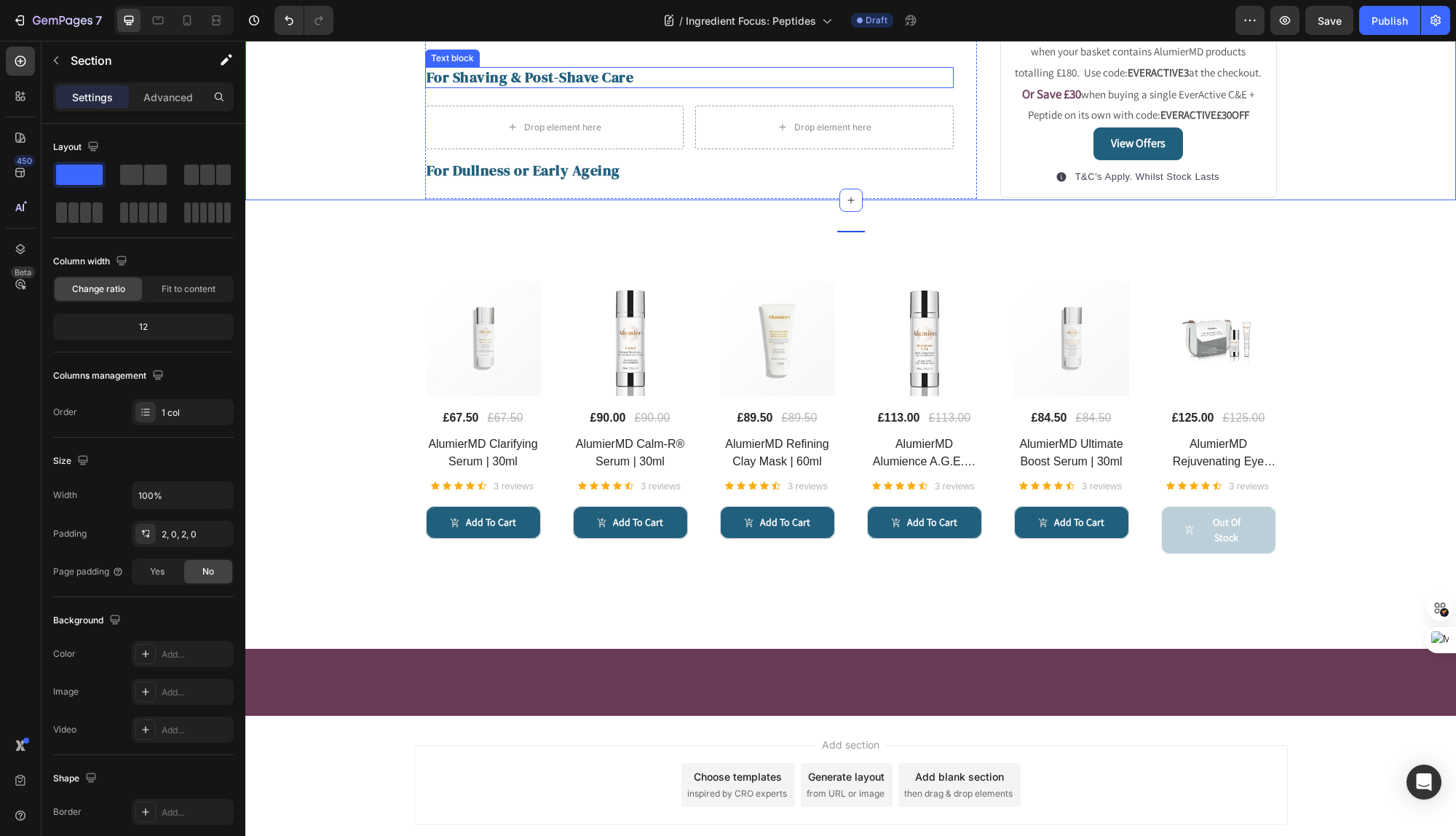
click at [463, 87] on strong "For Shaving & Post-Shave Care" at bounding box center [530, 77] width 208 height 20
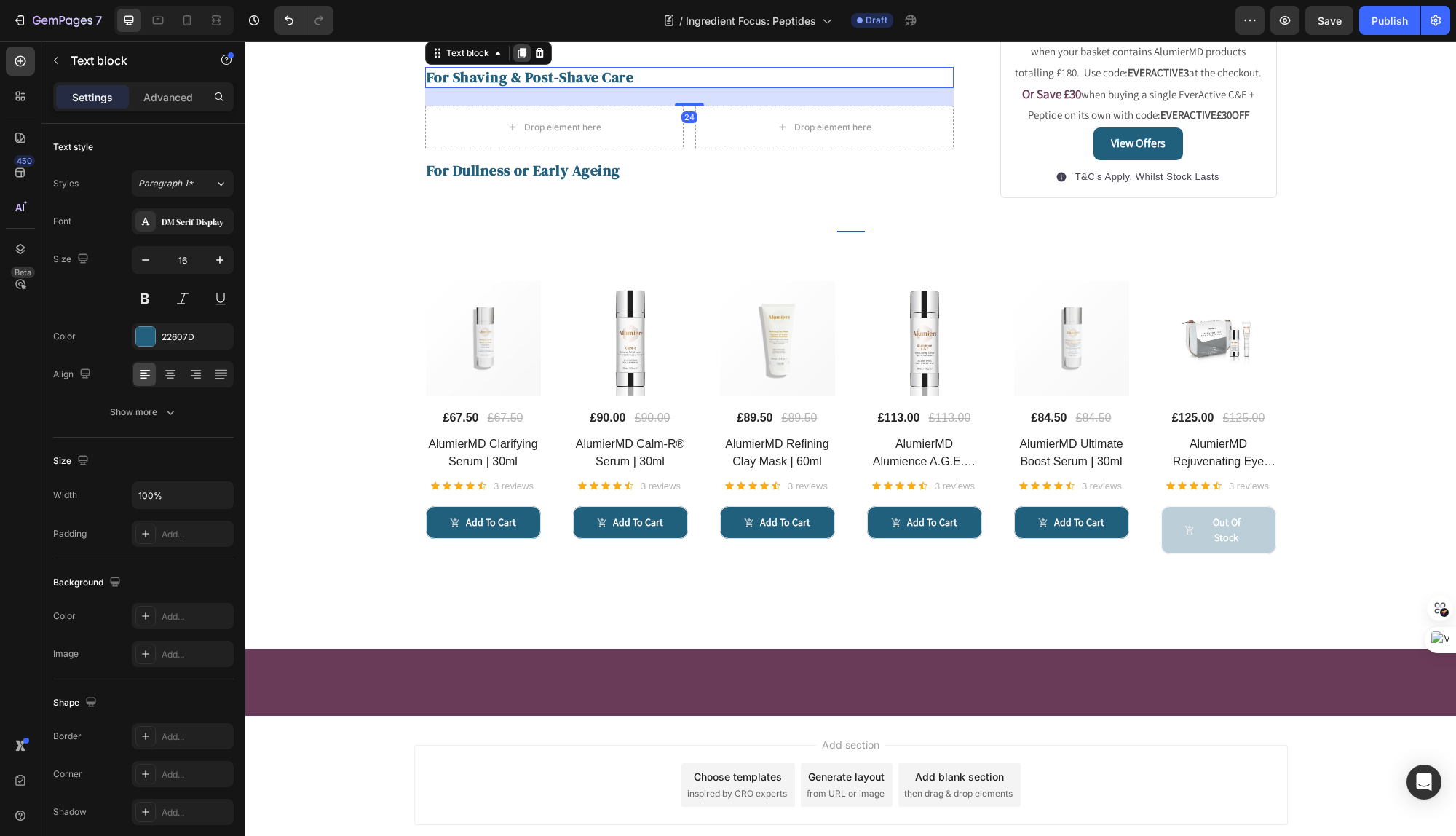
click at [522, 59] on icon at bounding box center [521, 53] width 11 height 11
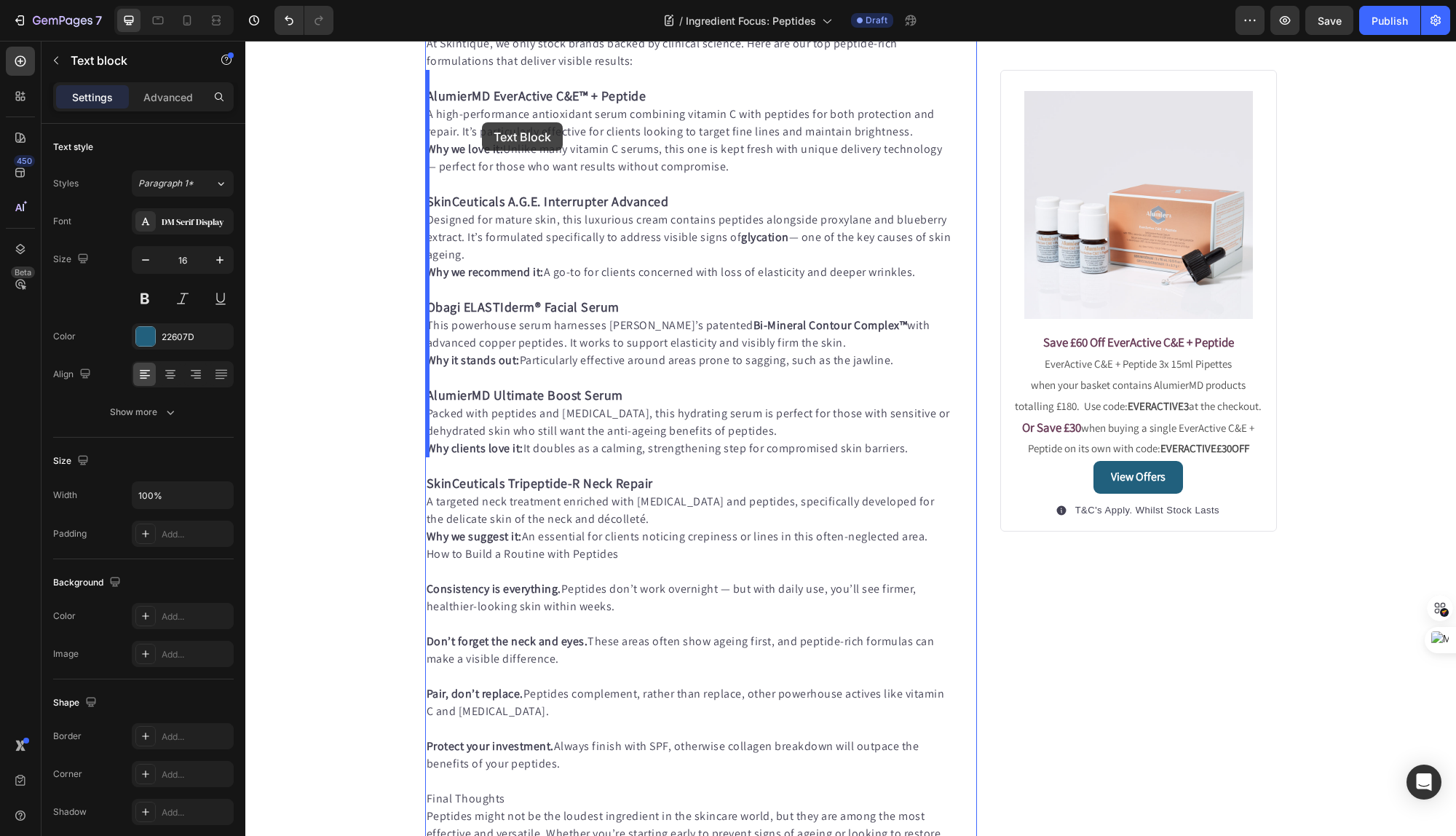
scroll to position [710, 0]
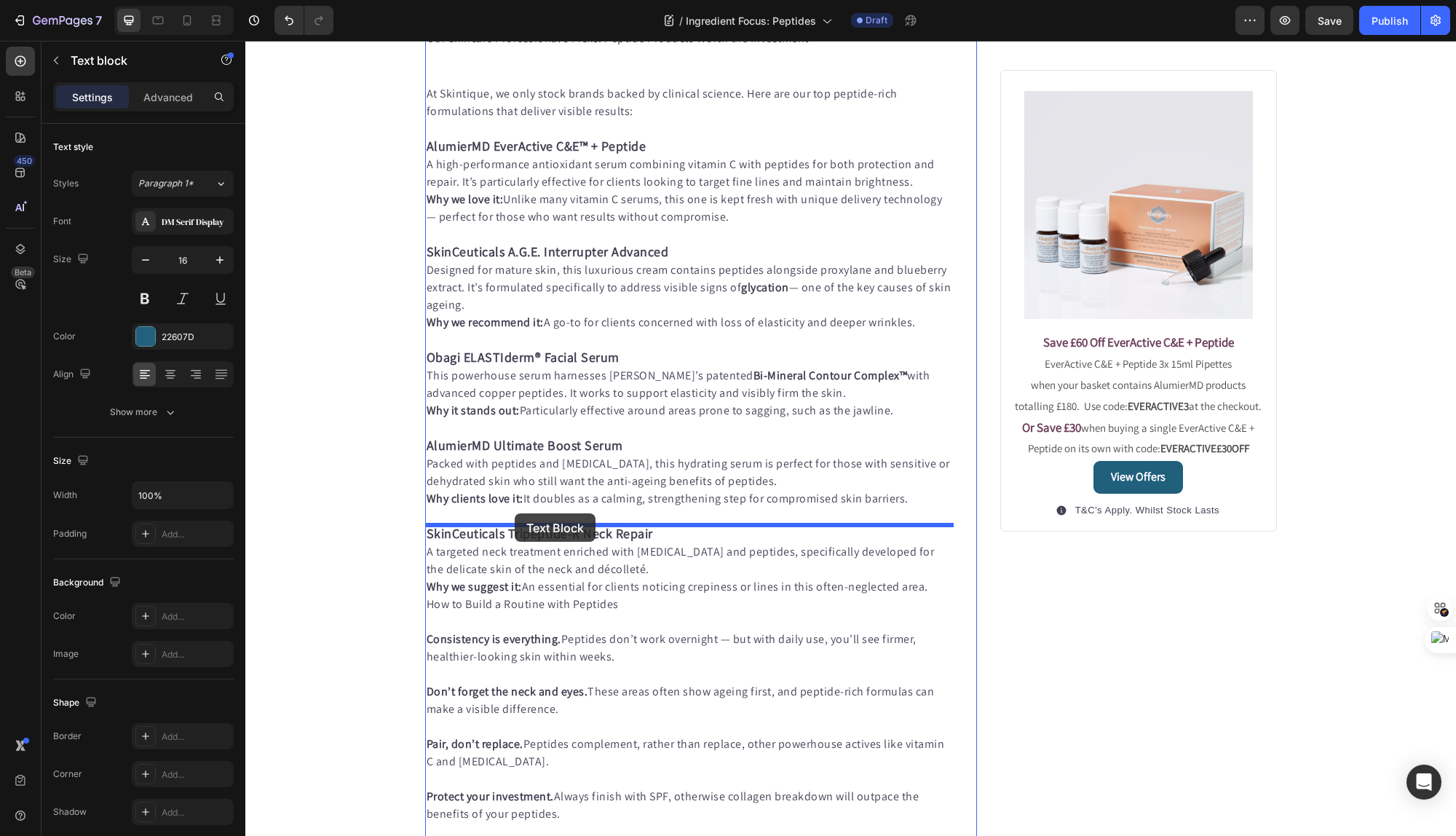
drag, startPoint x: 438, startPoint y: 535, endPoint x: 514, endPoint y: 514, distance: 78.8
click at [514, 514] on div "Header Published: [DATE], 18h [DATE] Text block Image Peptides in Skincare - Th…" at bounding box center [851, 647] width 1210 height 2634
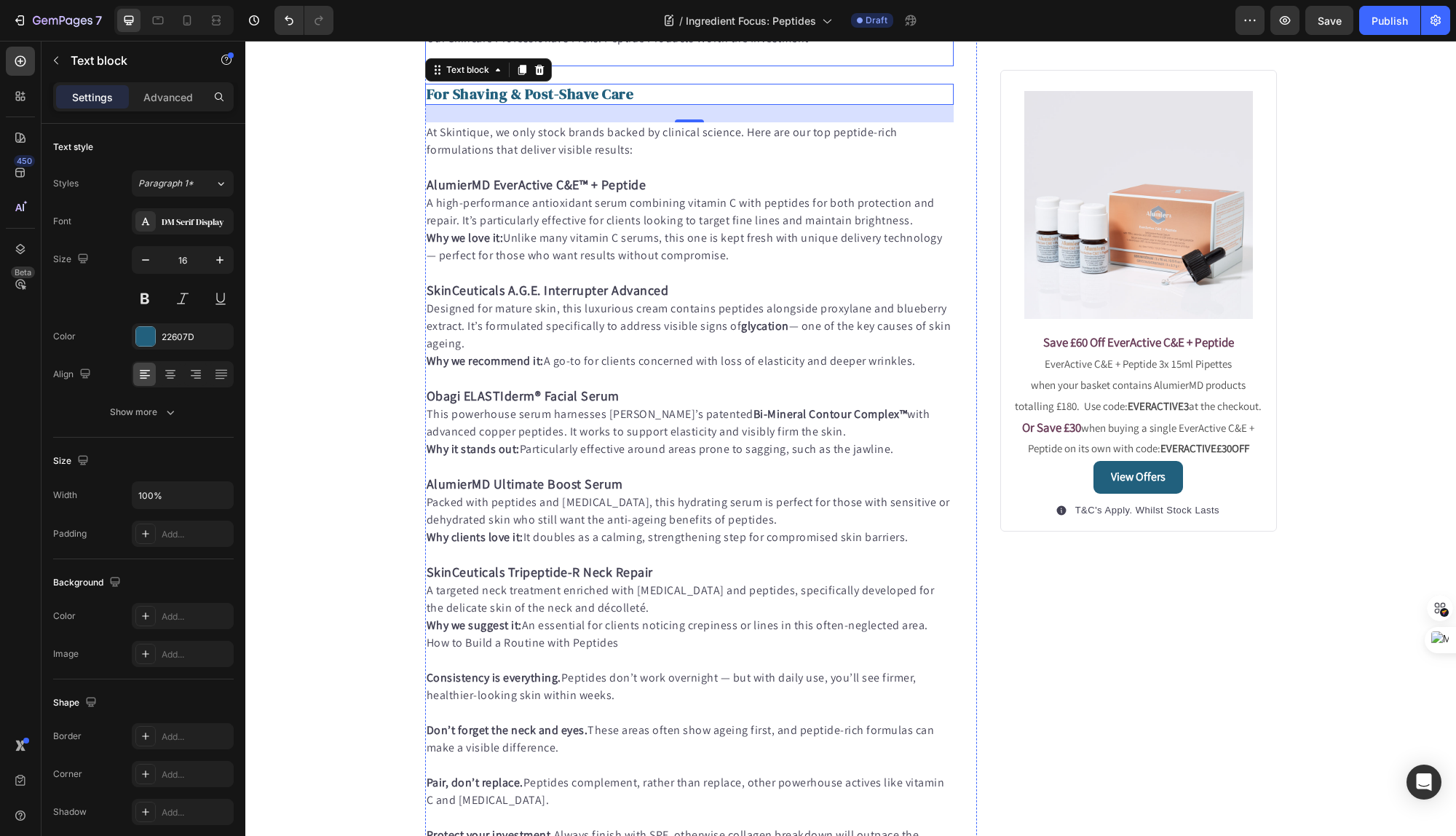
click at [598, 48] on p "Our Skincare Professional’s Picks: Peptide Products Worth the Investment" at bounding box center [690, 39] width 527 height 18
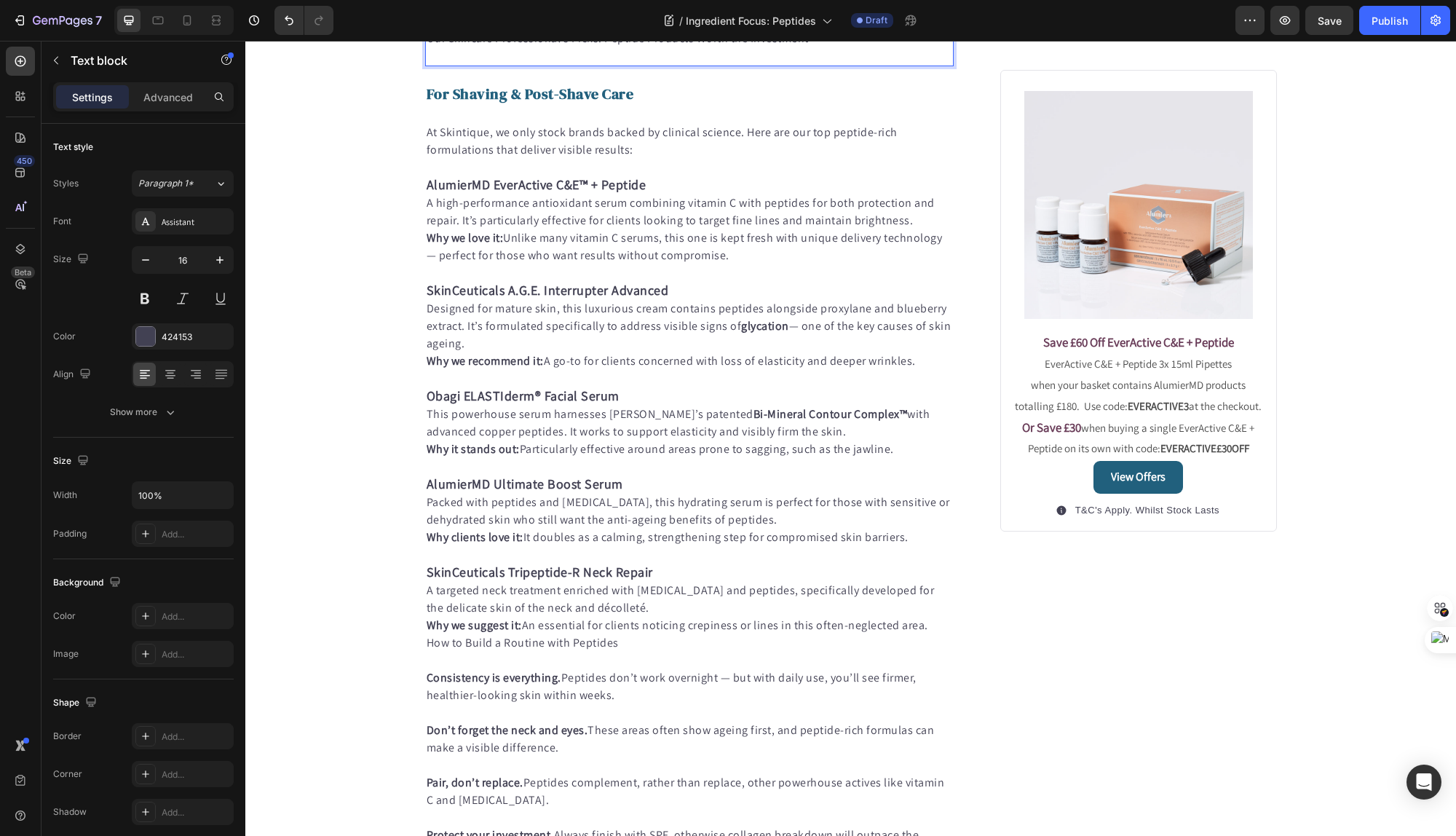
drag, startPoint x: 763, startPoint y: 480, endPoint x: 775, endPoint y: 481, distance: 12.0
click at [763, 48] on p "Our Skincare Professional’s Picks: Peptide Products Worth the Investment" at bounding box center [690, 39] width 527 height 18
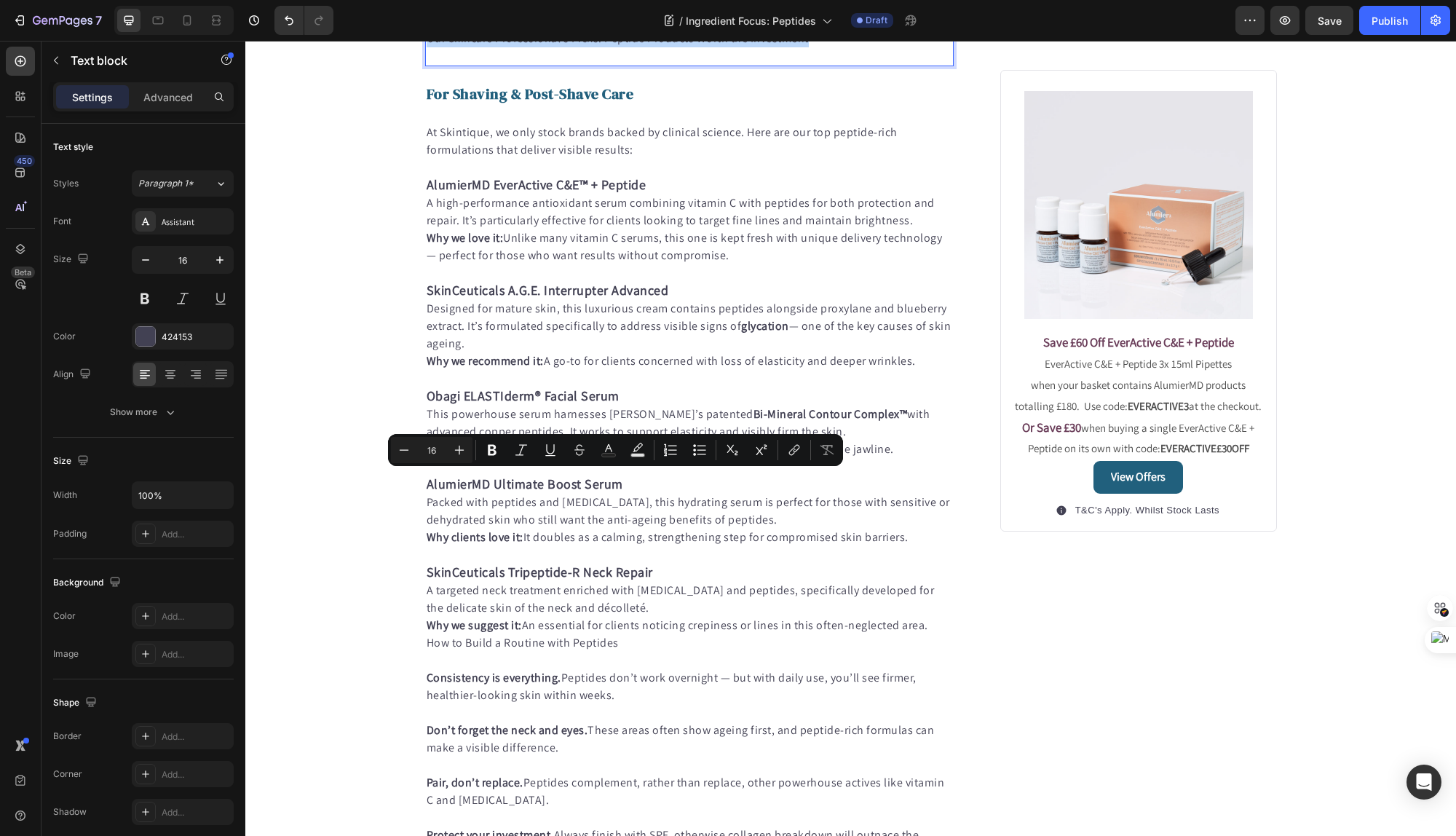
drag, startPoint x: 816, startPoint y: 480, endPoint x: 427, endPoint y: 485, distance: 389.0
click at [427, 48] on p "Our Skincare Professional’s Picks: Peptide Products Worth the Investment" at bounding box center [690, 39] width 527 height 18
copy p "Our Skincare Professional’s Picks: Peptide Products Worth the Investment"
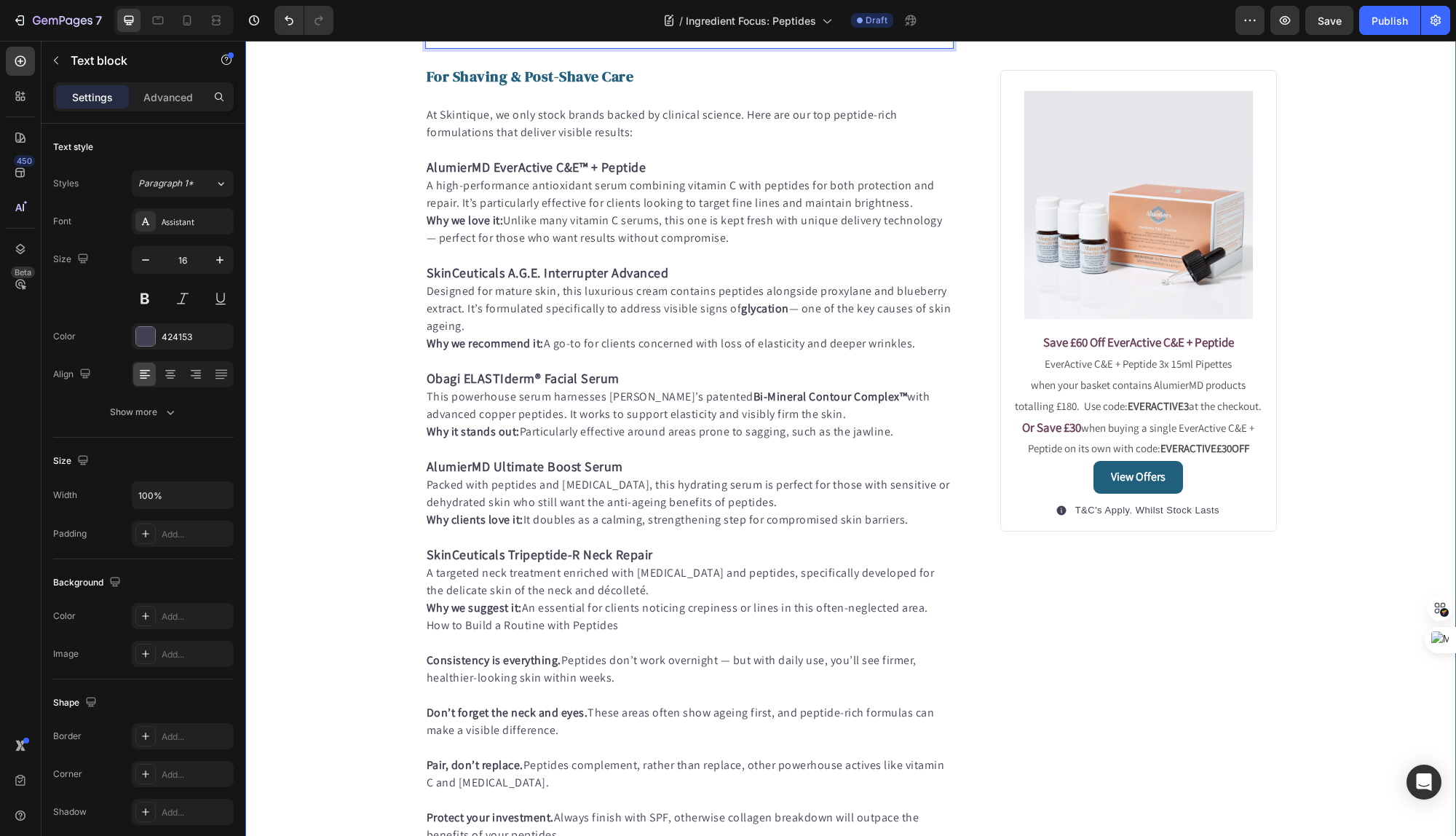
click at [371, 559] on div "Published: [DATE], 18h [DATE] Text block Image Peptides in Skincare - The Unsun…" at bounding box center [851, 315] width 1210 height 1813
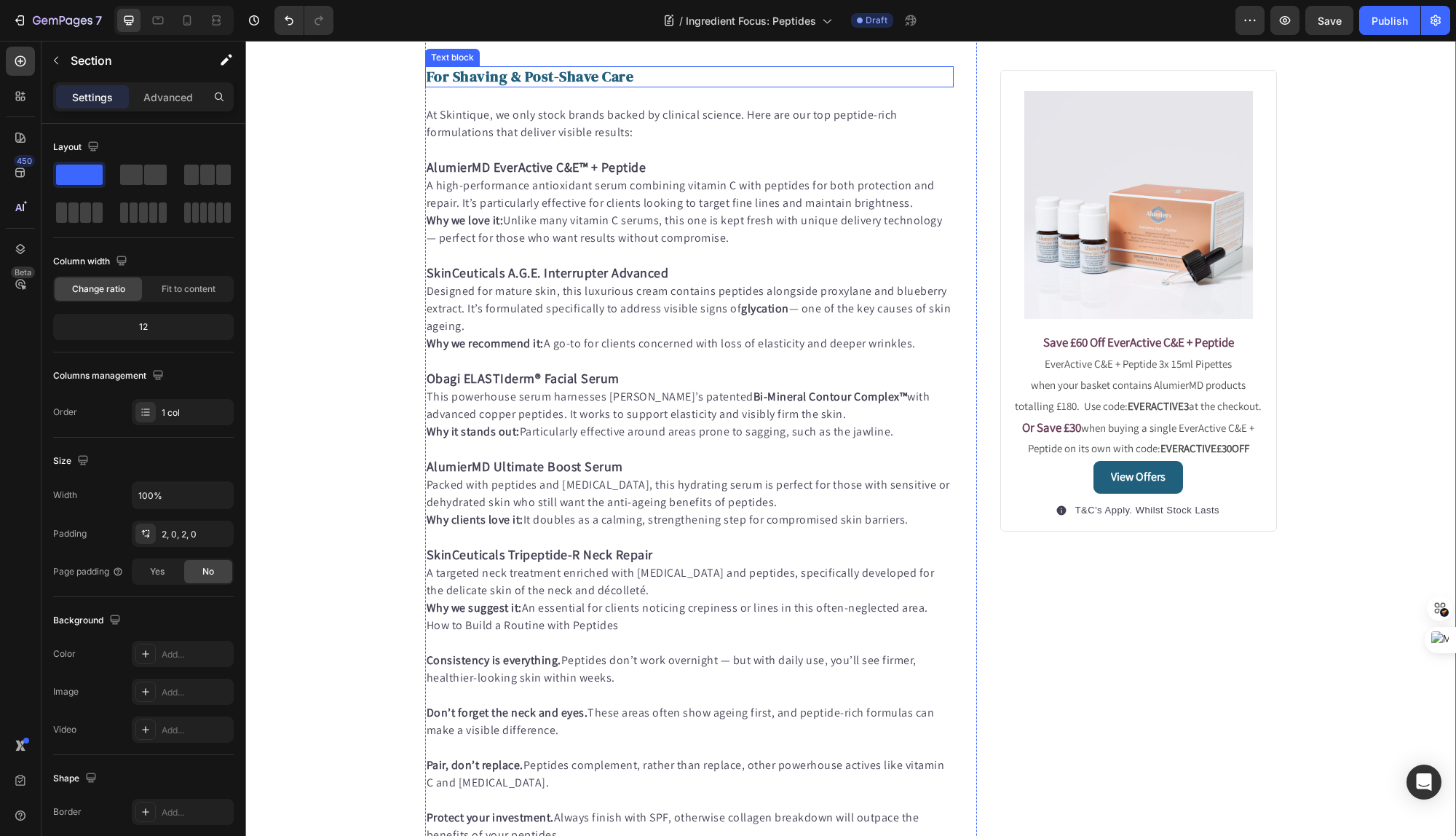
click at [518, 86] on strong "For Shaving & Post-Shave Care" at bounding box center [530, 76] width 208 height 20
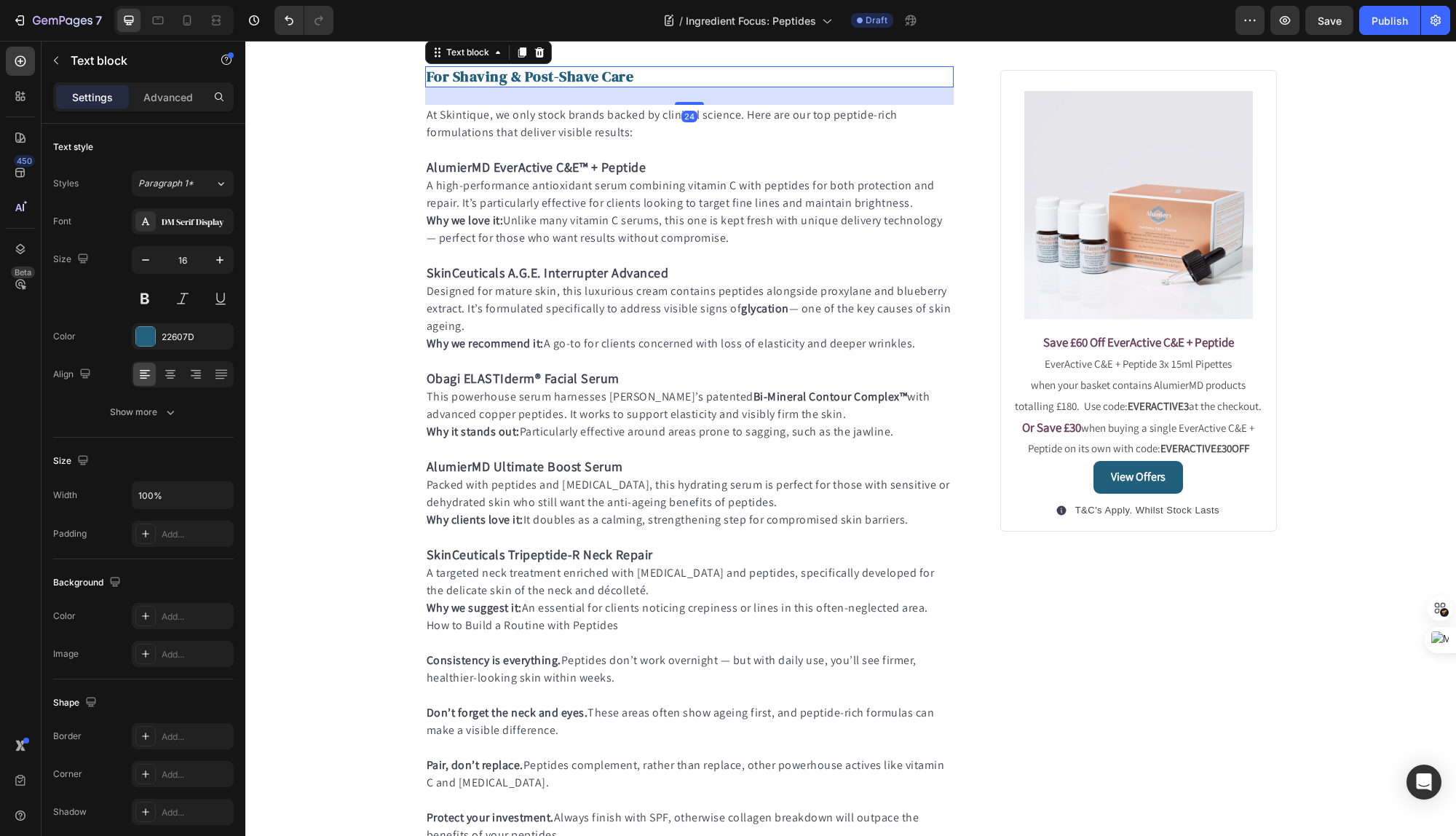
click at [521, 86] on strong "For Shaving & Post-Shave Care" at bounding box center [530, 76] width 208 height 20
click at [625, 86] on strong "For Shaving & Post-Shave Care" at bounding box center [530, 76] width 208 height 20
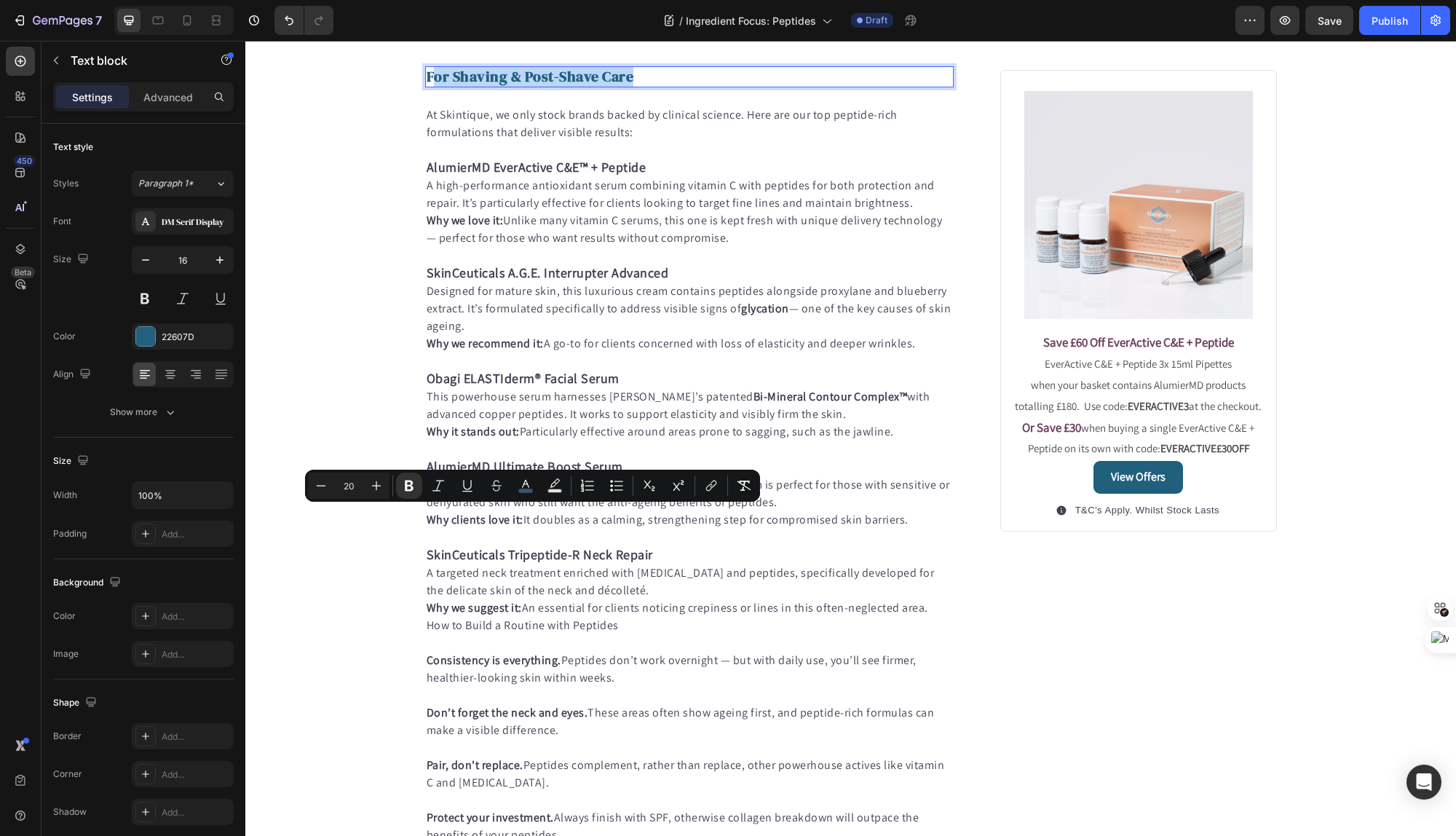
drag, startPoint x: 633, startPoint y: 520, endPoint x: 434, endPoint y: 523, distance: 199.0
click at [434, 86] on p "For Shaving & Post-Shave Care" at bounding box center [690, 77] width 527 height 18
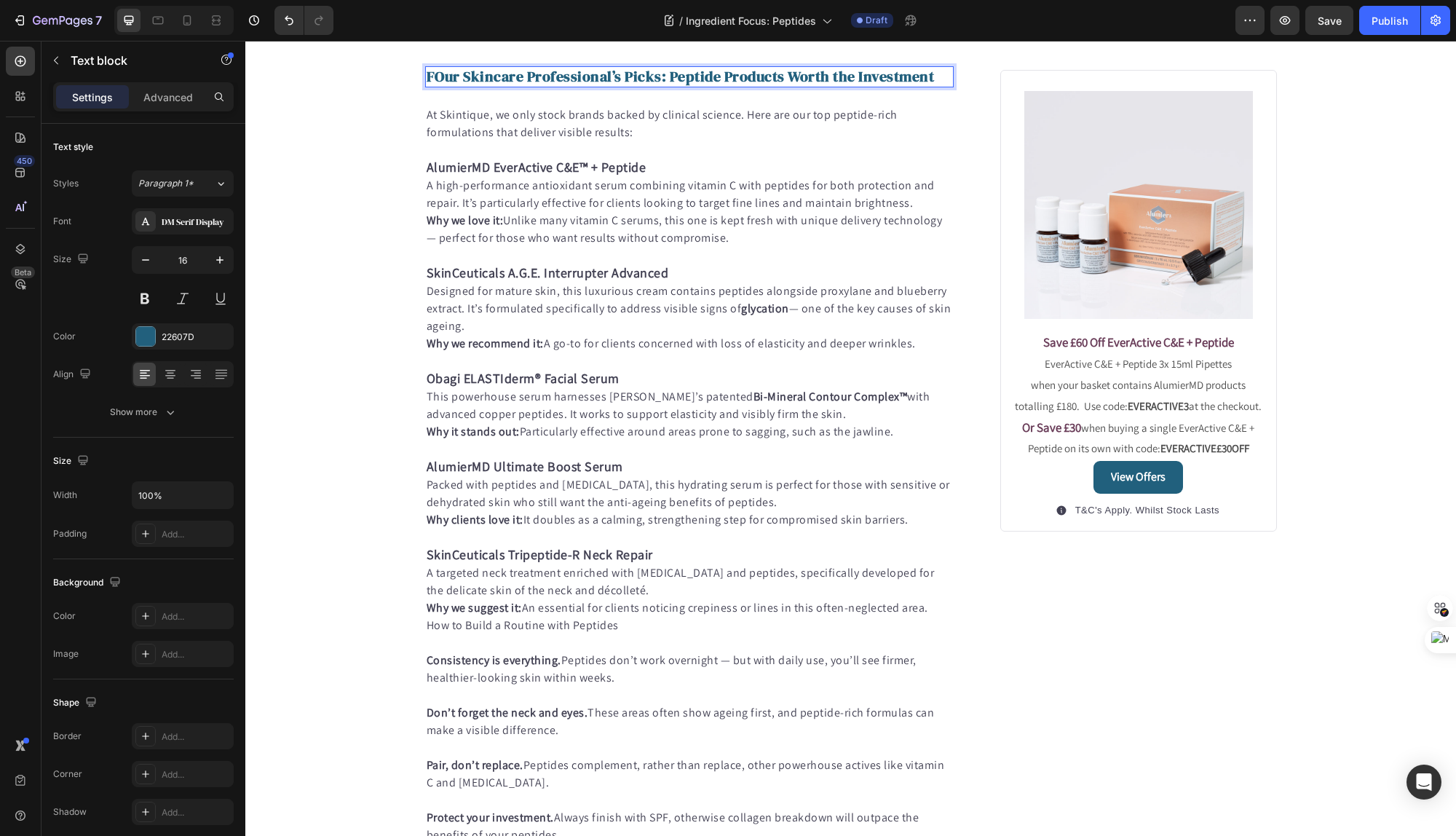
click at [439, 86] on strong "FOur Skincare Professional’s Picks: Peptide Products Worth the Investment" at bounding box center [680, 76] width 508 height 20
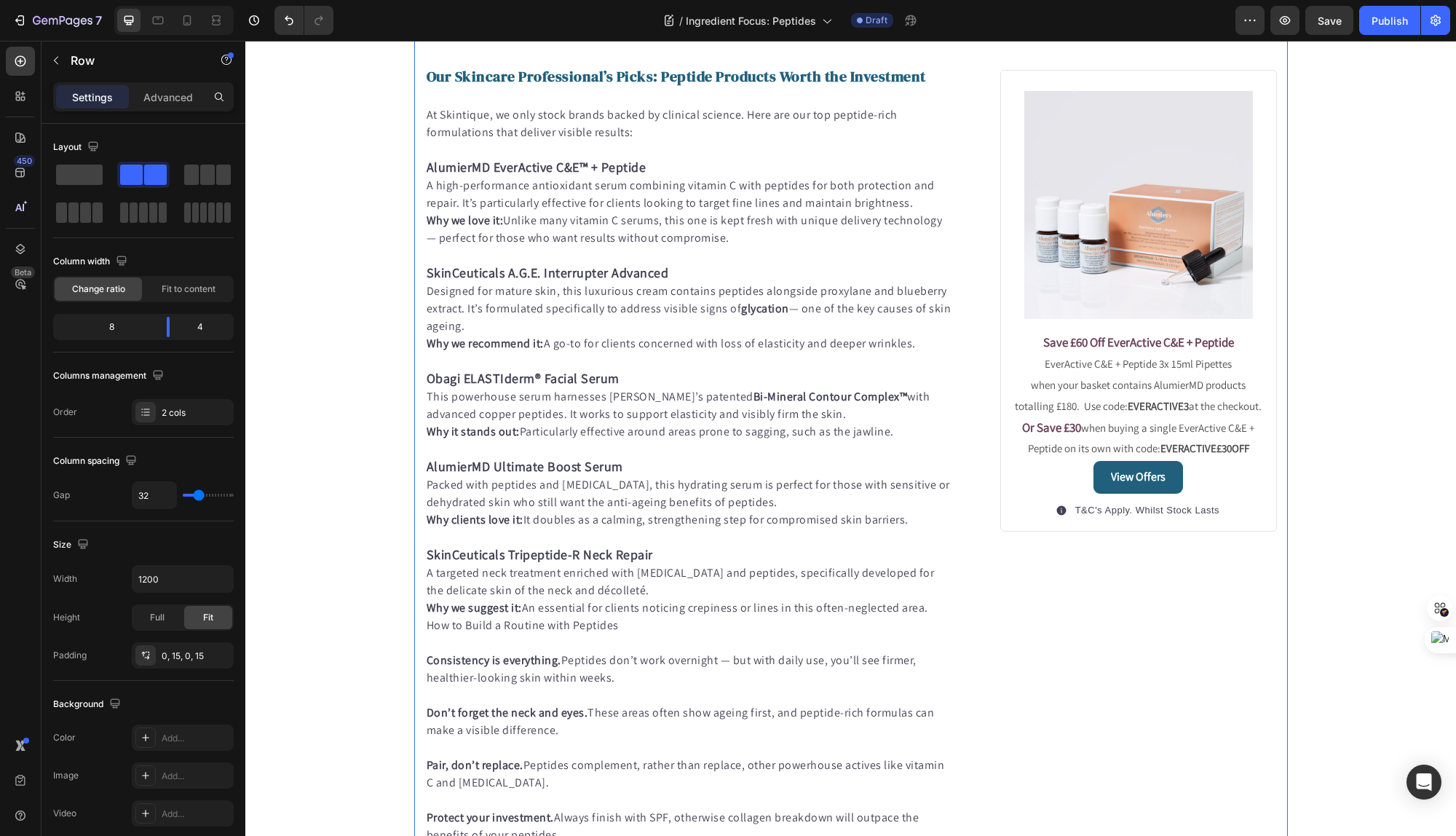
click at [1126, 657] on div "Image Save £60 Off EverActive C&E + Peptide EverActive C&E + Peptide 3x 15ml Pi…" at bounding box center [1138, 315] width 276 height 1813
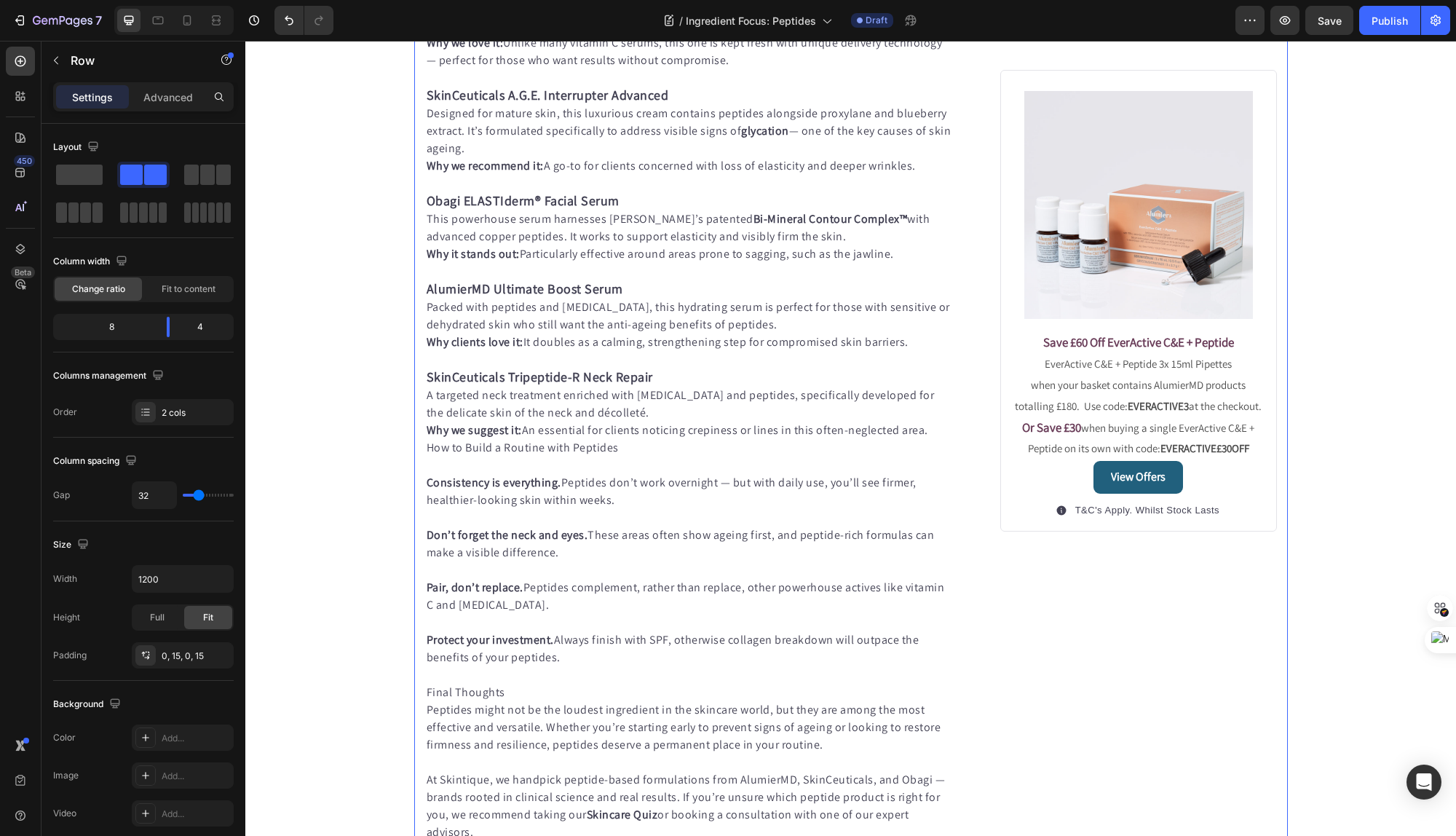
click at [1057, 648] on div "Image Save £60 Off EverActive C&E + Peptide EverActive C&E + Peptide 3x 15ml Pi…" at bounding box center [1138, 137] width 276 height 1813
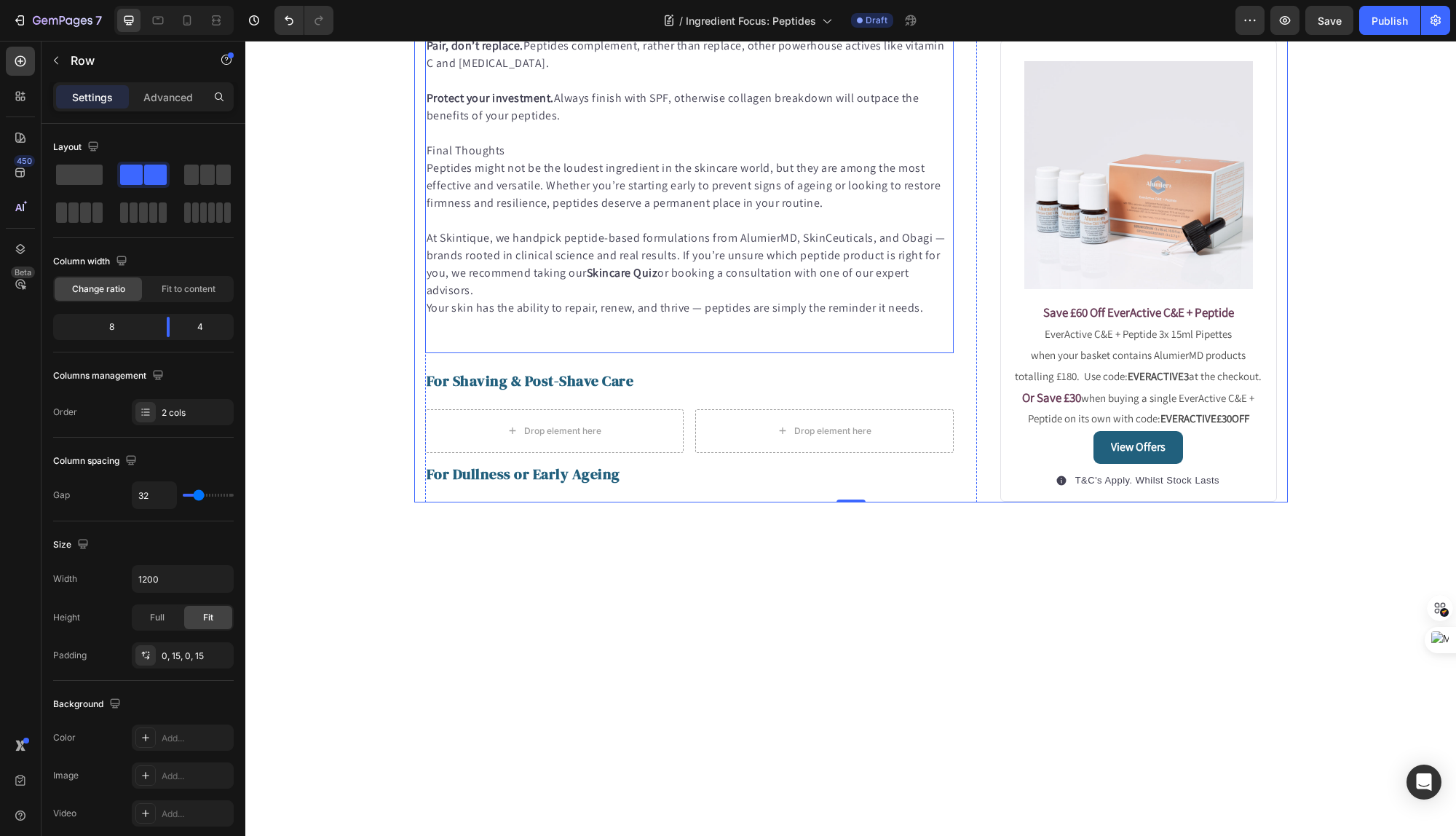
scroll to position [1432, 0]
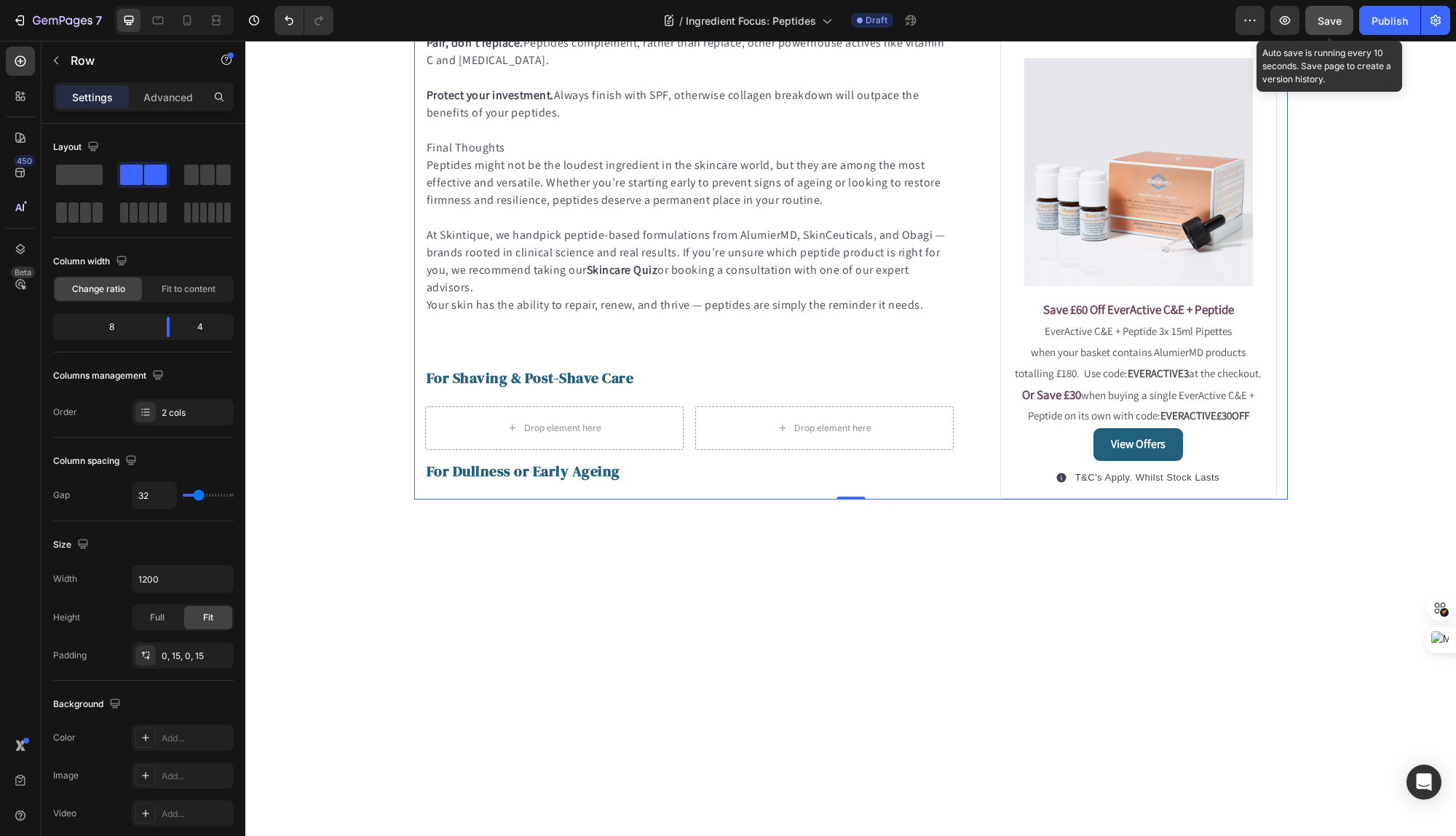
click at [1321, 18] on span "Save" at bounding box center [1329, 21] width 24 height 12
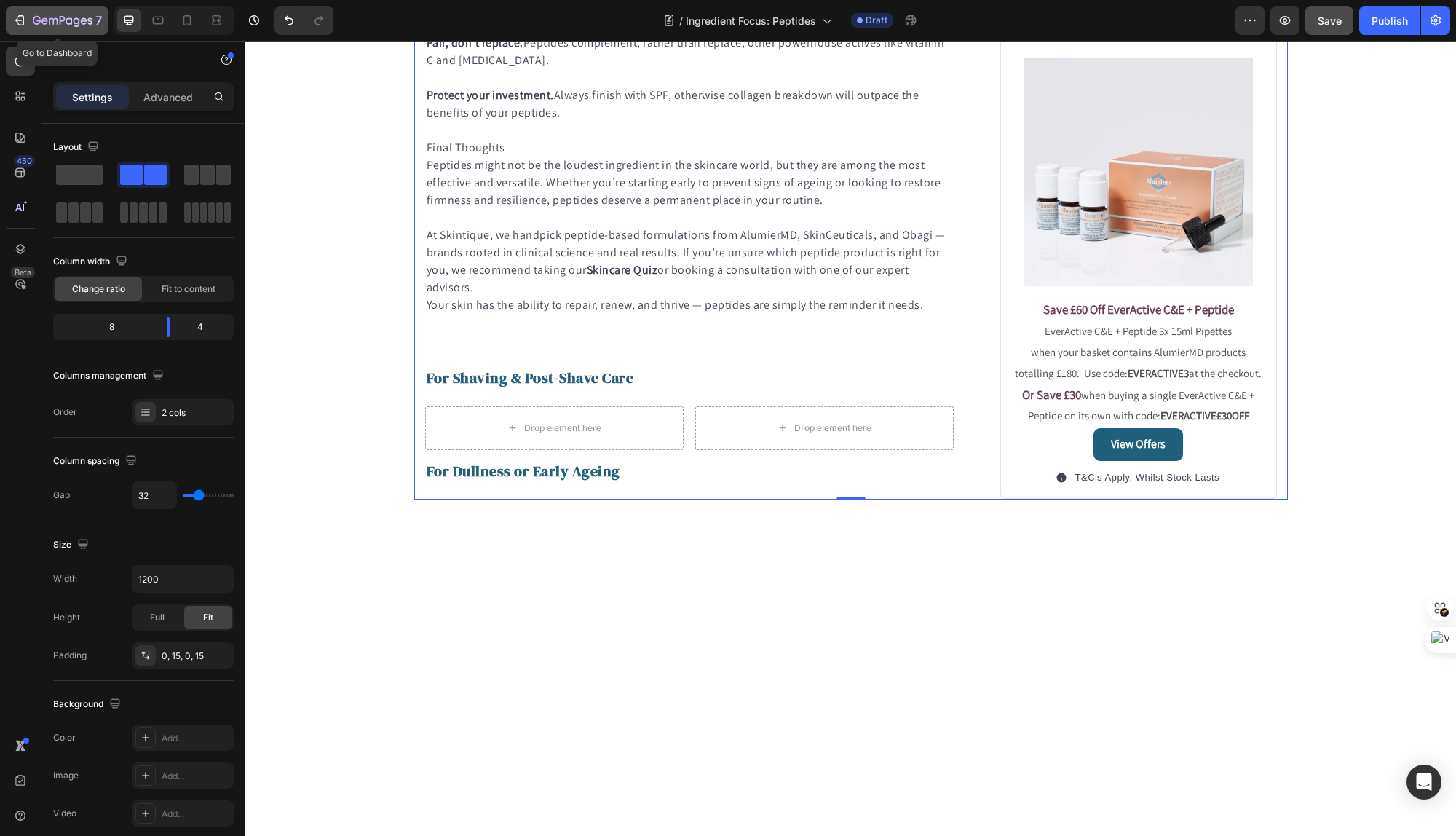
click at [23, 18] on icon "button" at bounding box center [21, 20] width 6 height 11
